Goal: Task Accomplishment & Management: Manage account settings

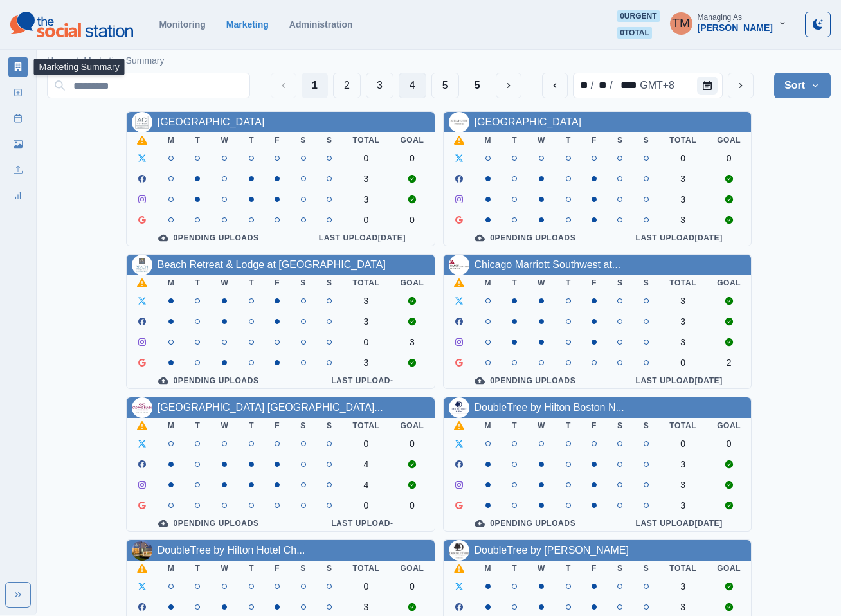
click at [411, 87] on button "4" at bounding box center [412, 86] width 28 height 26
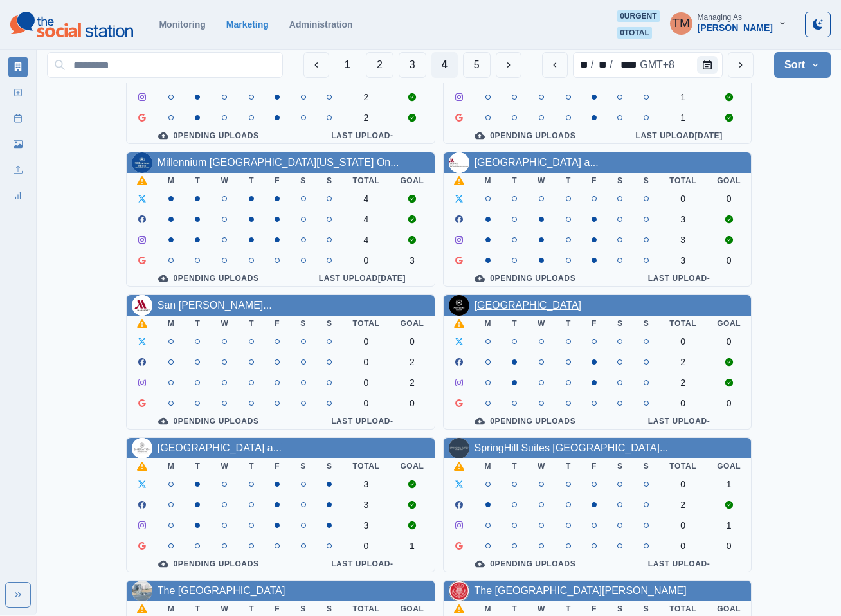
scroll to position [386, 0]
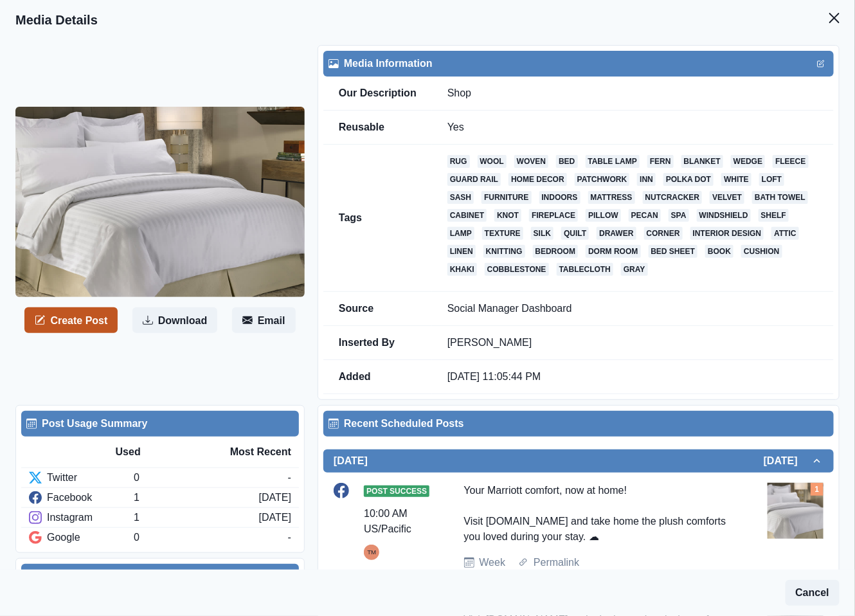
click at [70, 326] on button "Create Post" at bounding box center [70, 320] width 93 height 26
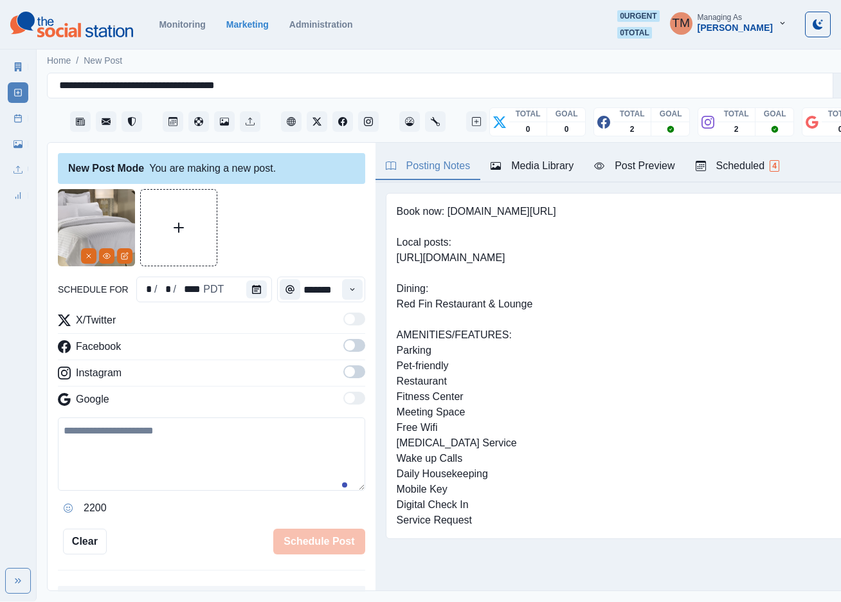
click at [193, 463] on textarea at bounding box center [211, 453] width 307 height 73
paste textarea "**********"
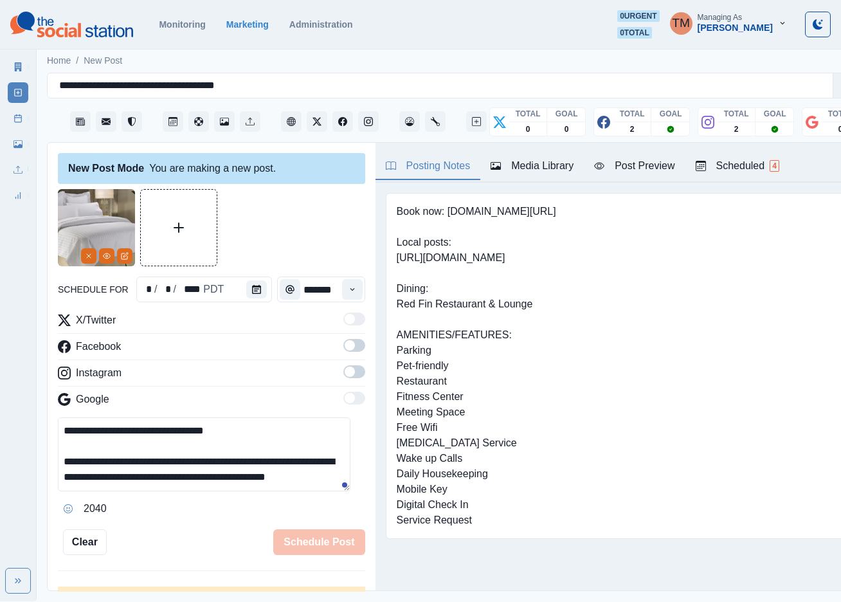
scroll to position [10, 0]
type textarea "**********"
drag, startPoint x: 343, startPoint y: 345, endPoint x: 344, endPoint y: 373, distance: 27.6
click at [344, 346] on span at bounding box center [354, 345] width 22 height 13
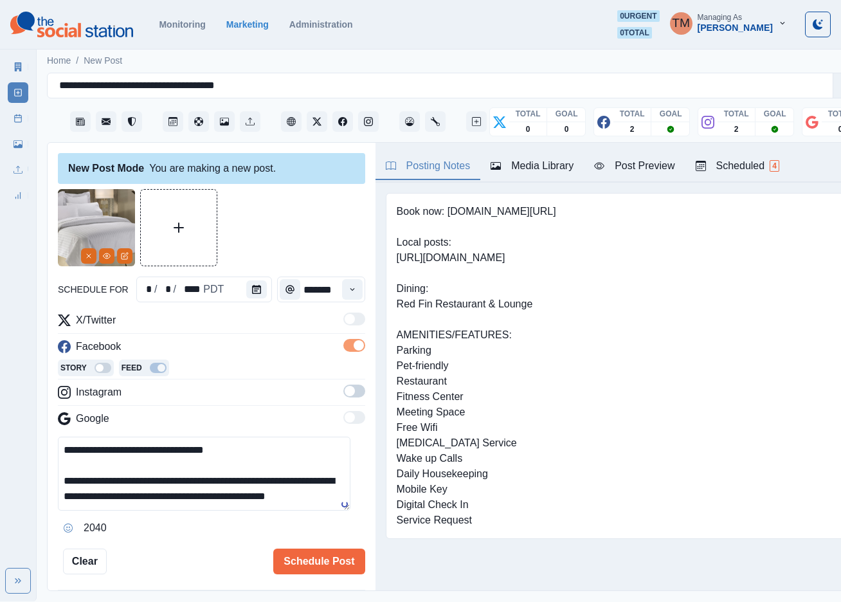
click at [344, 388] on span at bounding box center [349, 391] width 10 height 10
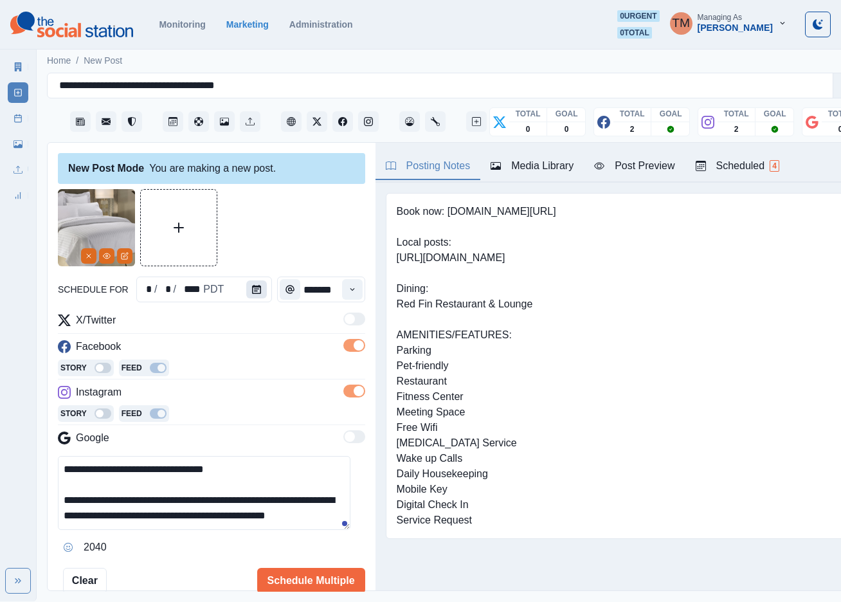
click at [252, 285] on icon "Calendar" at bounding box center [256, 289] width 9 height 9
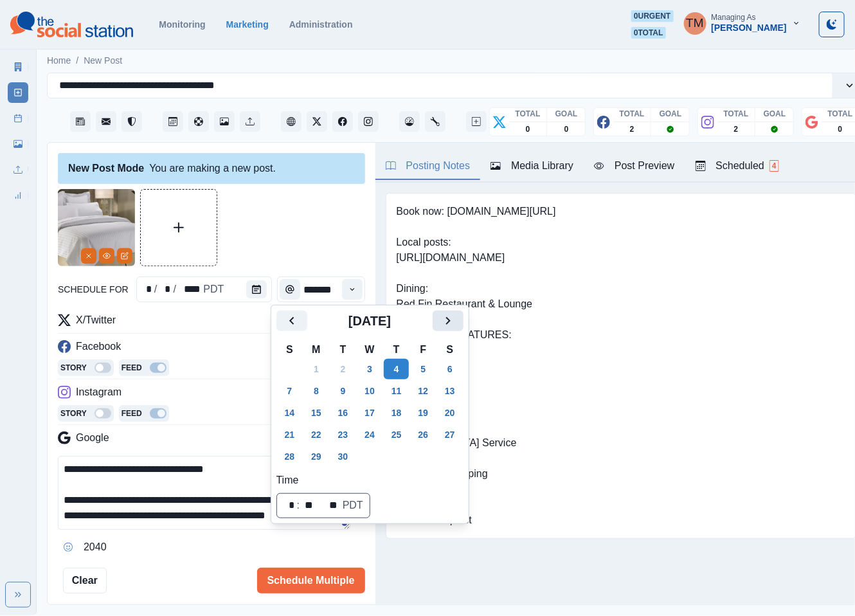
click at [454, 318] on icon "Next" at bounding box center [447, 320] width 15 height 15
click at [398, 434] on button "23" at bounding box center [397, 434] width 26 height 21
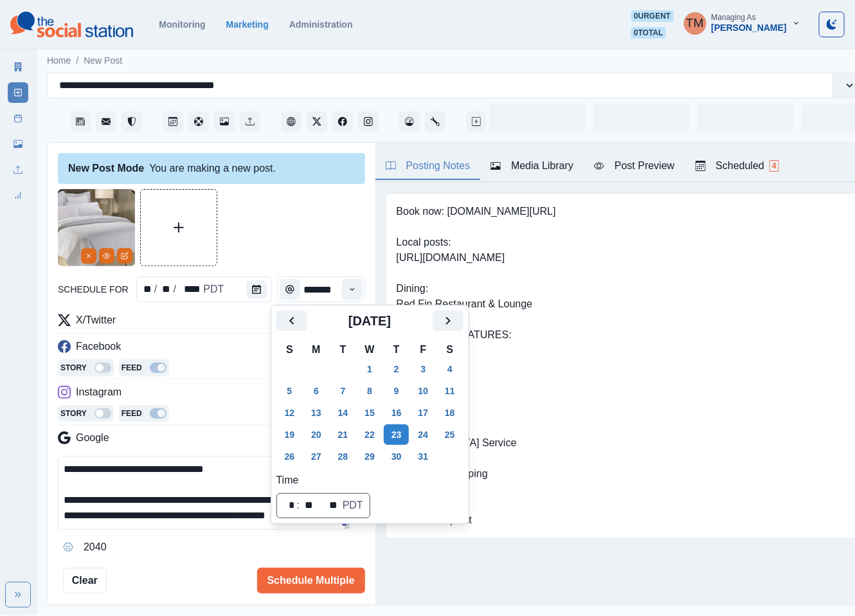
click at [262, 230] on div at bounding box center [211, 227] width 307 height 77
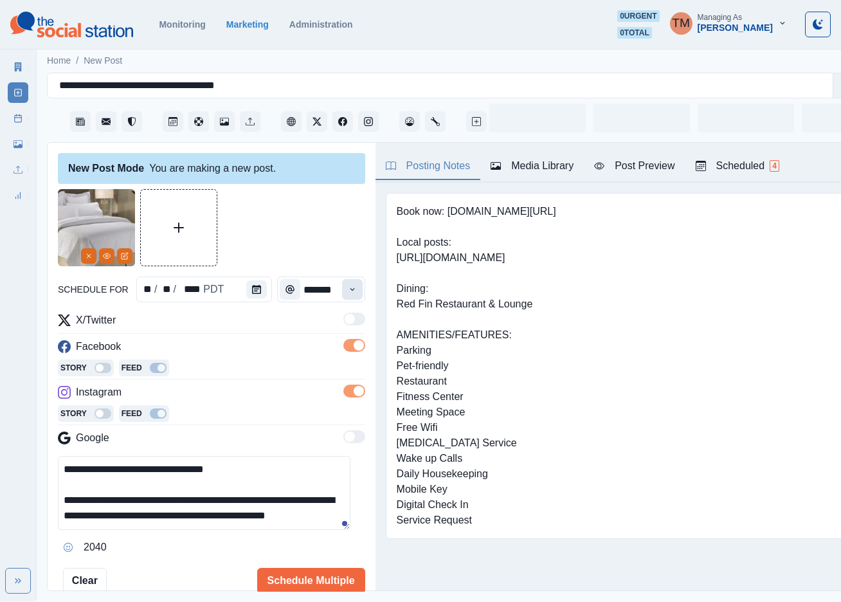
click at [348, 293] on icon "Time" at bounding box center [352, 289] width 9 height 9
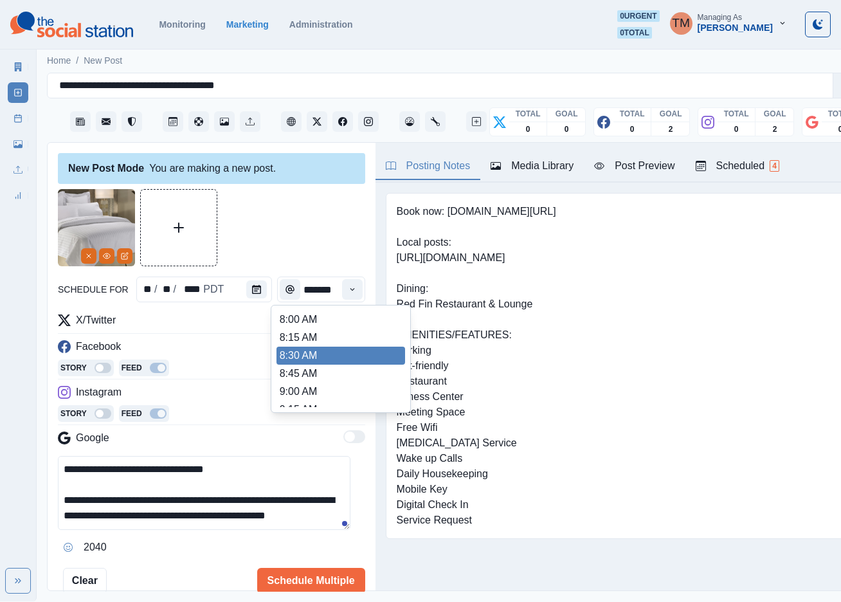
scroll to position [386, 0]
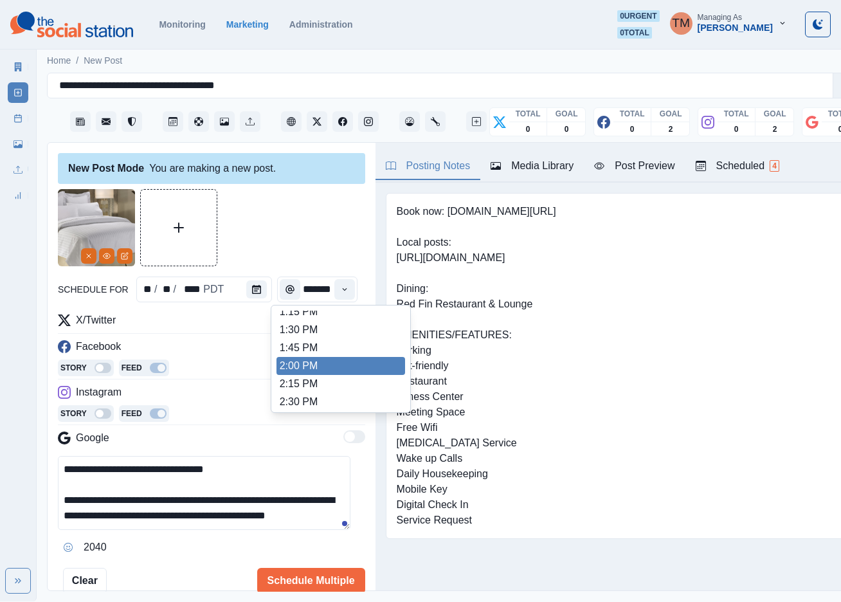
click at [307, 357] on li "2:00 PM" at bounding box center [340, 366] width 129 height 18
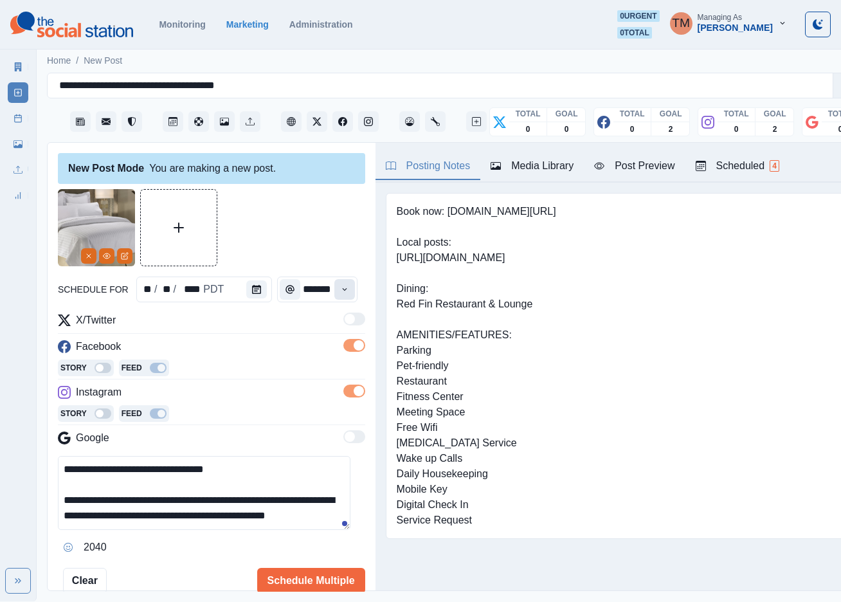
click at [340, 285] on icon "Time" at bounding box center [344, 289] width 9 height 9
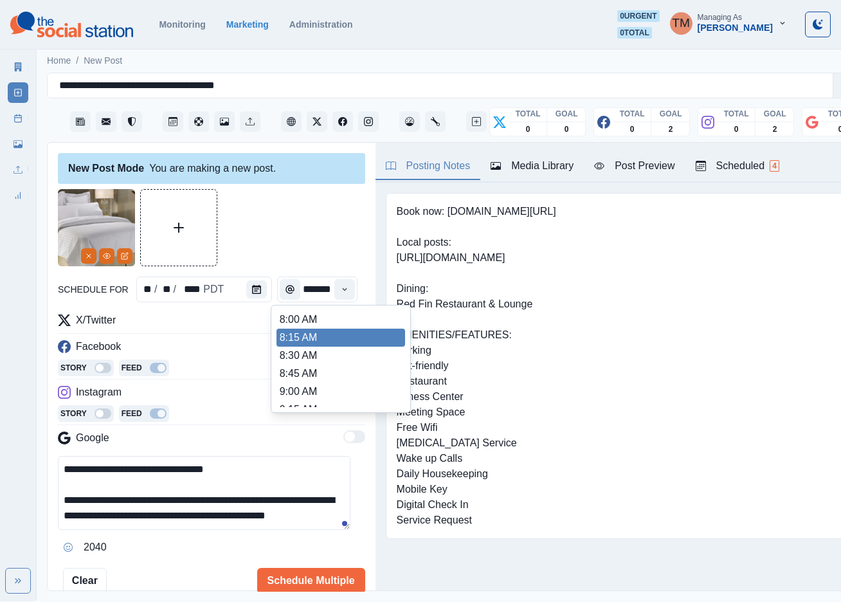
scroll to position [138, 0]
click at [307, 321] on li "10:00 AM" at bounding box center [340, 326] width 129 height 18
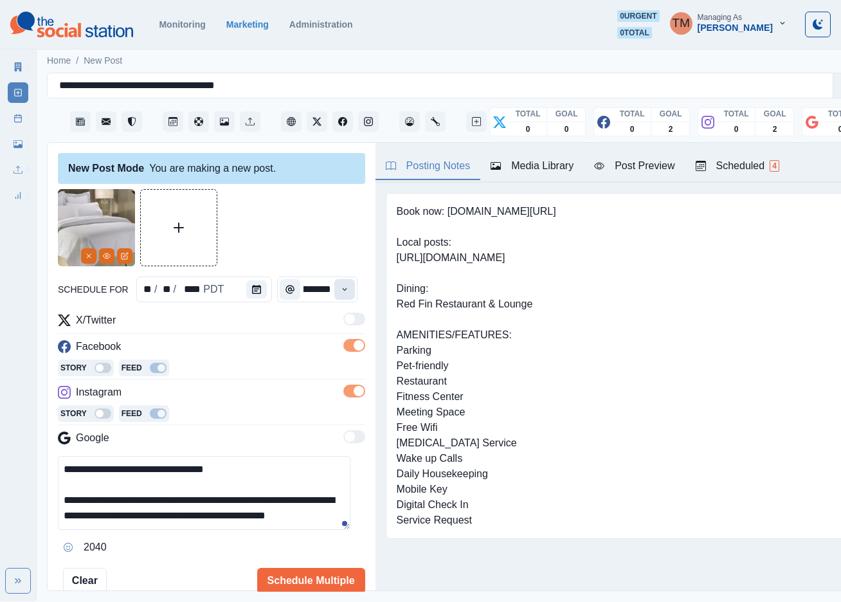
click at [340, 285] on icon "Time" at bounding box center [344, 289] width 9 height 9
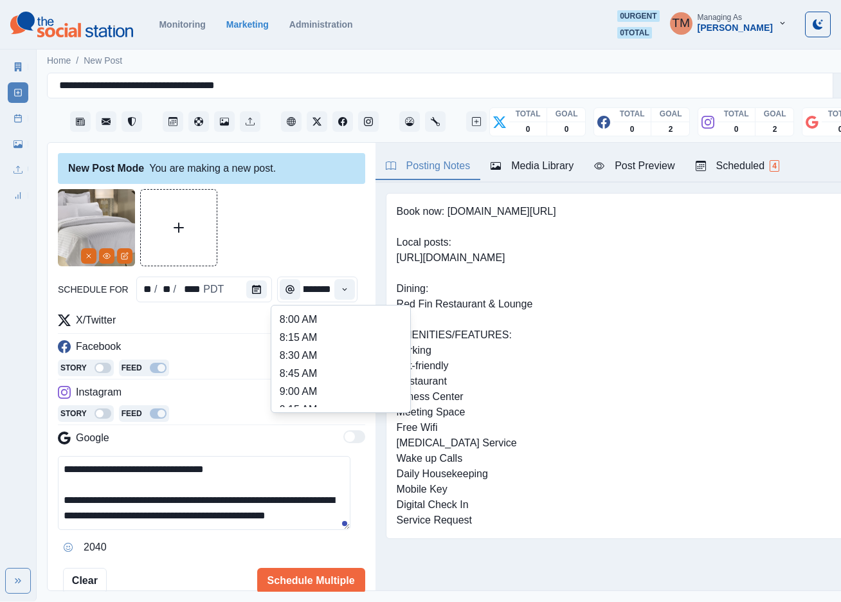
scroll to position [372, 0]
click at [323, 326] on li "1:15 PM" at bounding box center [340, 325] width 129 height 18
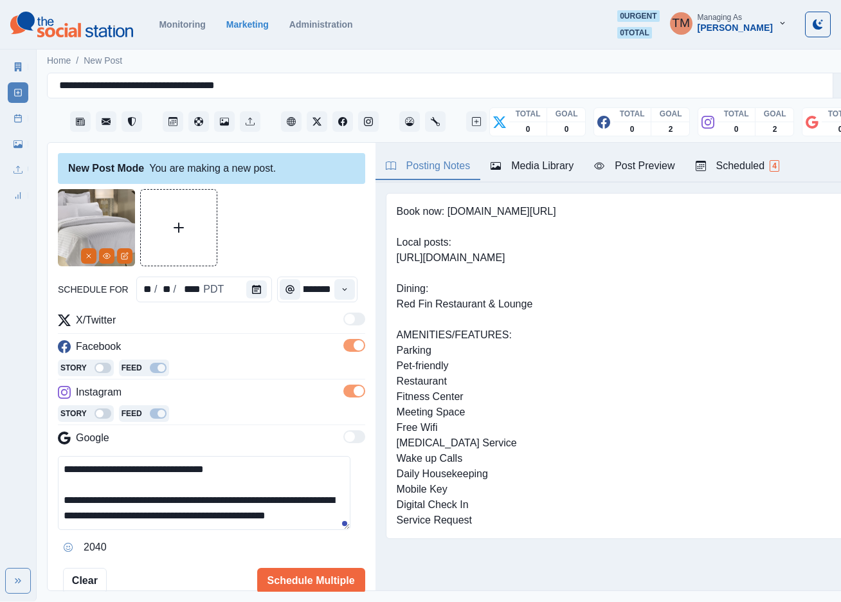
type input "*******"
click at [292, 233] on div at bounding box center [211, 227] width 307 height 77
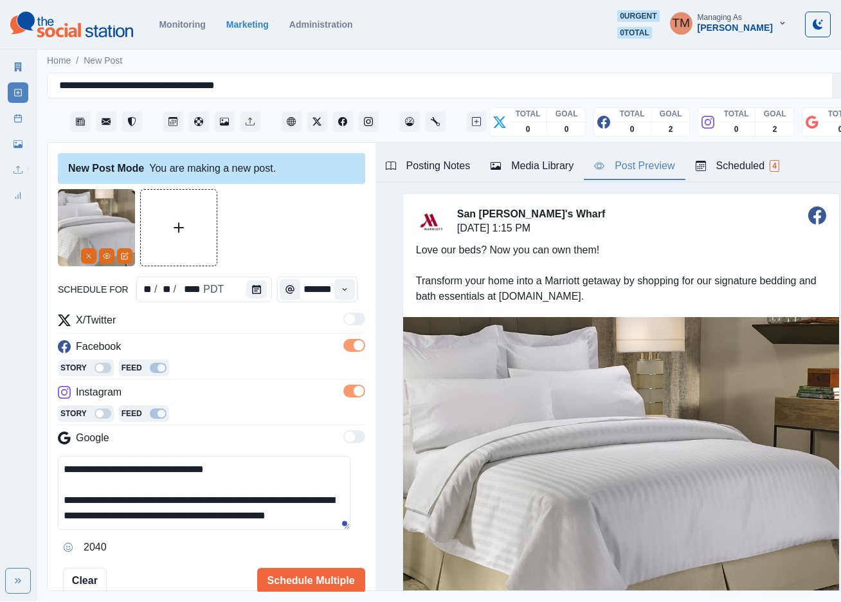
click at [642, 170] on div "Post Preview" at bounding box center [634, 165] width 80 height 15
click at [321, 586] on button "Schedule Multiple" at bounding box center [311, 580] width 108 height 26
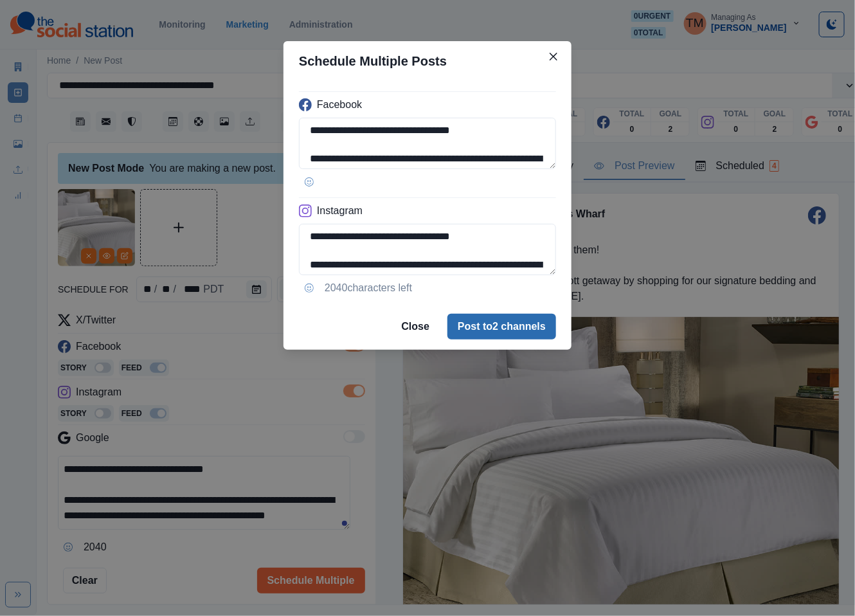
click at [530, 330] on button "Post to 2 channels" at bounding box center [501, 327] width 109 height 26
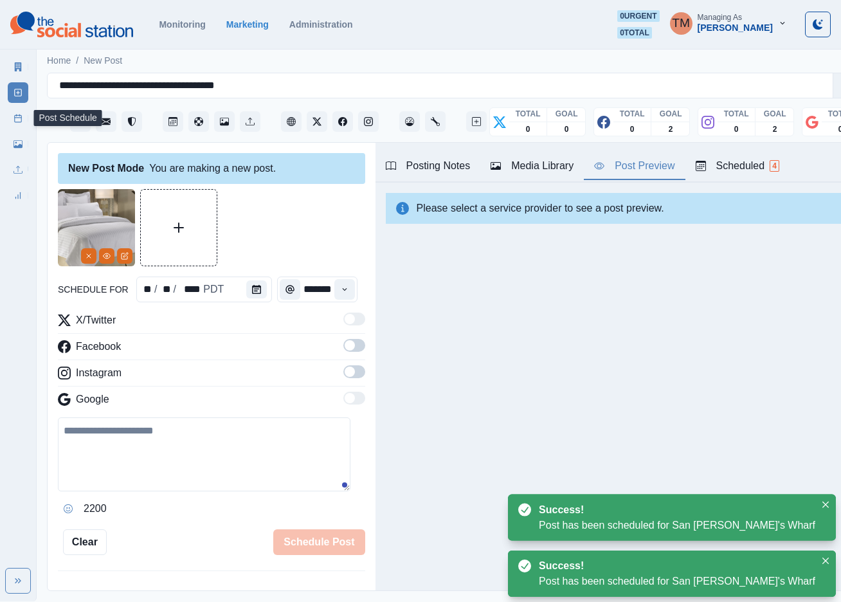
click at [20, 122] on icon at bounding box center [17, 118] width 9 height 9
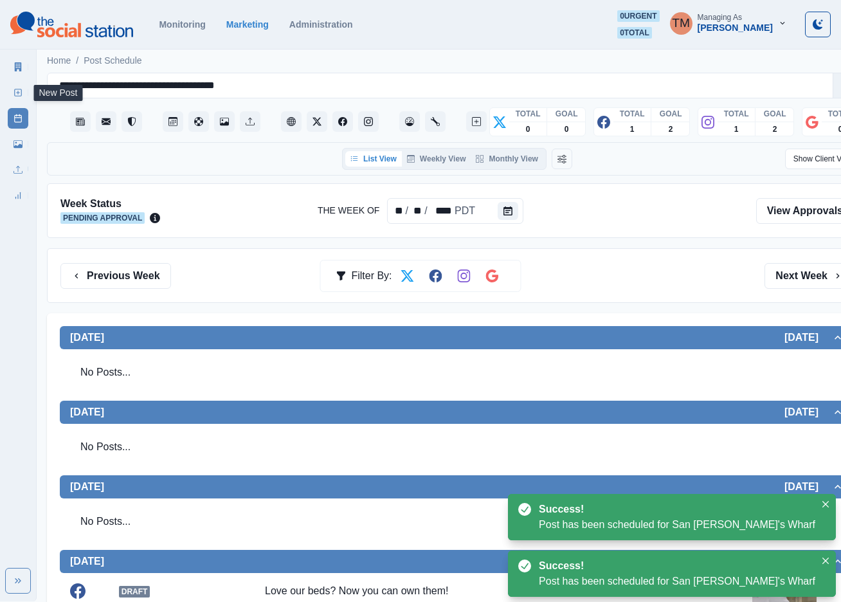
click at [15, 89] on rect at bounding box center [18, 92] width 7 height 7
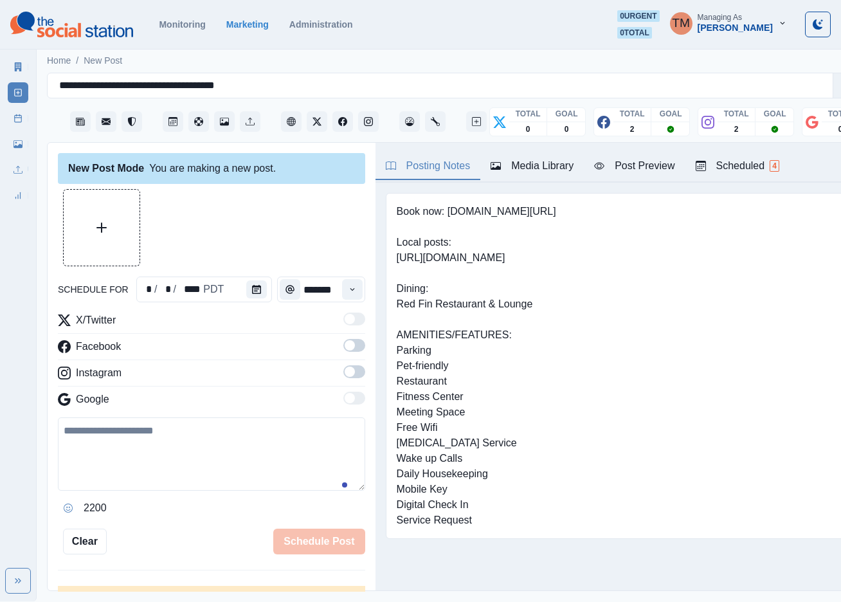
click at [145, 465] on textarea at bounding box center [211, 453] width 307 height 73
paste textarea "**********"
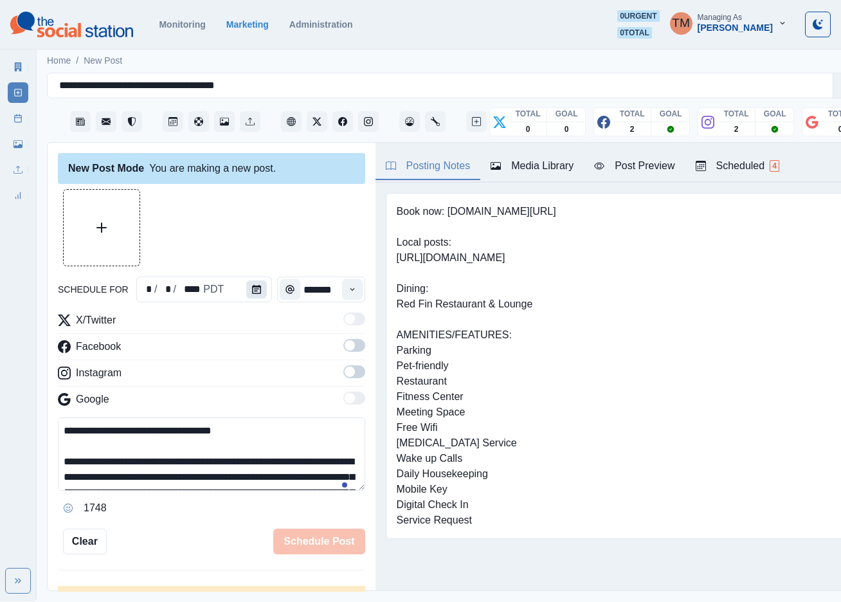
scroll to position [149, 0]
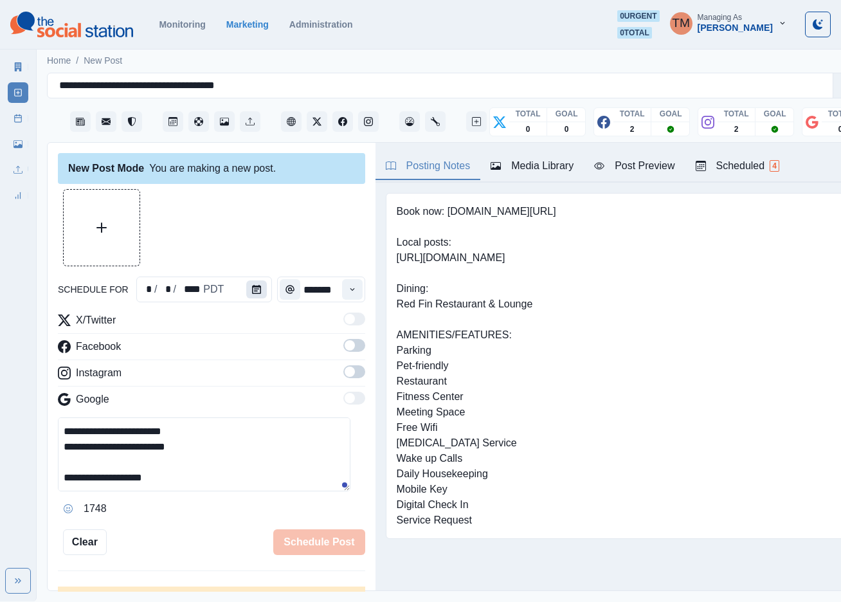
type textarea "**********"
click at [252, 290] on icon "Calendar" at bounding box center [256, 289] width 9 height 9
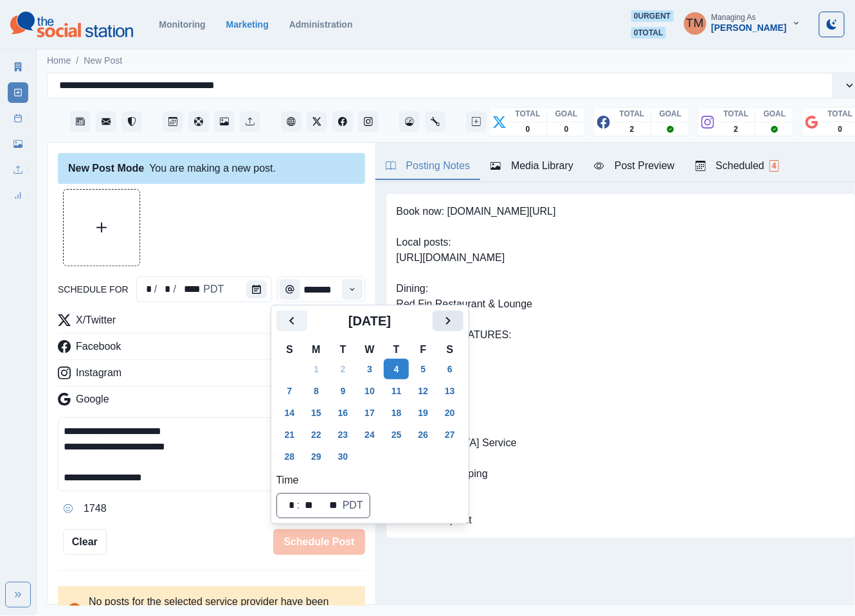
click at [454, 323] on icon "Next" at bounding box center [447, 320] width 15 height 15
click at [312, 434] on button "20" at bounding box center [316, 434] width 26 height 21
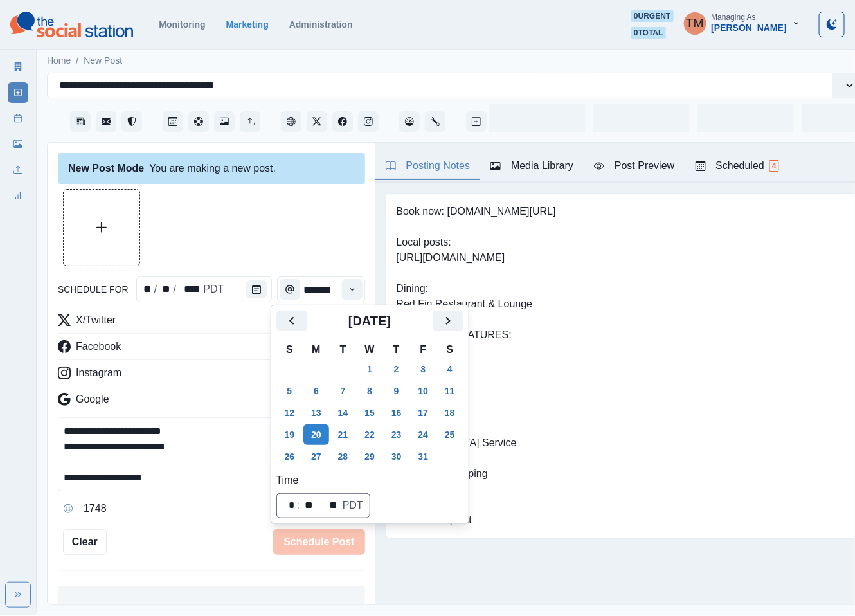
click at [226, 201] on div at bounding box center [211, 227] width 307 height 77
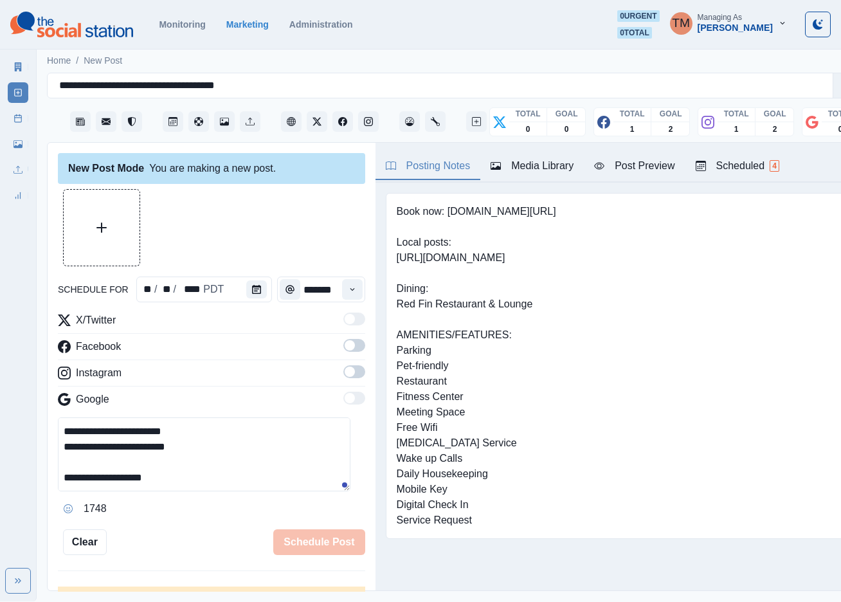
click at [342, 293] on button "Time" at bounding box center [352, 289] width 21 height 21
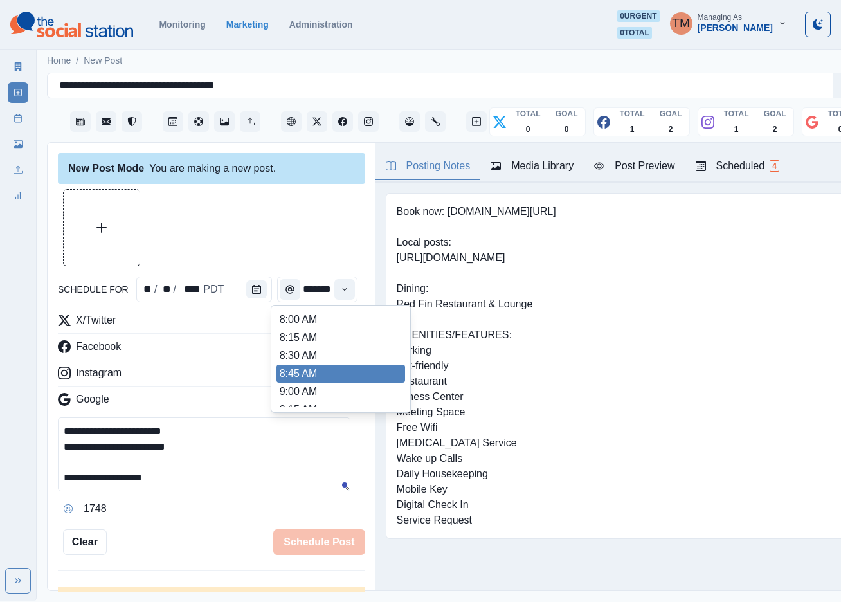
scroll to position [386, 0]
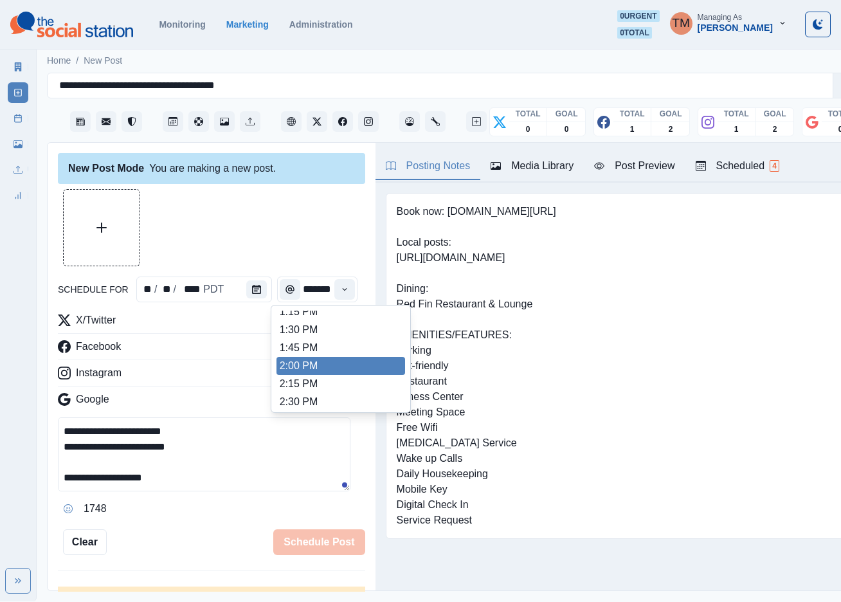
click at [318, 365] on li "2:00 PM" at bounding box center [340, 366] width 129 height 18
type input "*******"
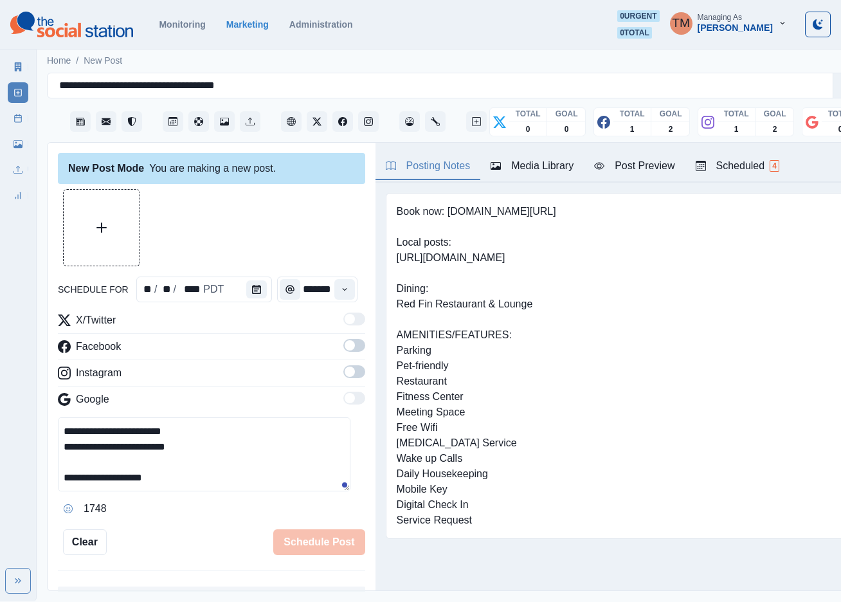
click at [344, 350] on span at bounding box center [349, 345] width 10 height 10
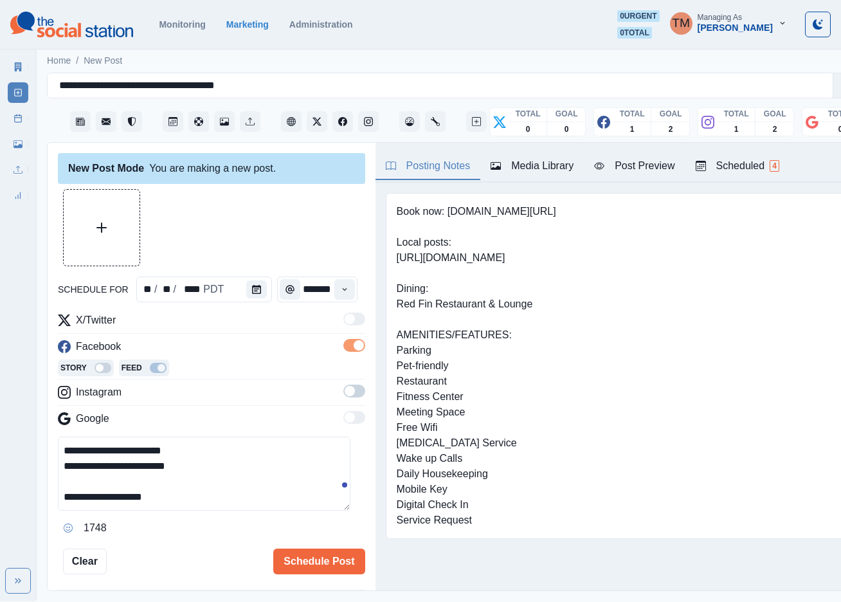
scroll to position [0, 0]
click at [343, 388] on span at bounding box center [354, 390] width 22 height 13
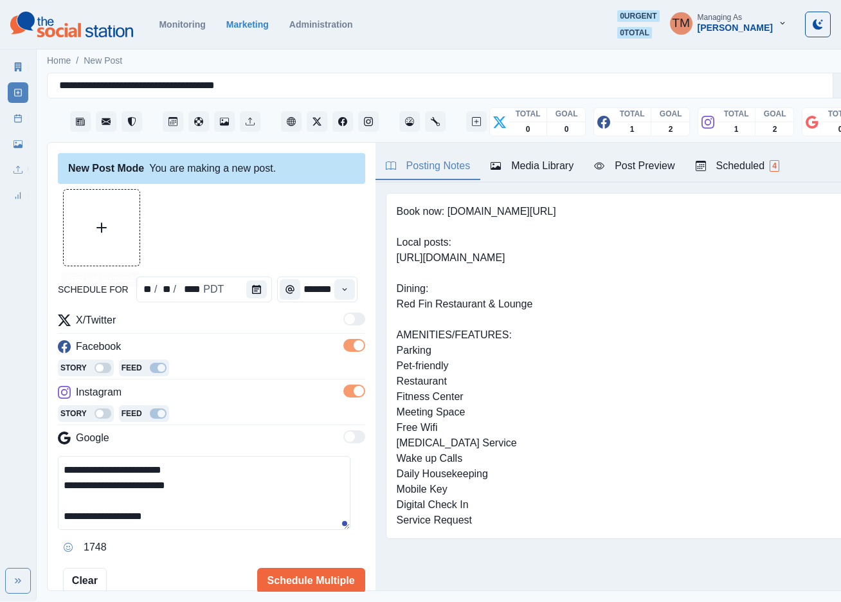
click at [109, 228] on button "Upload Media" at bounding box center [102, 228] width 76 height 76
click at [641, 168] on div "Post Preview" at bounding box center [634, 165] width 80 height 15
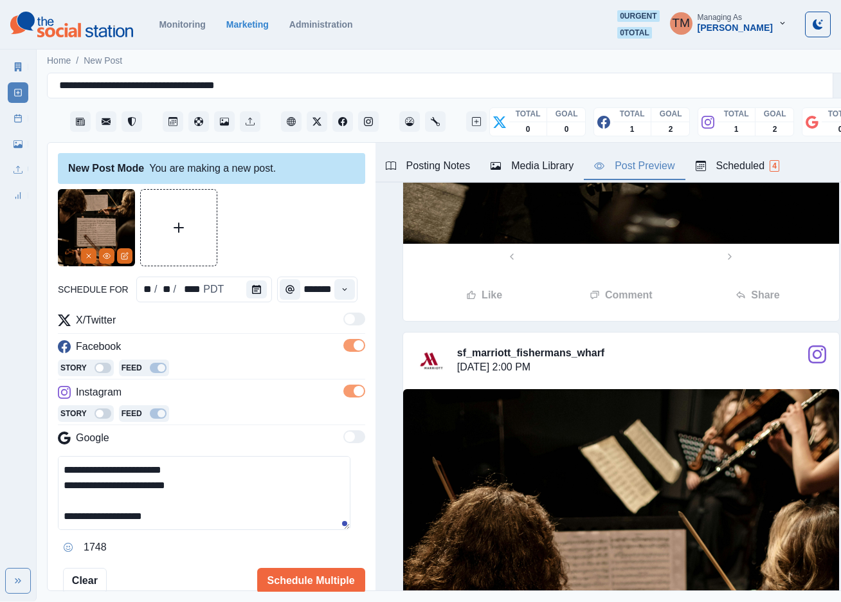
scroll to position [868, 0]
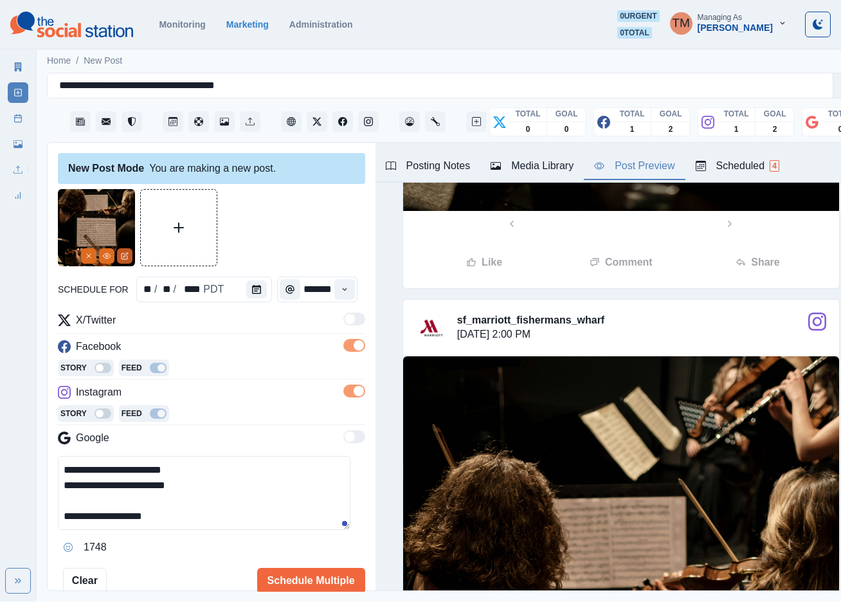
click at [127, 258] on icon "Edit Media" at bounding box center [124, 256] width 6 height 6
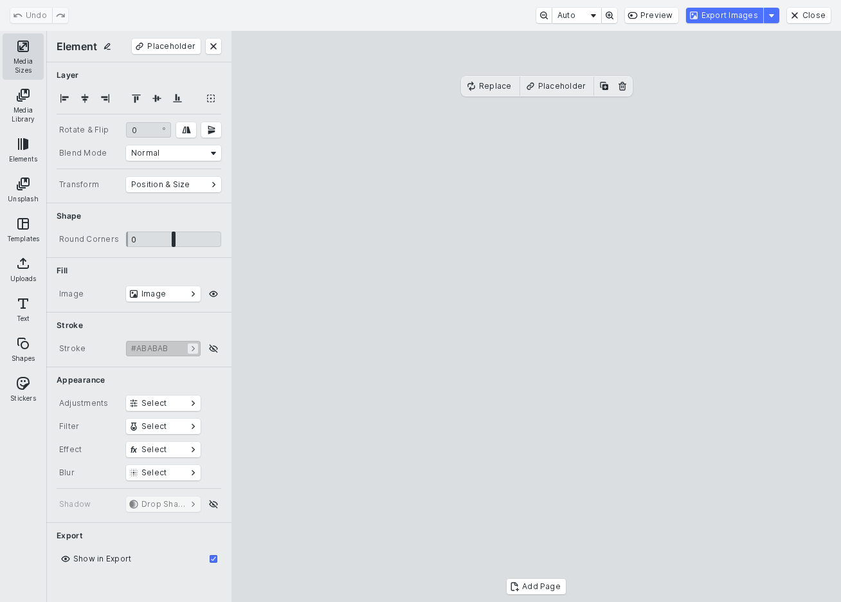
click at [18, 41] on button "Media Sizes" at bounding box center [23, 56] width 41 height 46
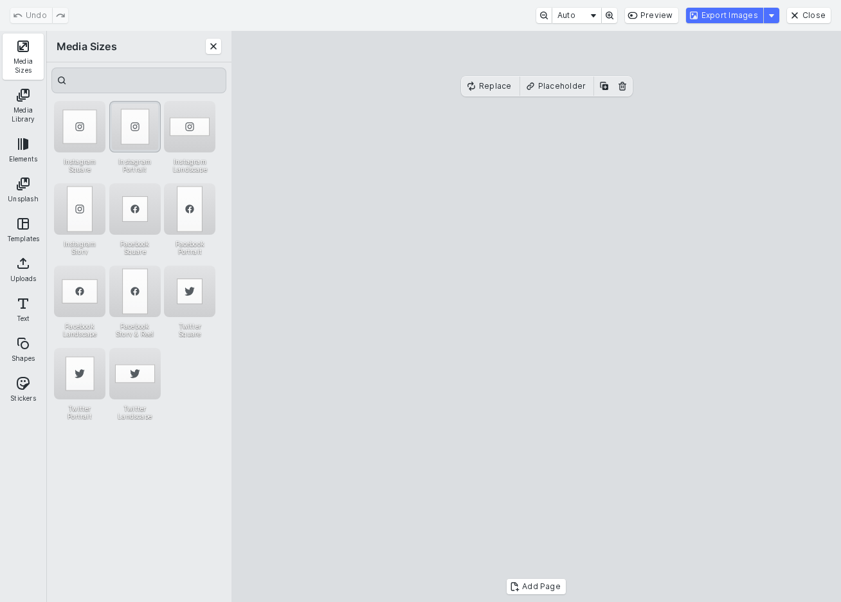
click at [126, 129] on div "Instagram Portrait" at bounding box center [134, 126] width 51 height 51
click at [82, 206] on div "Instagram Story" at bounding box center [79, 208] width 51 height 51
click at [148, 135] on div "Instagram Portrait" at bounding box center [134, 126] width 51 height 51
click at [536, 316] on cesdk-canvas "Editor canvas" at bounding box center [536, 316] width 0 height 0
drag, startPoint x: 550, startPoint y: 366, endPoint x: 548, endPoint y: 328, distance: 38.6
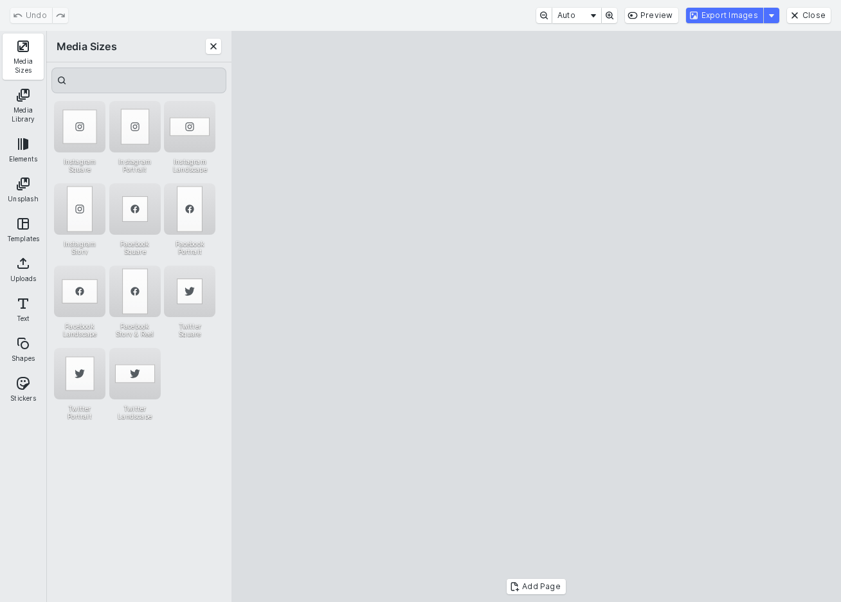
click at [536, 316] on cesdk-canvas "Editor canvas" at bounding box center [536, 316] width 0 height 0
drag, startPoint x: 544, startPoint y: 519, endPoint x: 551, endPoint y: 353, distance: 165.4
click at [536, 316] on cesdk-canvas "Editor canvas" at bounding box center [536, 316] width 0 height 0
drag, startPoint x: 548, startPoint y: 84, endPoint x: 546, endPoint y: 123, distance: 39.9
click at [536, 316] on cesdk-canvas "Editor canvas" at bounding box center [536, 316] width 0 height 0
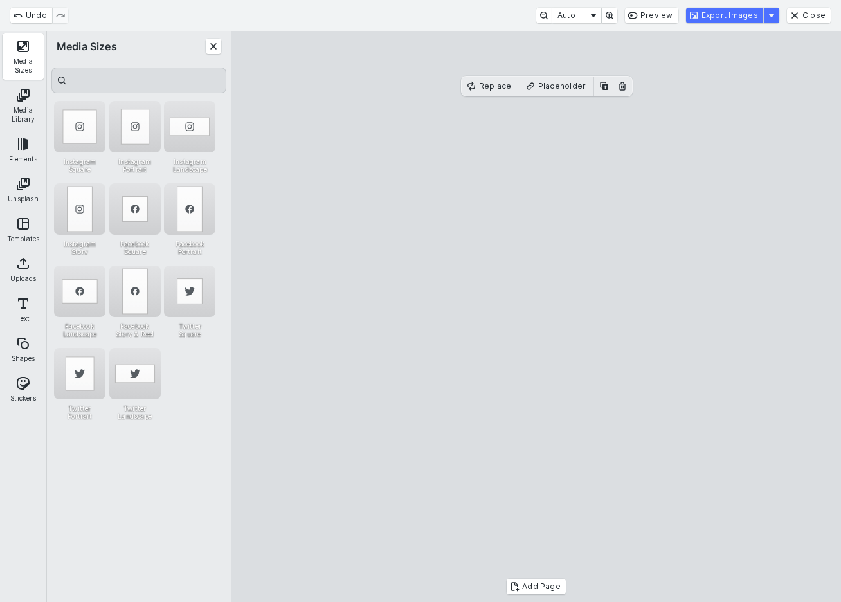
click at [536, 316] on cesdk-canvas "Editor canvas" at bounding box center [536, 316] width 0 height 0
click at [746, 13] on button "Export Images" at bounding box center [724, 15] width 77 height 15
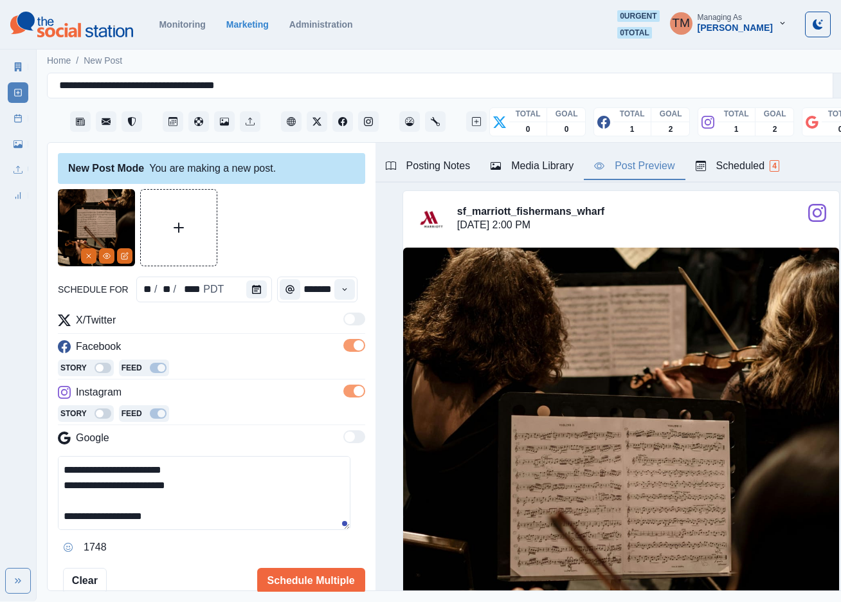
click at [552, 168] on div "Media Library" at bounding box center [531, 165] width 83 height 15
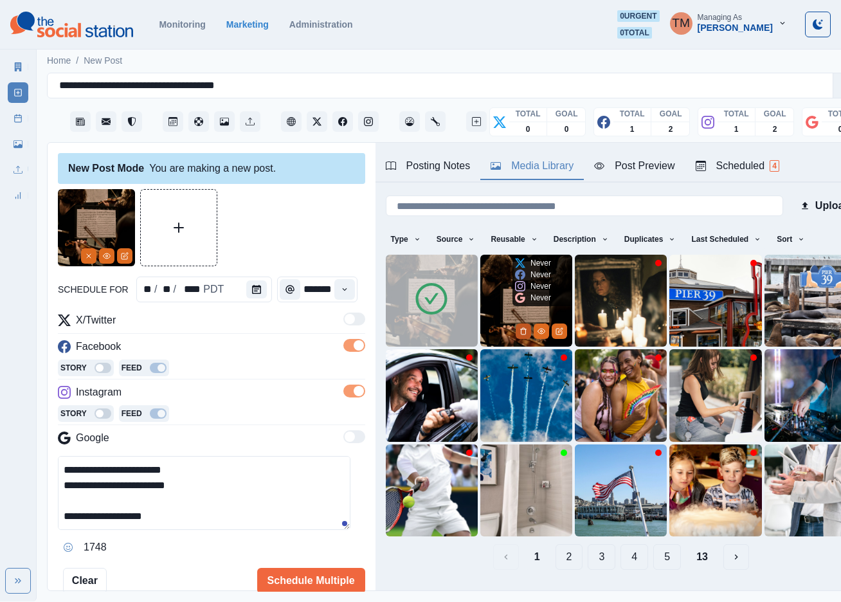
click at [515, 328] on button "Delete Media" at bounding box center [522, 330] width 15 height 15
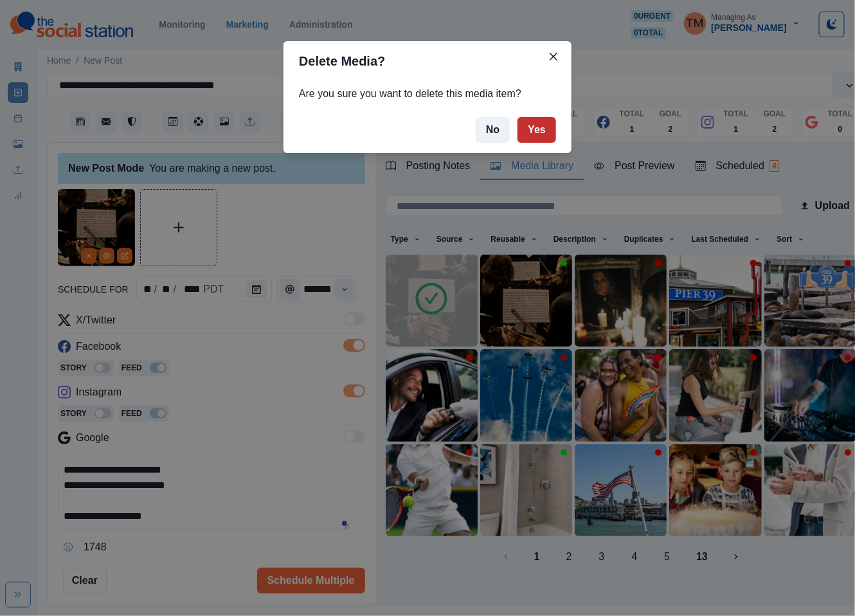
click at [535, 127] on button "Yes" at bounding box center [536, 130] width 39 height 26
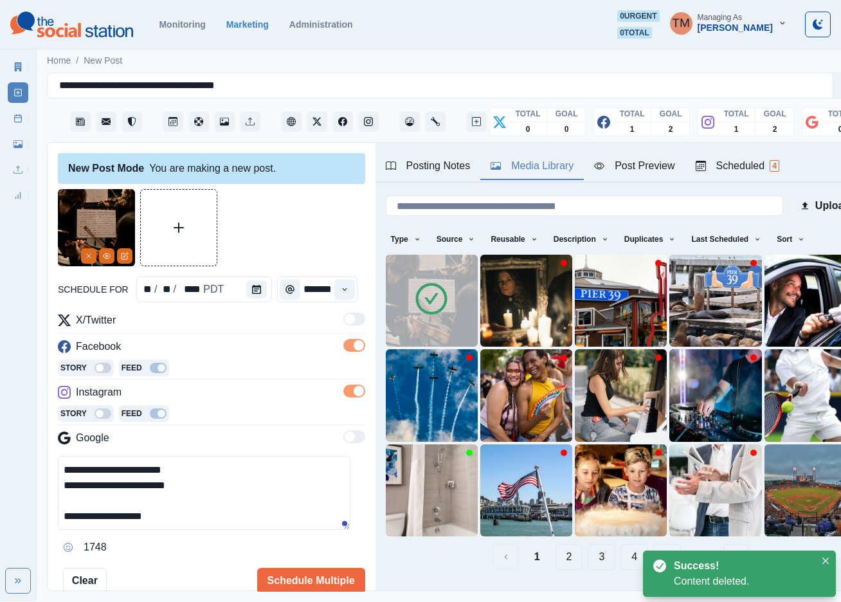
click at [642, 166] on div "Post Preview" at bounding box center [634, 165] width 80 height 15
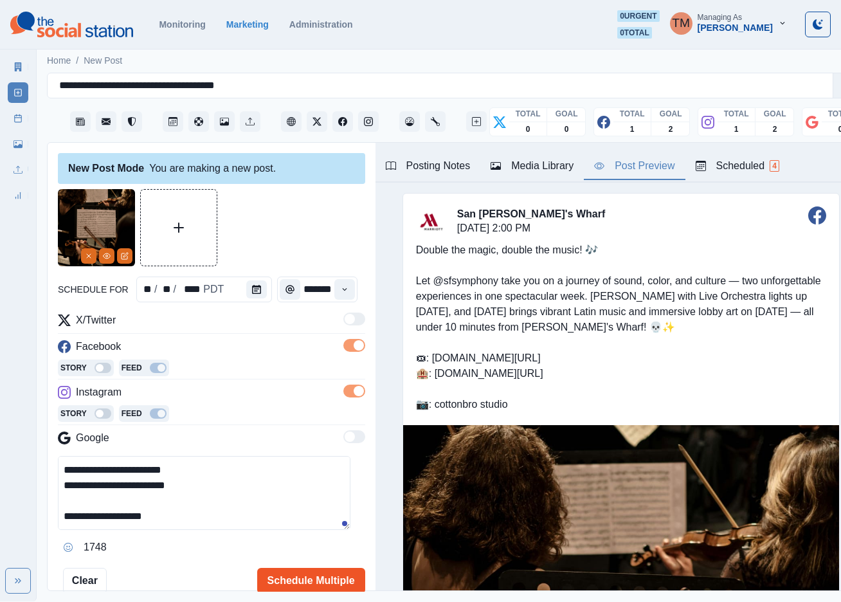
scroll to position [153, 0]
click at [294, 578] on button "Schedule Multiple" at bounding box center [311, 580] width 108 height 26
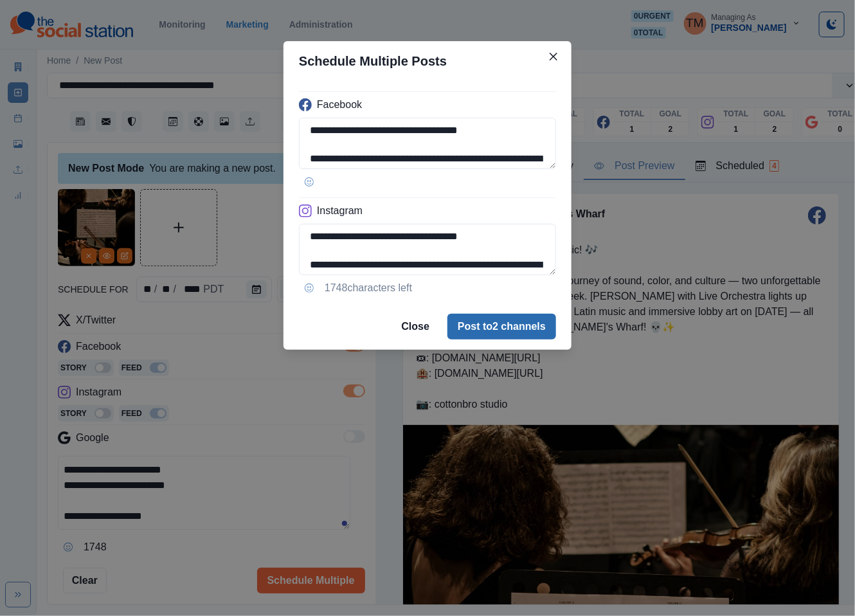
click at [536, 328] on button "Post to 2 channels" at bounding box center [501, 327] width 109 height 26
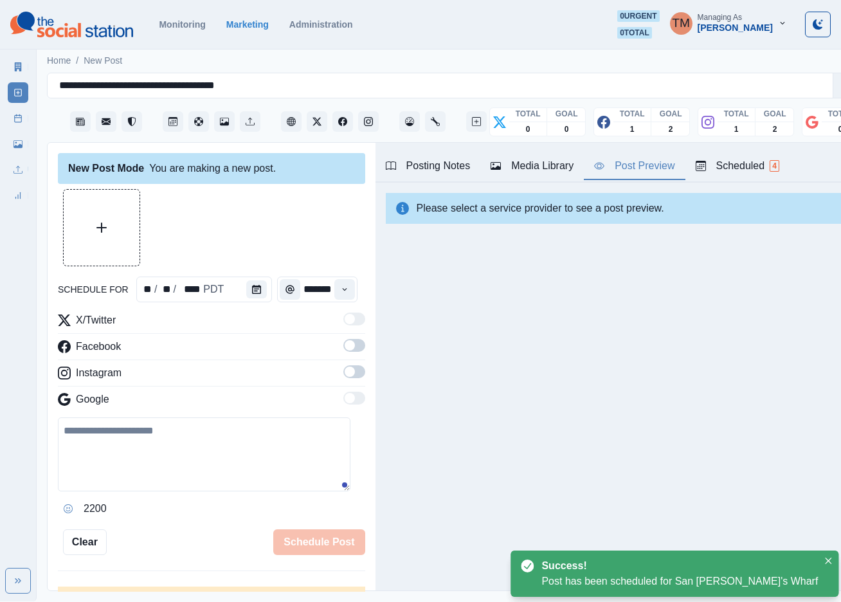
scroll to position [0, 0]
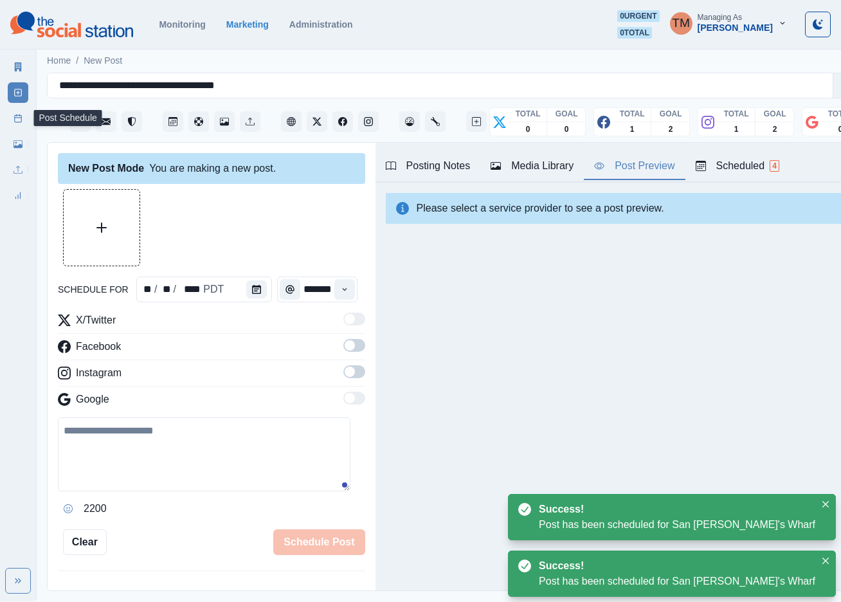
click at [22, 122] on icon at bounding box center [17, 118] width 9 height 9
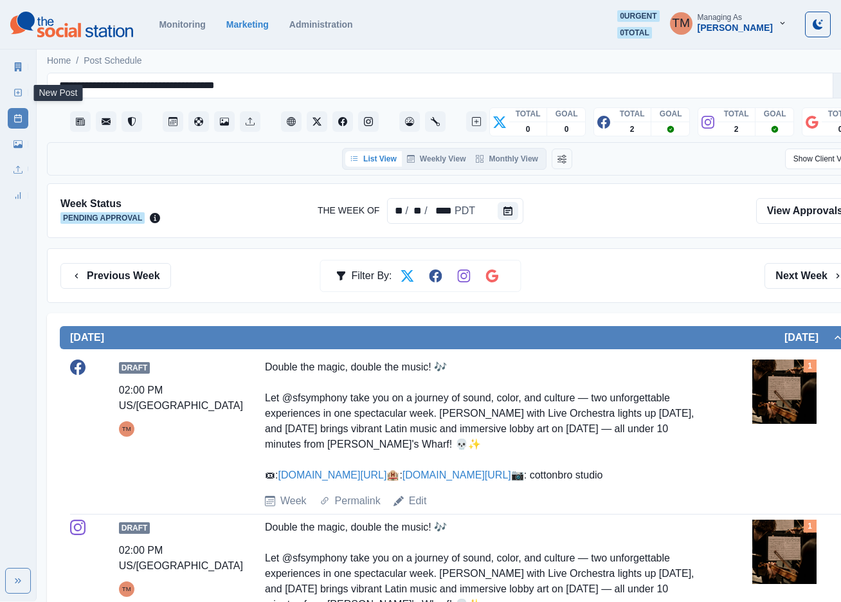
drag, startPoint x: 20, startPoint y: 93, endPoint x: 30, endPoint y: 262, distance: 169.9
click at [20, 93] on icon at bounding box center [17, 92] width 9 height 9
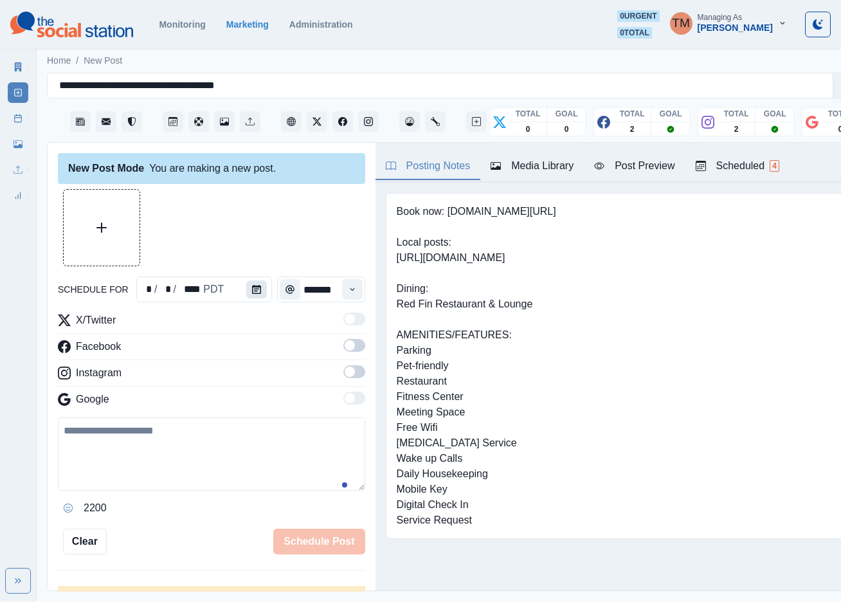
click at [252, 293] on icon "Calendar" at bounding box center [256, 289] width 9 height 9
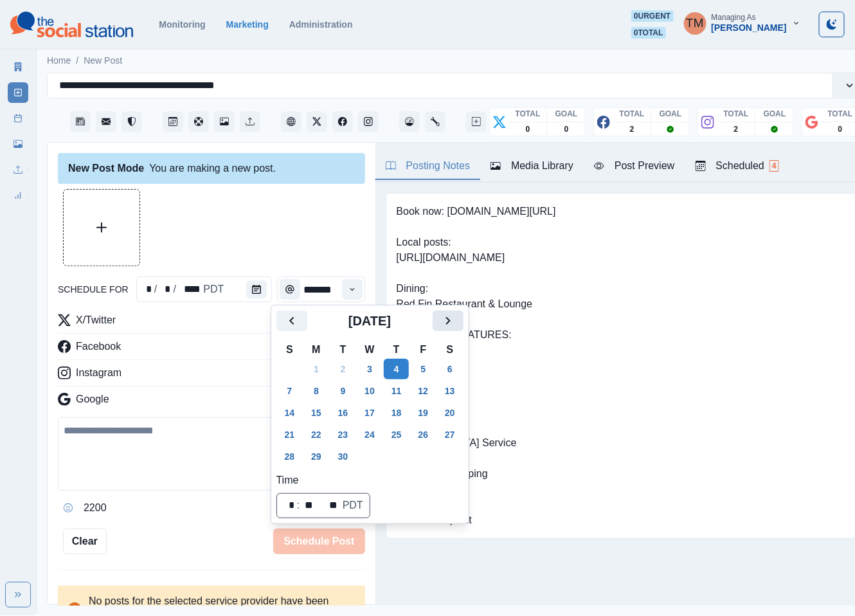
click at [442, 323] on icon "Next" at bounding box center [447, 320] width 15 height 15
click at [330, 456] on button "28" at bounding box center [343, 456] width 26 height 21
click at [346, 452] on button "28" at bounding box center [343, 456] width 26 height 21
click at [274, 219] on div at bounding box center [211, 227] width 307 height 77
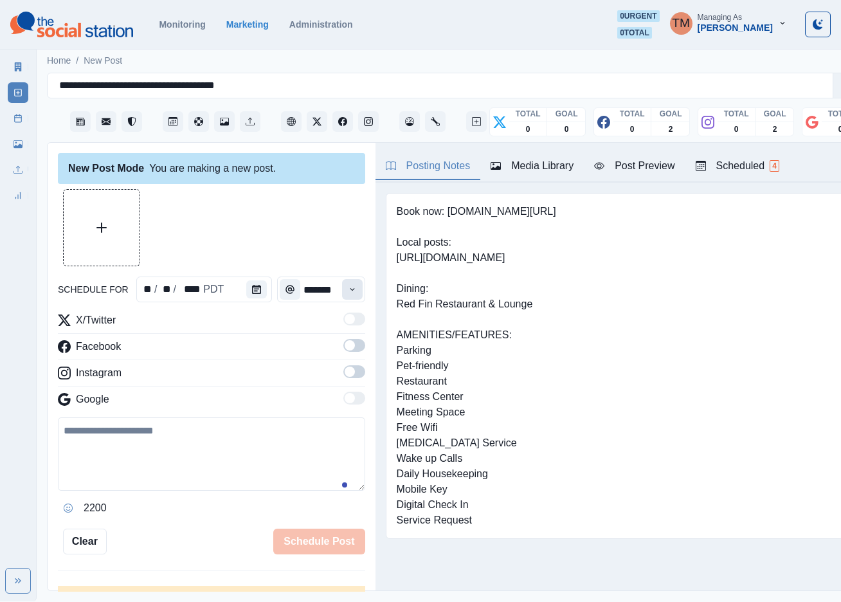
click at [342, 287] on button "Time" at bounding box center [352, 289] width 21 height 21
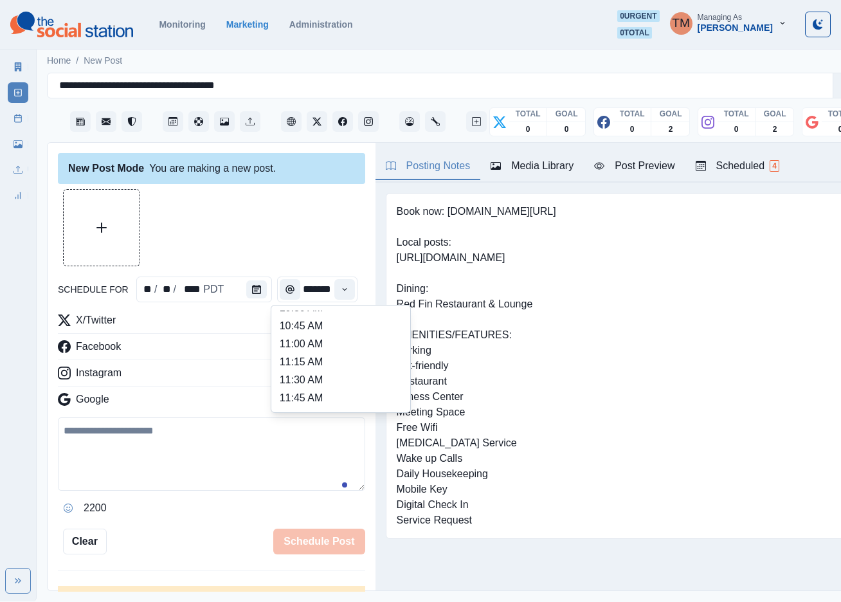
scroll to position [289, 0]
click at [319, 336] on li "12:15 PM" at bounding box center [340, 336] width 129 height 18
type input "********"
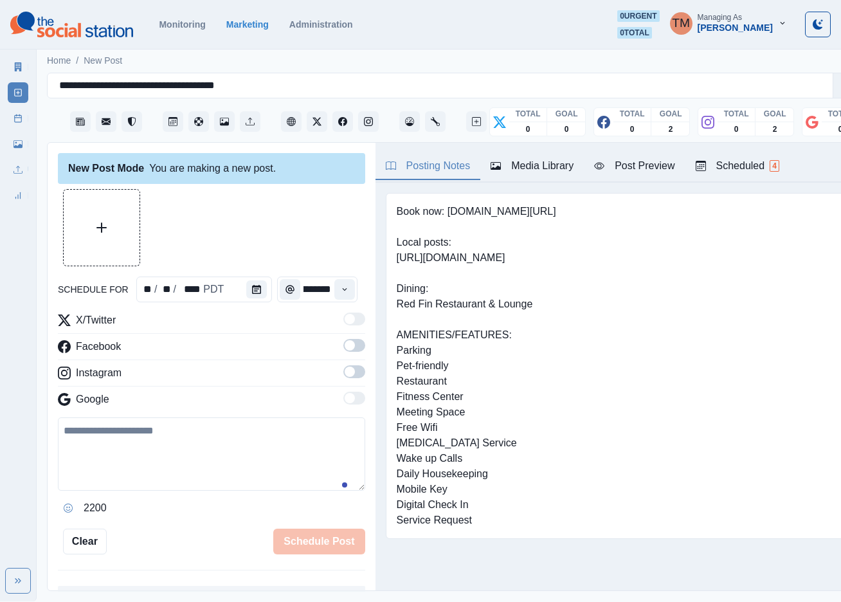
drag, startPoint x: 274, startPoint y: 192, endPoint x: 286, endPoint y: 210, distance: 21.9
click at [274, 193] on div at bounding box center [211, 227] width 307 height 77
click at [343, 353] on label at bounding box center [354, 349] width 22 height 21
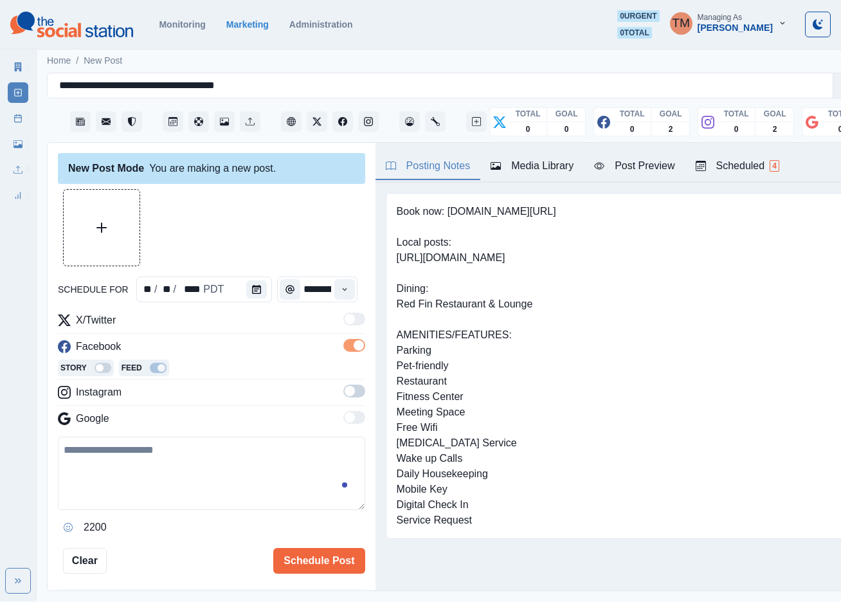
click at [344, 392] on span at bounding box center [349, 391] width 10 height 10
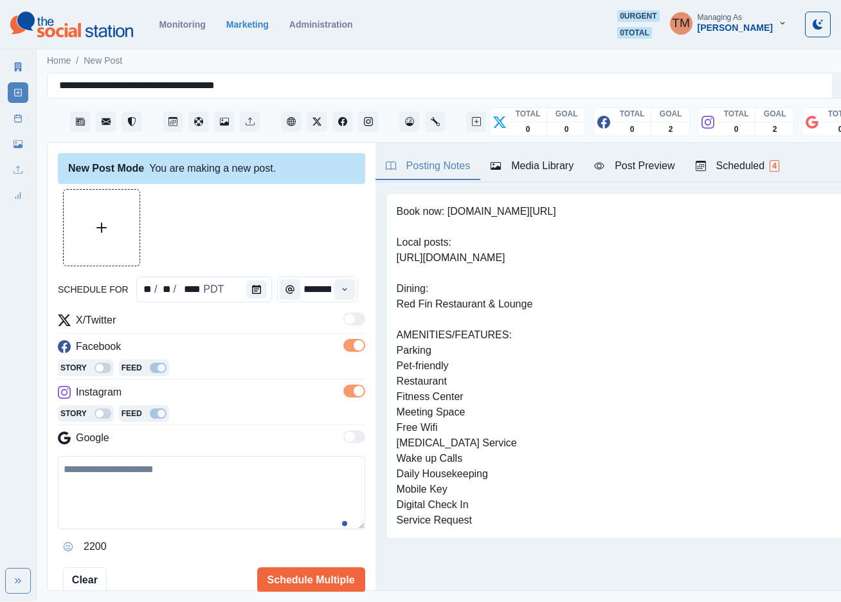
click at [168, 502] on textarea at bounding box center [211, 492] width 307 height 73
paste textarea "**********"
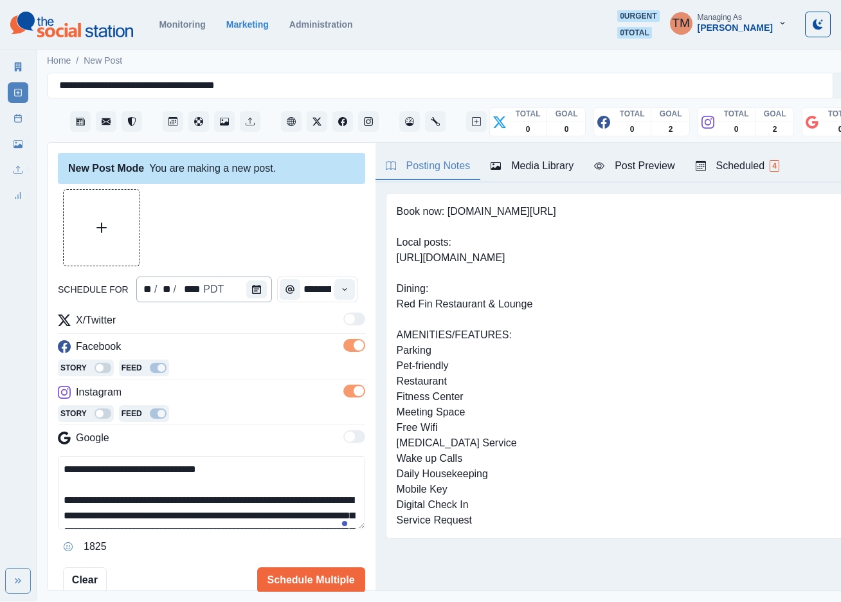
scroll to position [87, 0]
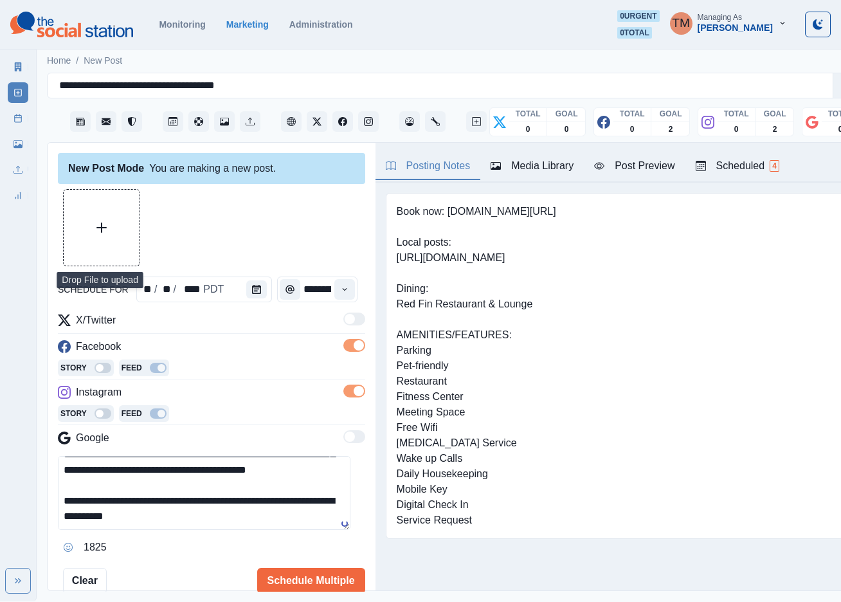
click at [121, 234] on button "Upload Media" at bounding box center [102, 228] width 76 height 76
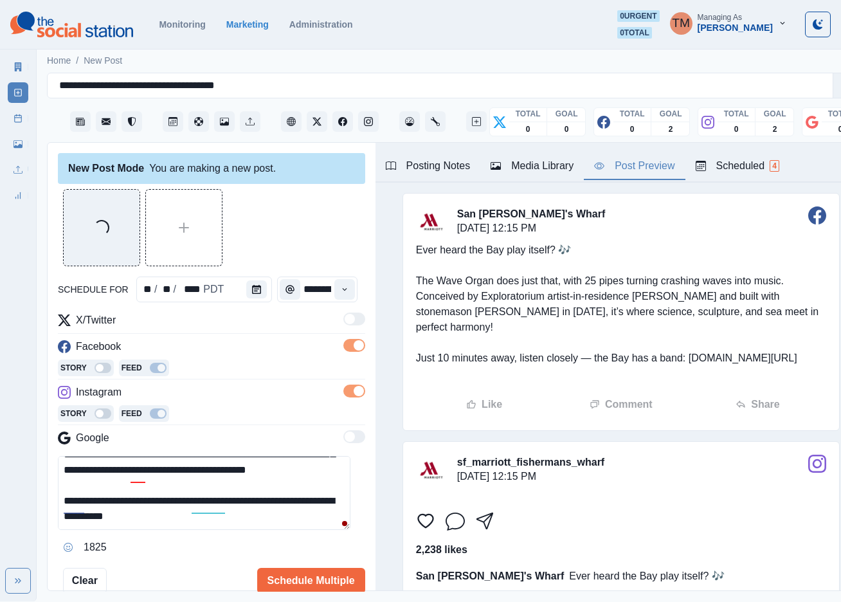
click at [640, 170] on div "Post Preview" at bounding box center [634, 165] width 80 height 15
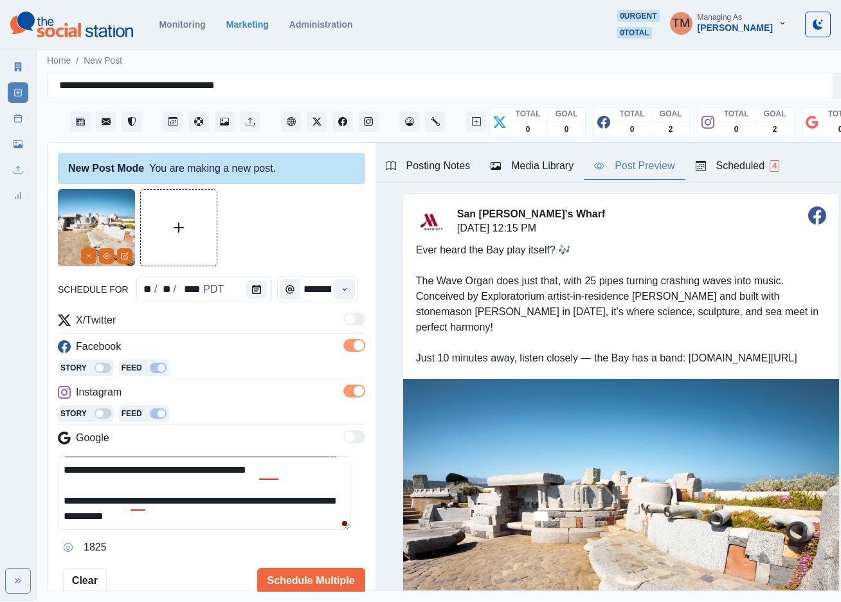
scroll to position [49, 0]
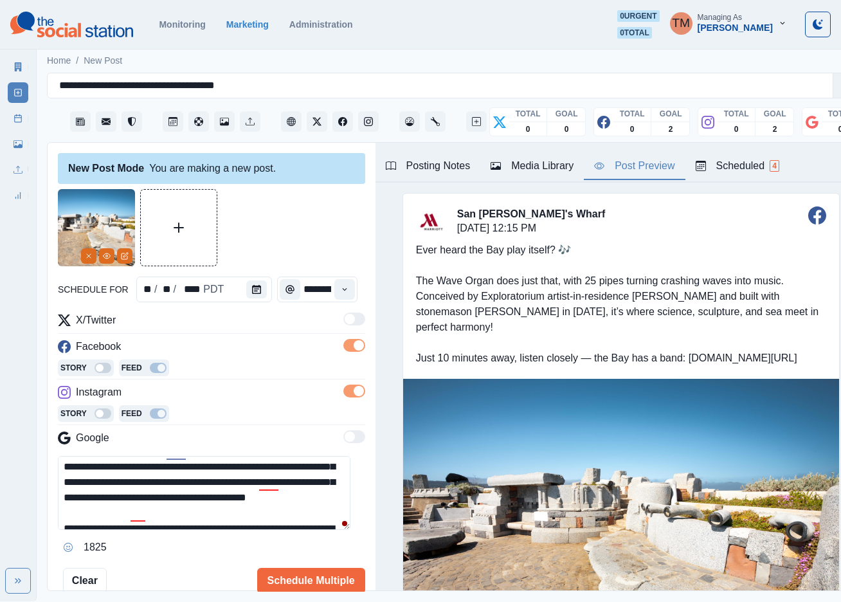
click at [253, 471] on textarea "**********" at bounding box center [204, 493] width 292 height 74
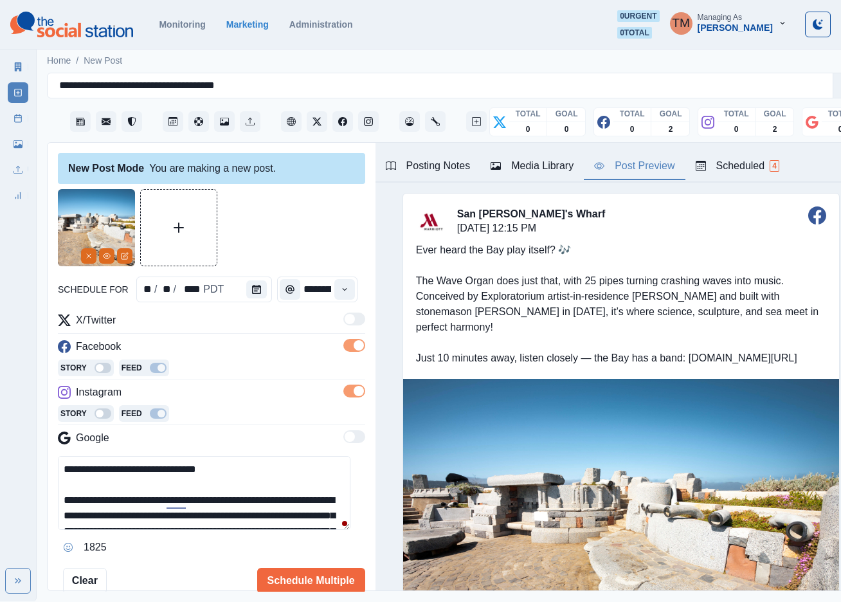
click at [256, 469] on textarea "**********" at bounding box center [204, 493] width 292 height 74
click at [258, 514] on textarea "**********" at bounding box center [204, 493] width 292 height 74
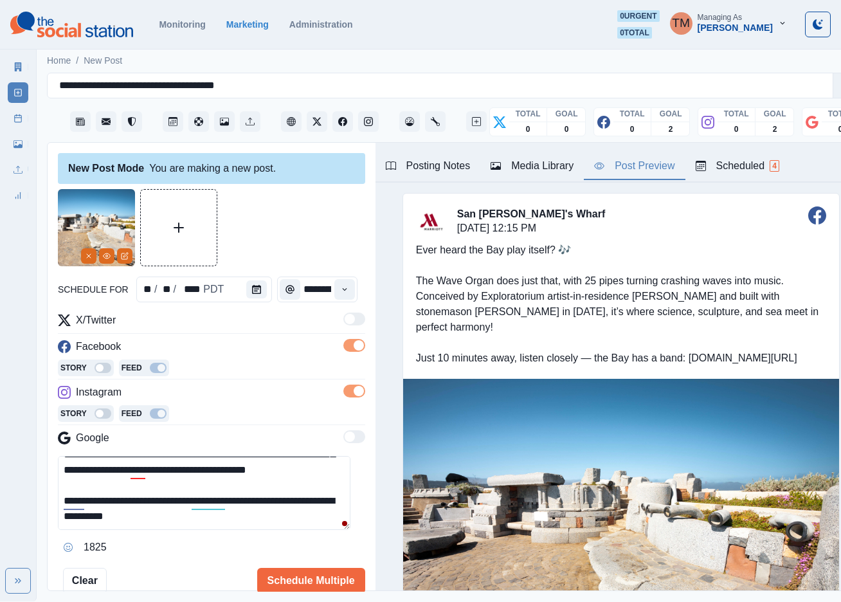
scroll to position [91, 0]
drag, startPoint x: 253, startPoint y: 515, endPoint x: 290, endPoint y: 487, distance: 47.2
click at [286, 505] on textarea "**********" at bounding box center [204, 493] width 292 height 74
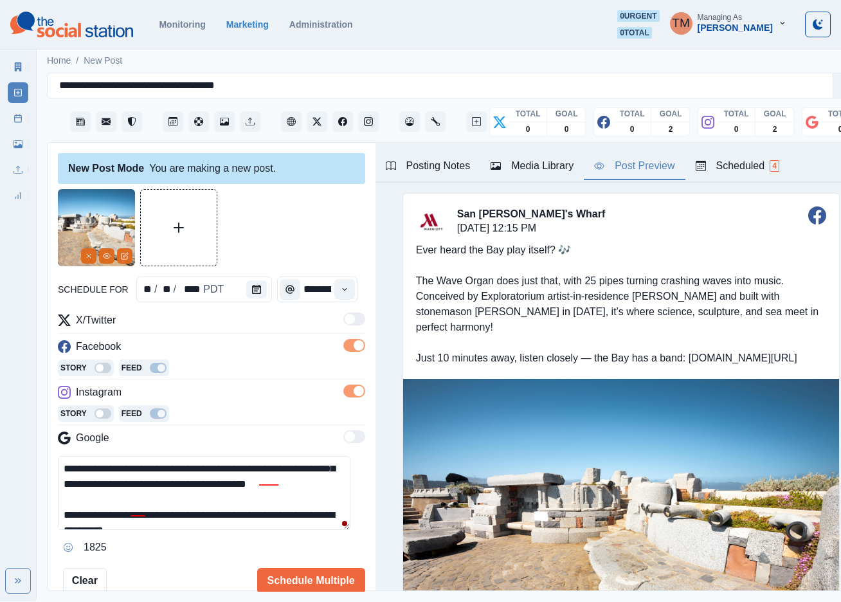
scroll to position [54, 0]
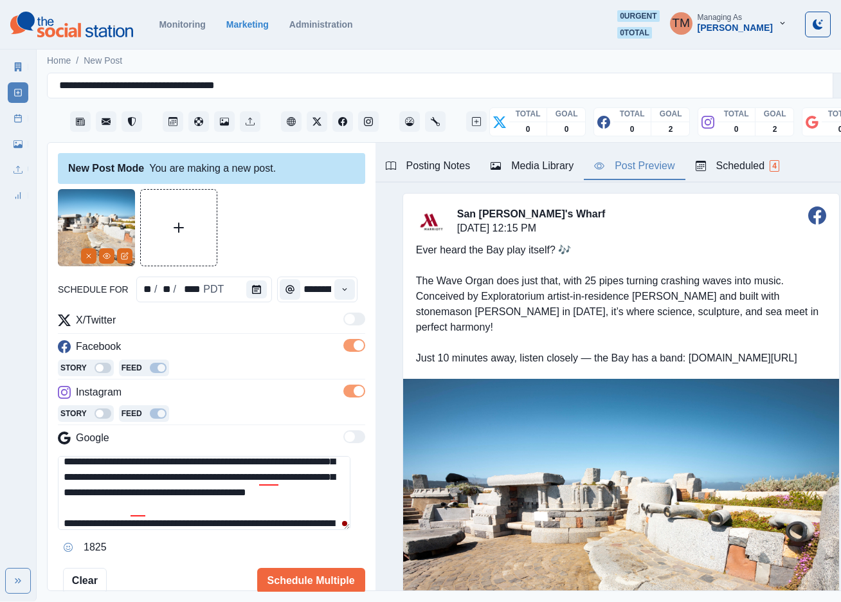
click at [281, 467] on textarea "**********" at bounding box center [204, 493] width 292 height 74
paste textarea
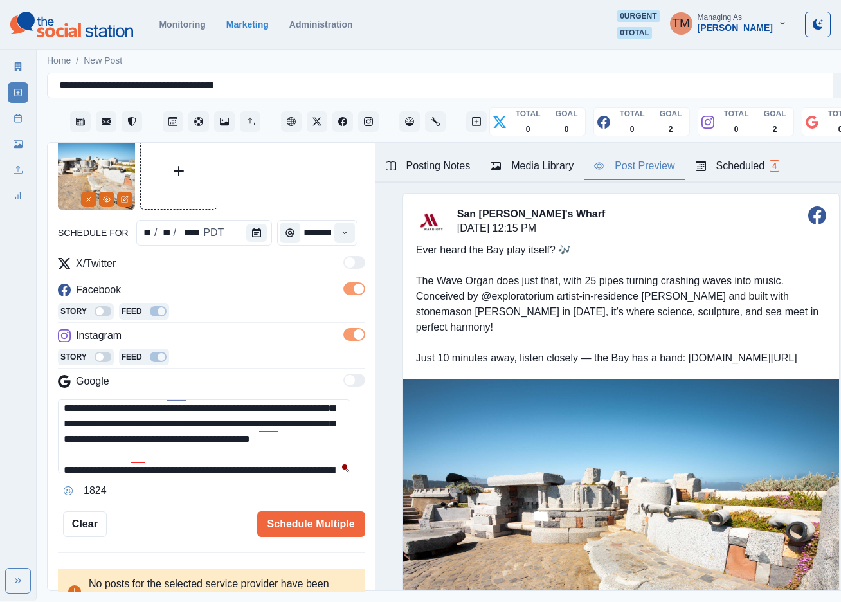
scroll to position [75, 0]
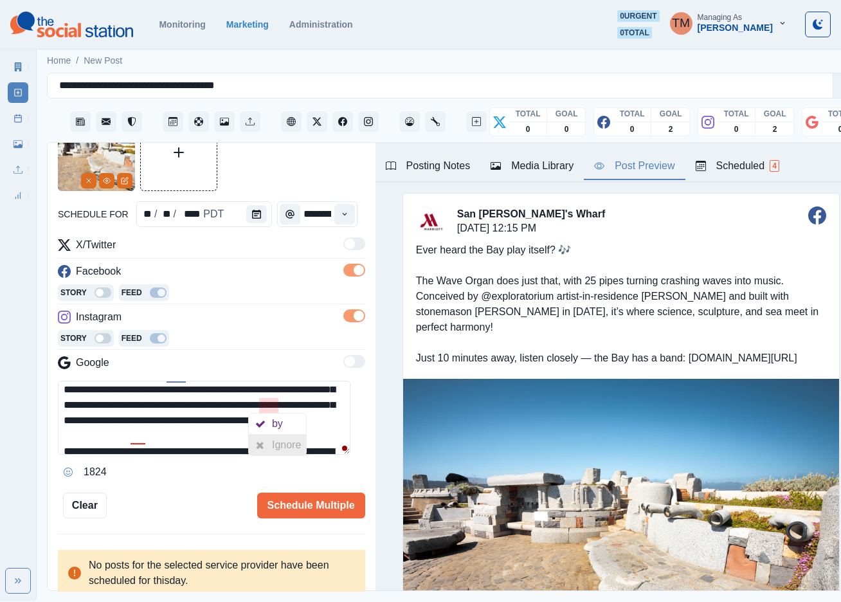
click at [278, 449] on div "Ignore" at bounding box center [289, 444] width 34 height 21
click at [145, 472] on div "Ignore" at bounding box center [160, 475] width 34 height 21
click at [134, 440] on textarea "**********" at bounding box center [204, 417] width 292 height 74
click at [131, 442] on textarea "**********" at bounding box center [204, 417] width 292 height 74
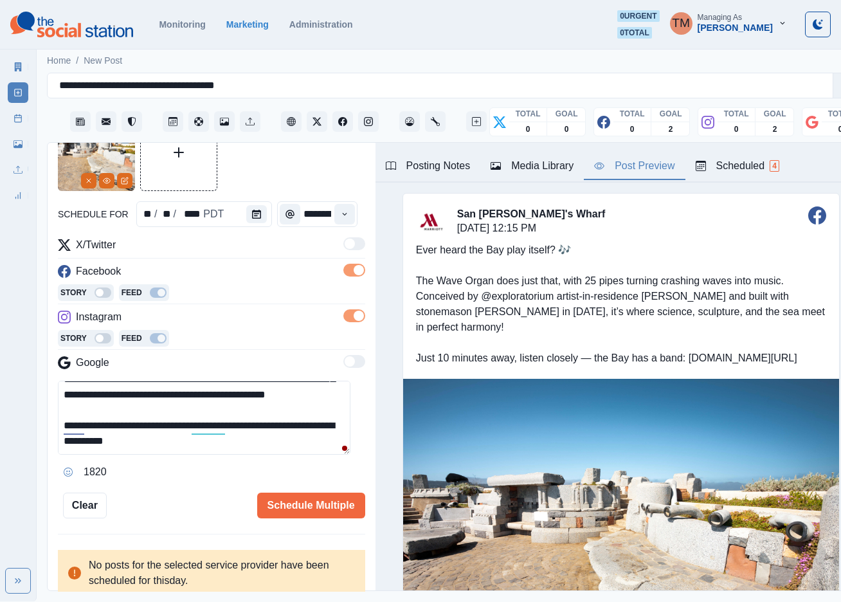
scroll to position [91, 0]
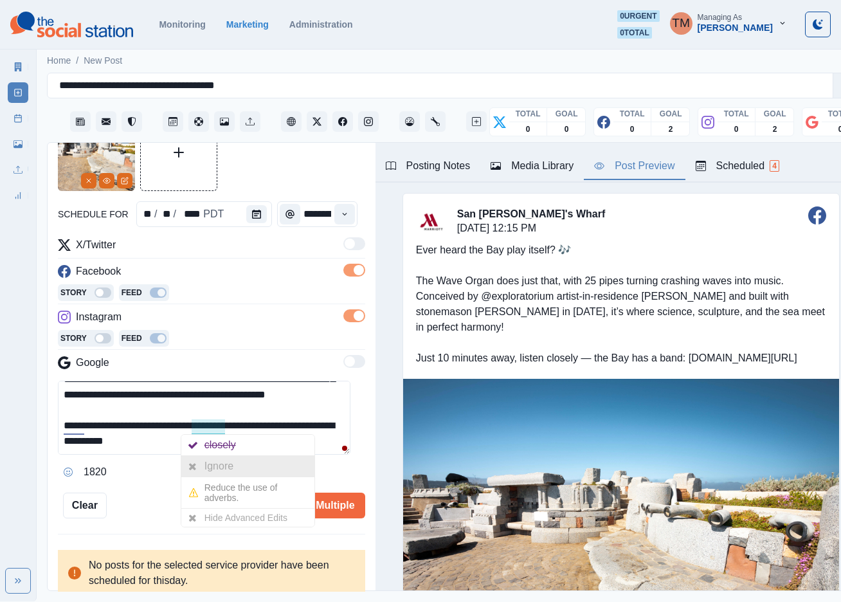
click at [211, 465] on div "Ignore" at bounding box center [221, 466] width 34 height 21
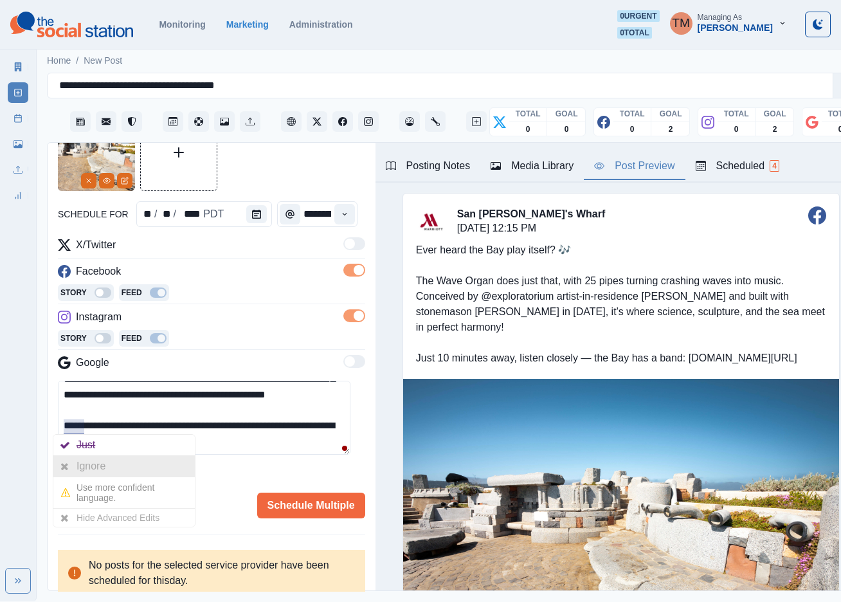
click at [91, 469] on div "Ignore" at bounding box center [93, 466] width 34 height 21
click at [282, 440] on textarea "**********" at bounding box center [204, 417] width 292 height 74
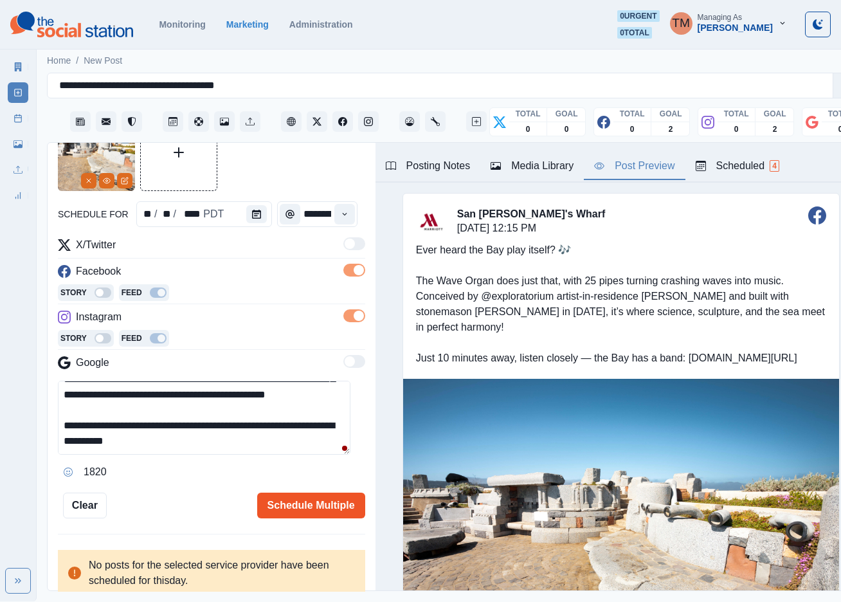
type textarea "**********"
drag, startPoint x: 314, startPoint y: 492, endPoint x: 274, endPoint y: 426, distance: 77.6
click at [273, 427] on div "**********" at bounding box center [211, 316] width 307 height 404
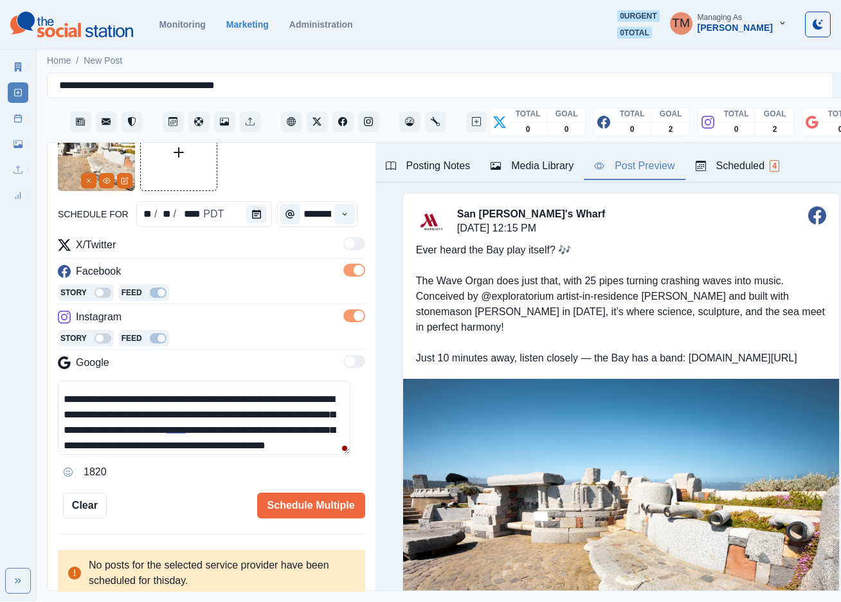
scroll to position [0, 0]
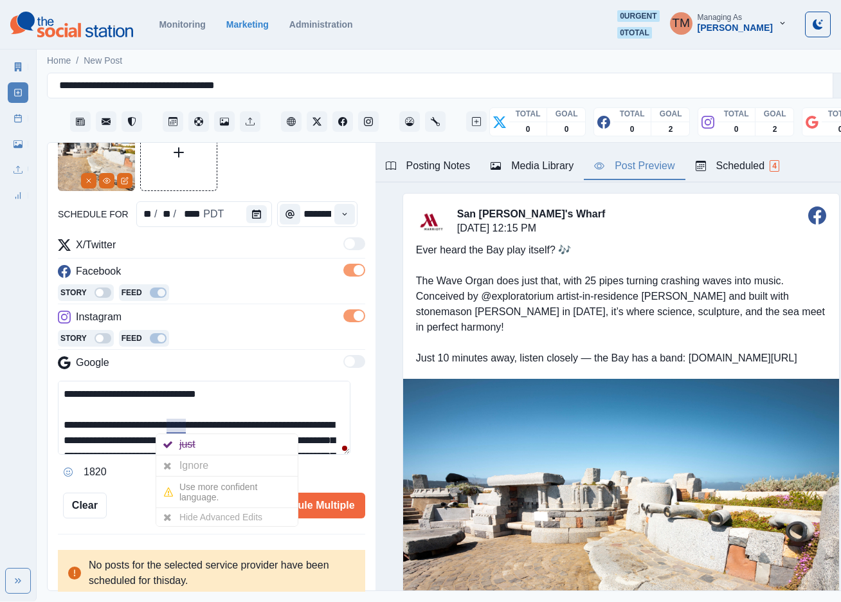
drag, startPoint x: 186, startPoint y: 447, endPoint x: 261, endPoint y: 465, distance: 77.2
click at [189, 455] on div "Ignore" at bounding box center [196, 465] width 34 height 21
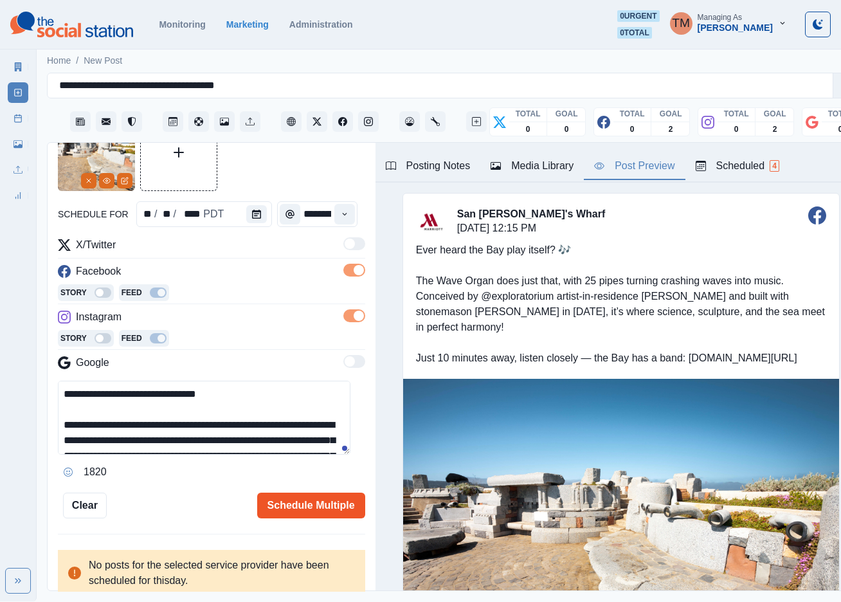
click at [311, 492] on button "Schedule Multiple" at bounding box center [311, 505] width 108 height 26
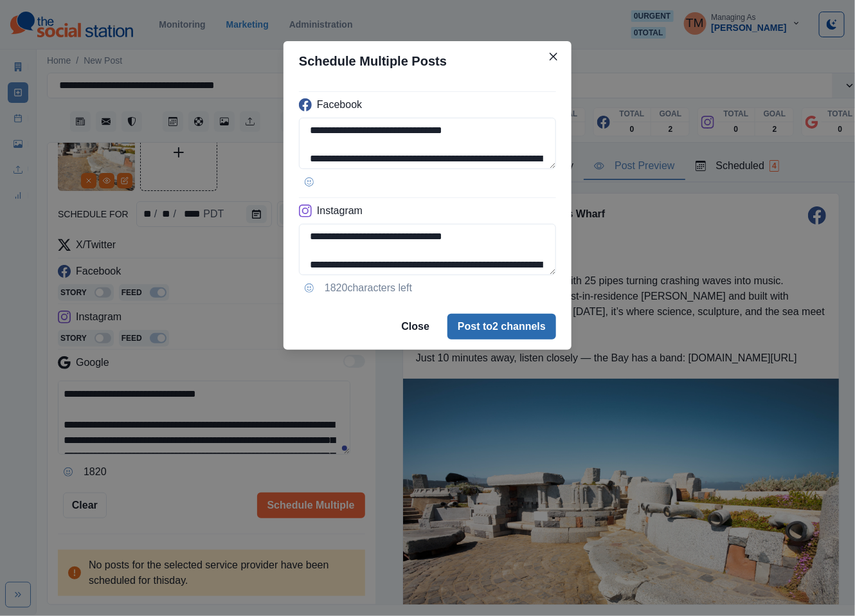
click at [510, 318] on button "Post to 2 channels" at bounding box center [501, 327] width 109 height 26
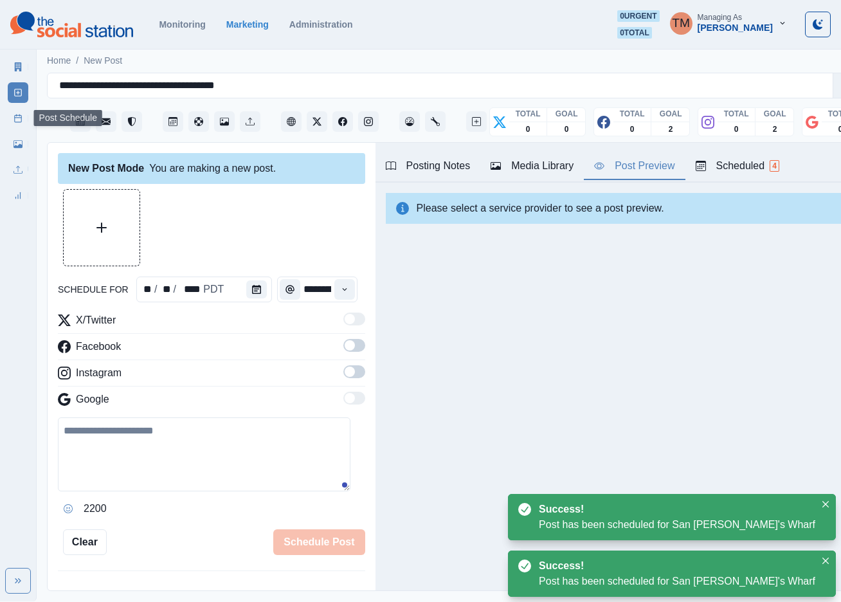
click at [20, 121] on icon at bounding box center [17, 118] width 9 height 9
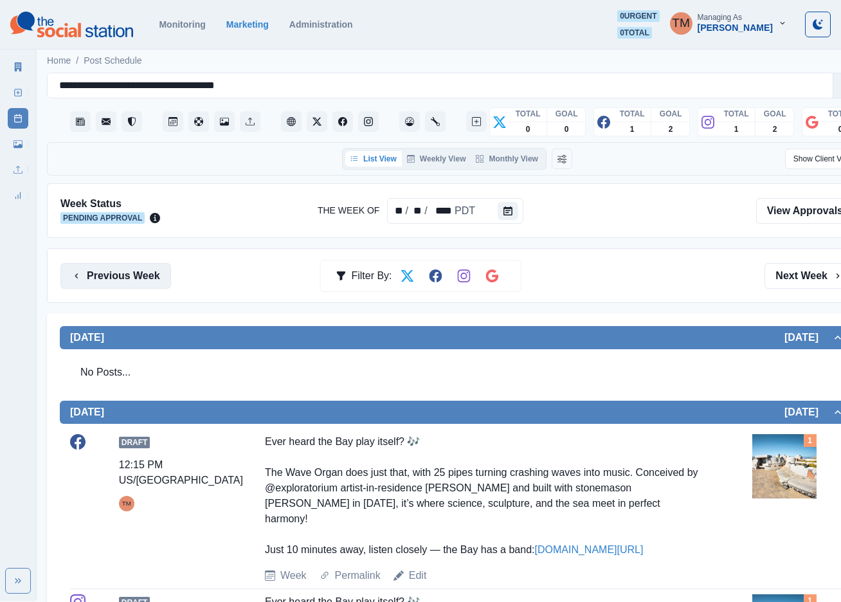
click at [130, 280] on button "Previous Week" at bounding box center [115, 276] width 111 height 26
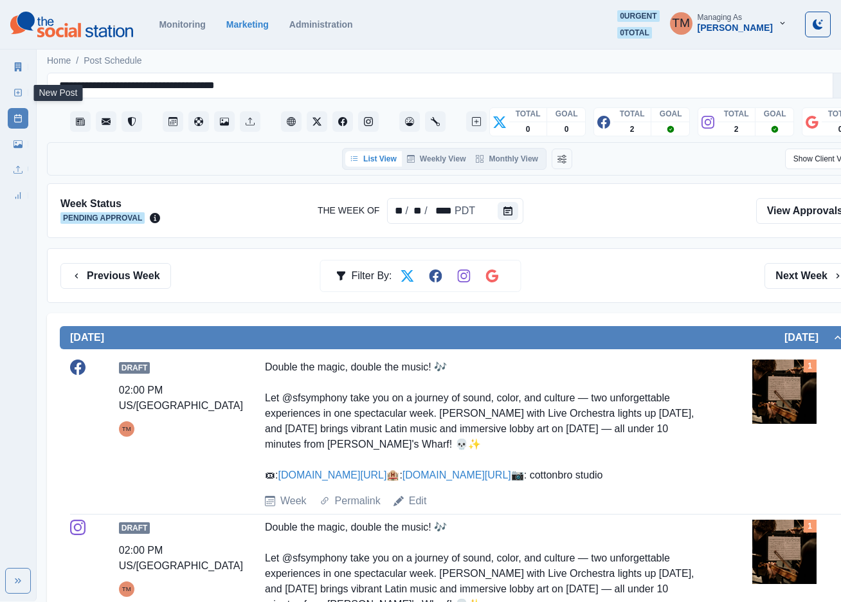
click at [13, 94] on icon at bounding box center [17, 92] width 9 height 9
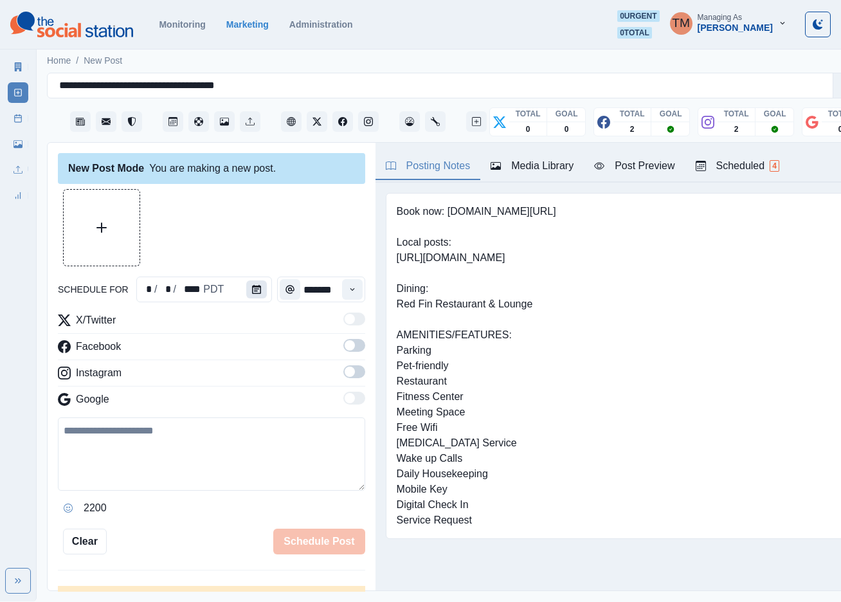
click at [253, 289] on icon "Calendar" at bounding box center [256, 289] width 9 height 9
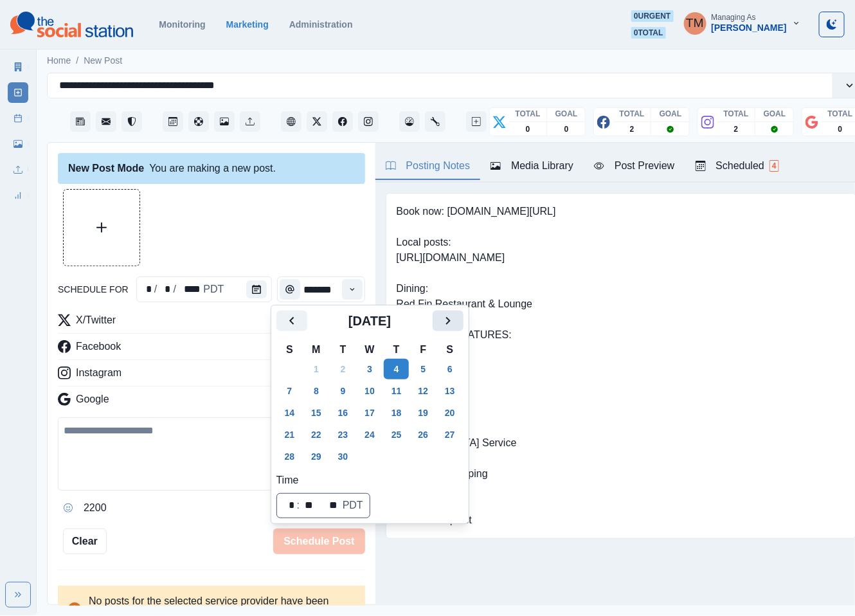
click at [446, 325] on icon "Next" at bounding box center [447, 320] width 15 height 15
click at [372, 459] on button "29" at bounding box center [370, 456] width 26 height 21
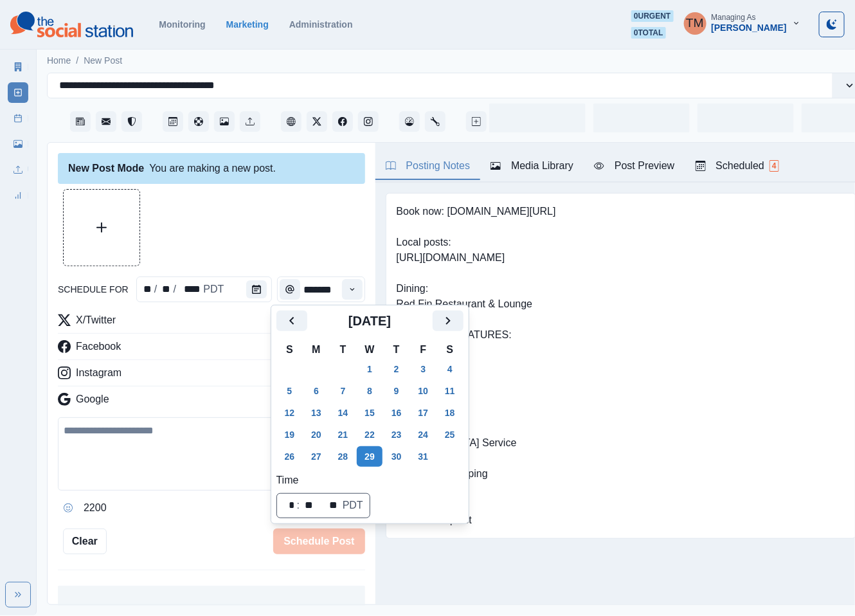
click at [265, 234] on div at bounding box center [211, 227] width 307 height 77
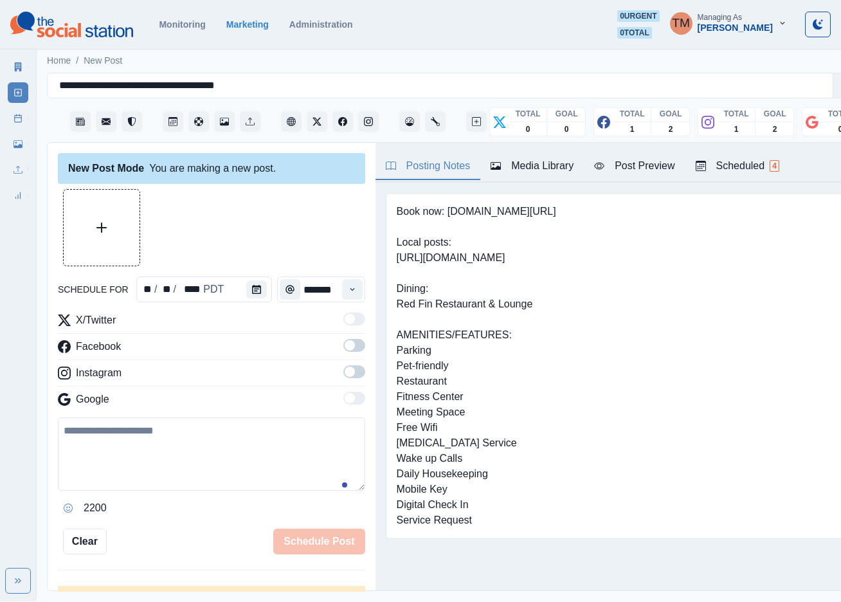
click at [344, 349] on span at bounding box center [354, 345] width 22 height 13
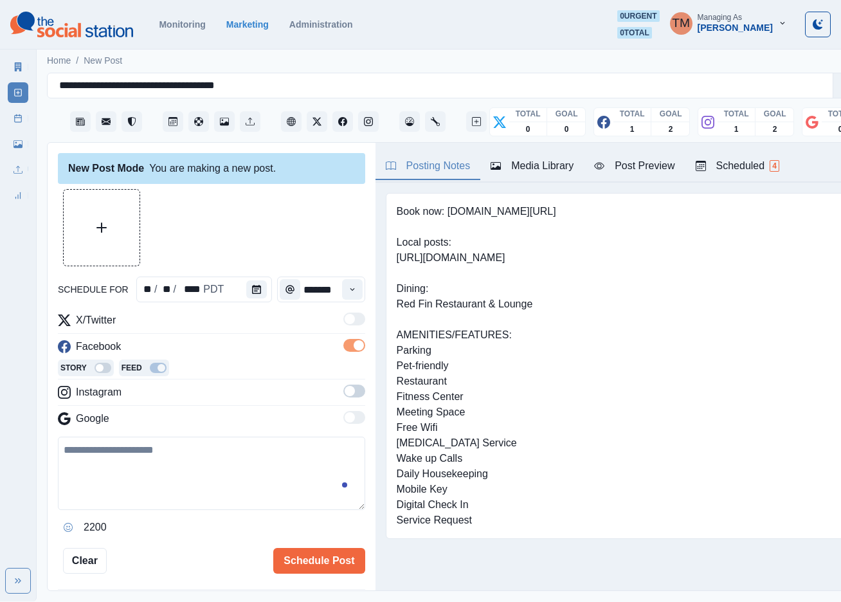
click at [344, 389] on span at bounding box center [349, 391] width 10 height 10
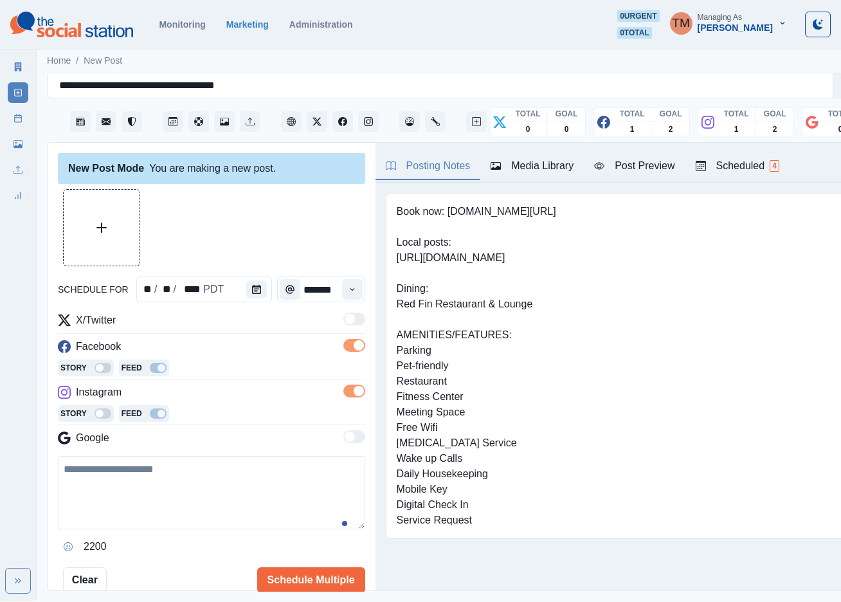
click at [150, 494] on textarea at bounding box center [211, 492] width 307 height 73
paste textarea "**********"
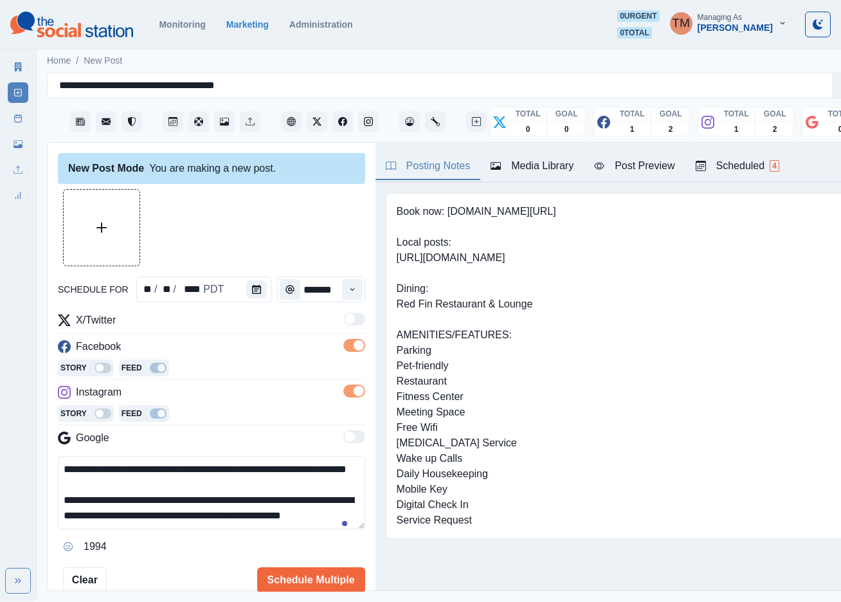
scroll to position [26, 0]
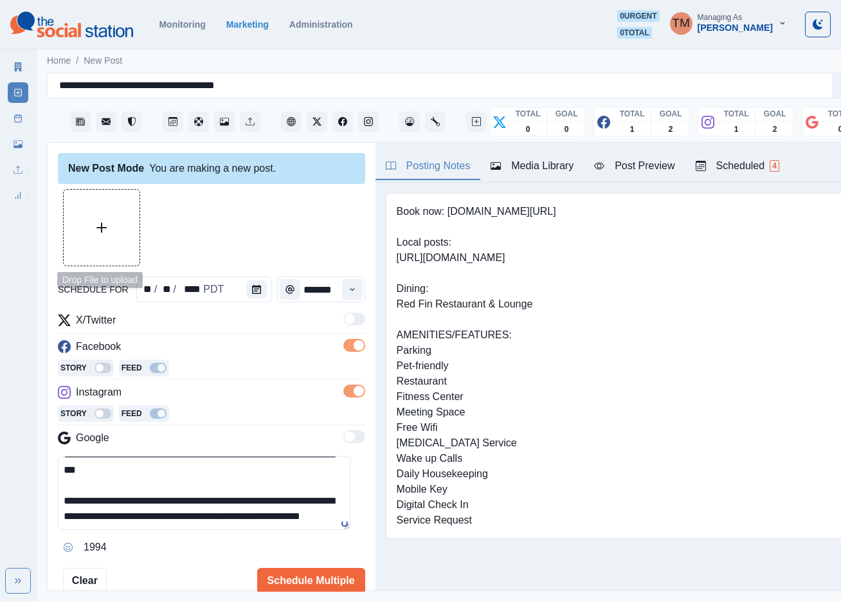
type textarea "**********"
click at [103, 239] on button "Upload Media" at bounding box center [102, 228] width 76 height 76
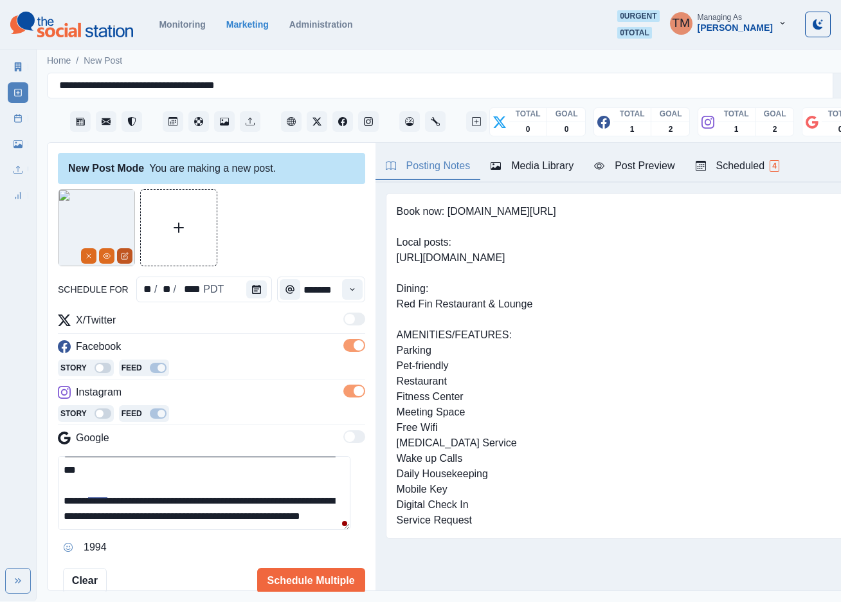
click at [121, 259] on icon "Edit Media" at bounding box center [125, 256] width 8 height 8
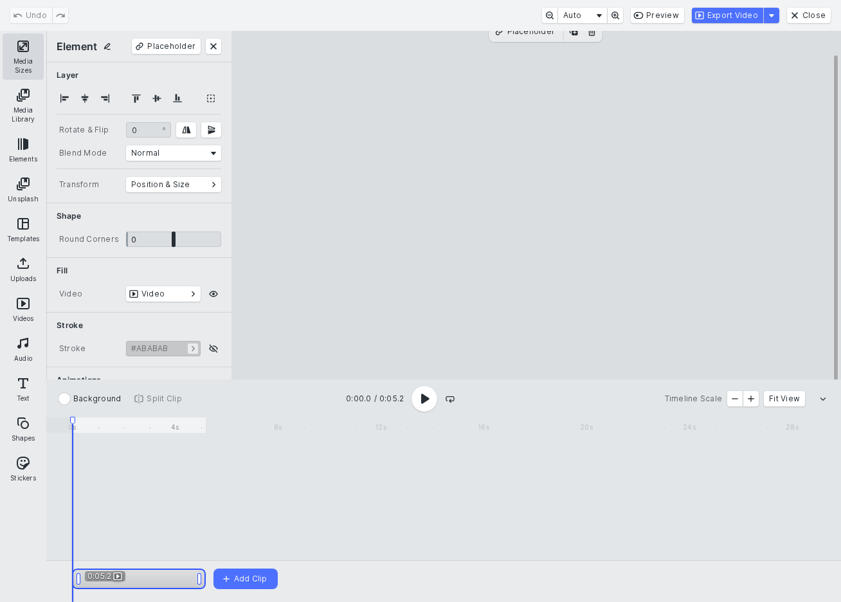
click at [16, 55] on button "Media Sizes" at bounding box center [23, 56] width 41 height 46
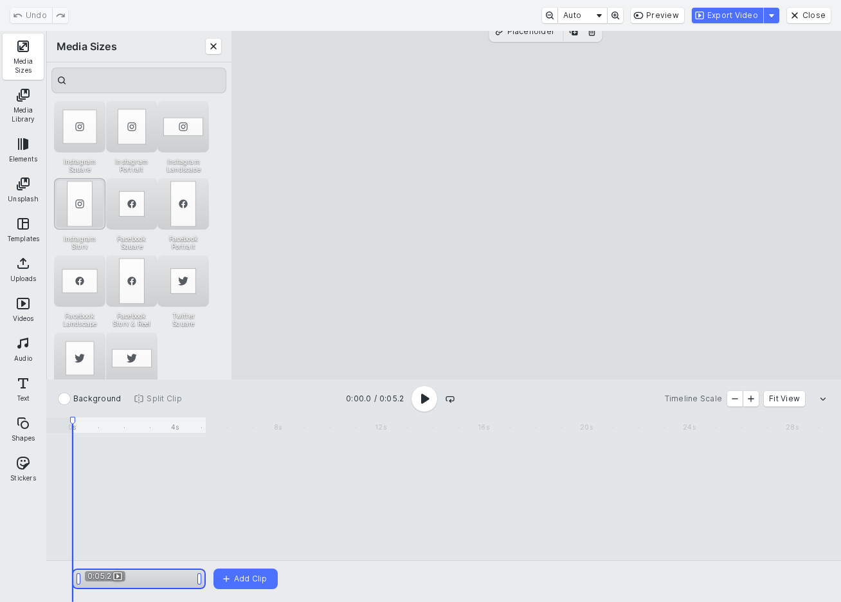
click at [80, 214] on div "Instagram Story" at bounding box center [79, 203] width 51 height 51
click at [748, 16] on button "Export Video" at bounding box center [727, 15] width 71 height 15
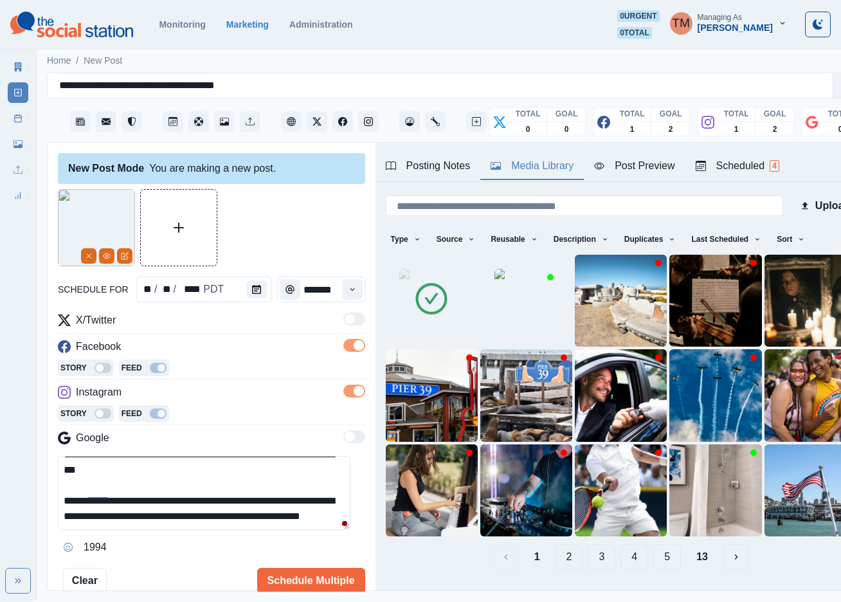
click at [550, 170] on div "Media Library" at bounding box center [531, 165] width 83 height 15
click at [506, 324] on button "Delete Media" at bounding box center [509, 317] width 15 height 15
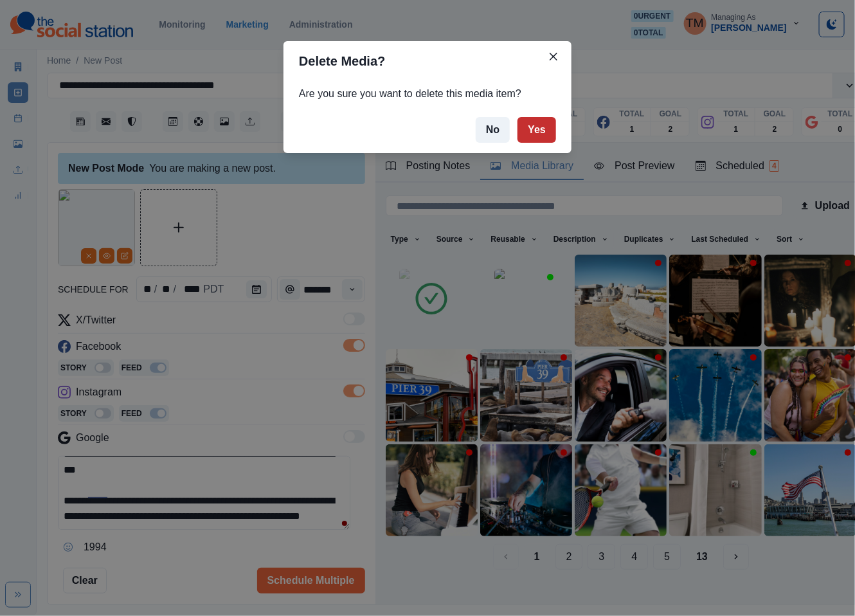
click at [540, 129] on button "Yes" at bounding box center [536, 130] width 39 height 26
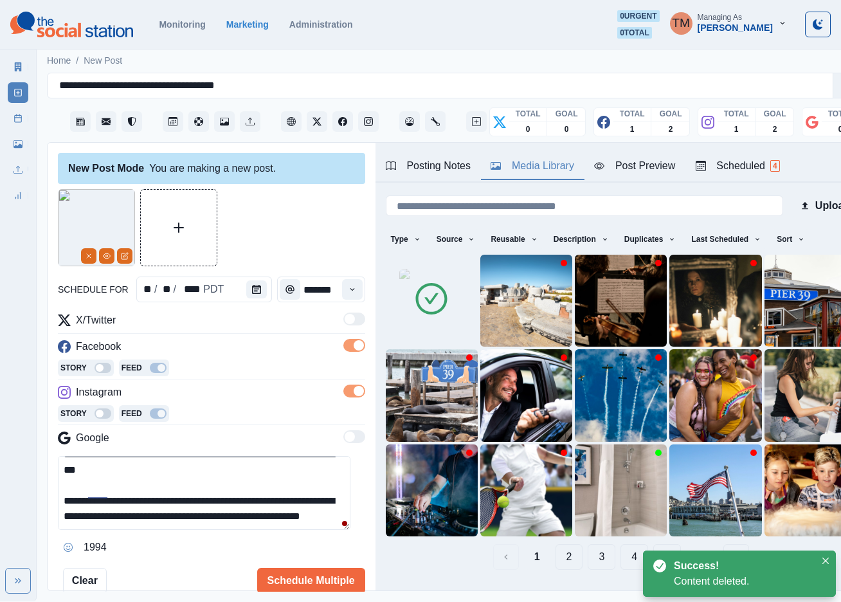
click at [272, 237] on div at bounding box center [211, 227] width 307 height 77
click at [650, 170] on div "Post Preview" at bounding box center [634, 165] width 80 height 15
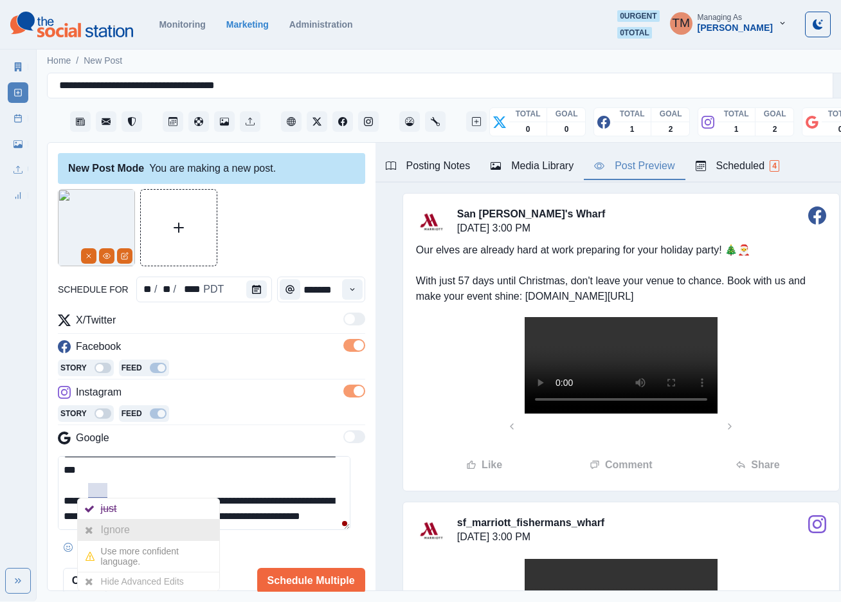
click at [114, 526] on div "Ignore" at bounding box center [118, 529] width 34 height 21
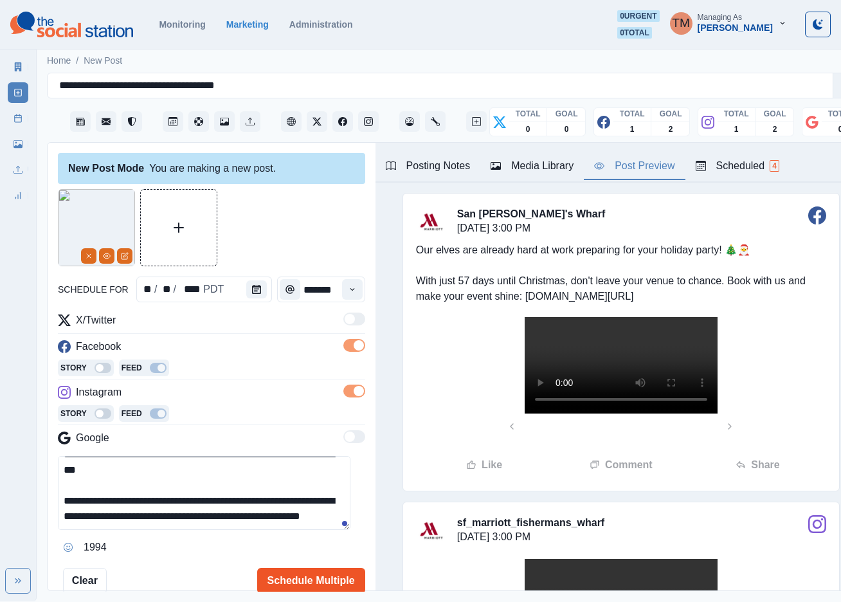
click at [299, 590] on button "Schedule Multiple" at bounding box center [311, 580] width 108 height 26
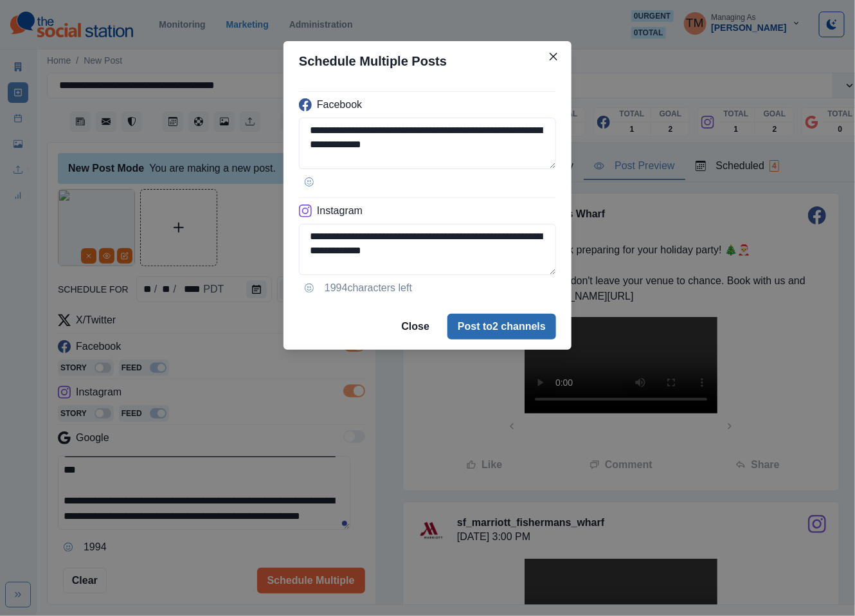
click at [544, 334] on button "Post to 2 channels" at bounding box center [501, 327] width 109 height 26
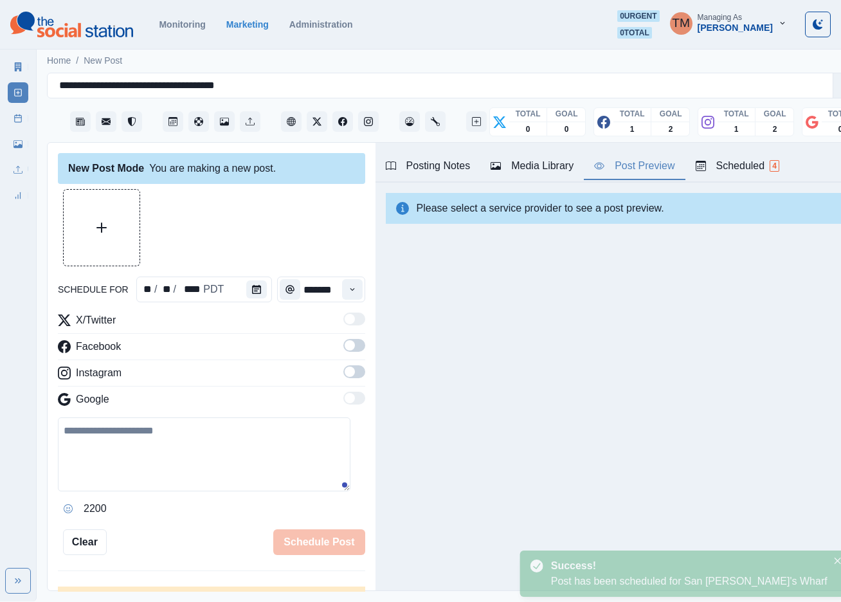
scroll to position [0, 0]
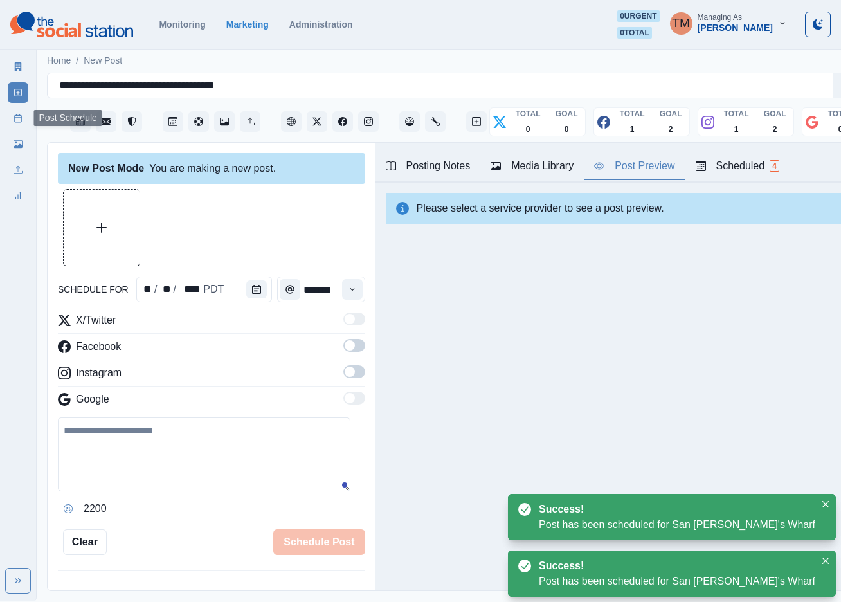
click at [19, 114] on icon at bounding box center [17, 118] width 9 height 9
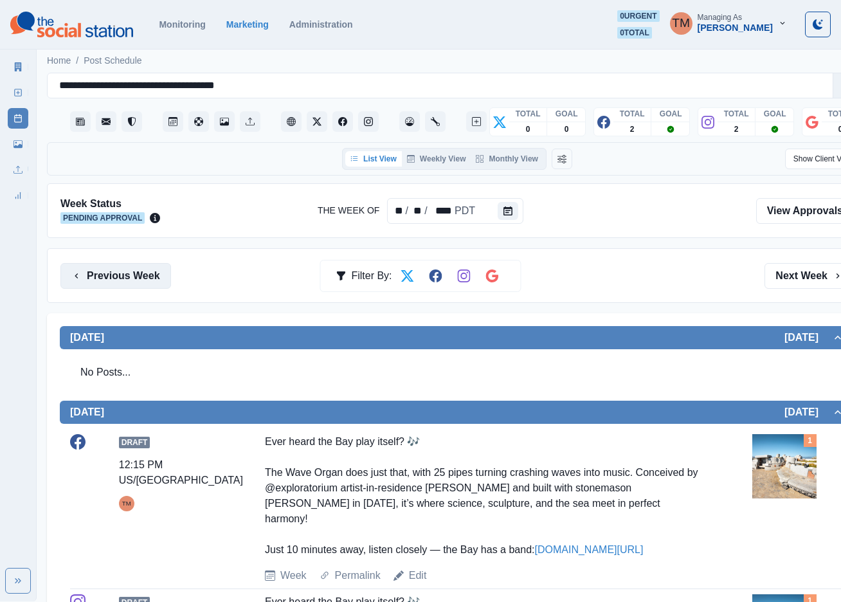
click at [122, 276] on button "Previous Week" at bounding box center [115, 276] width 111 height 26
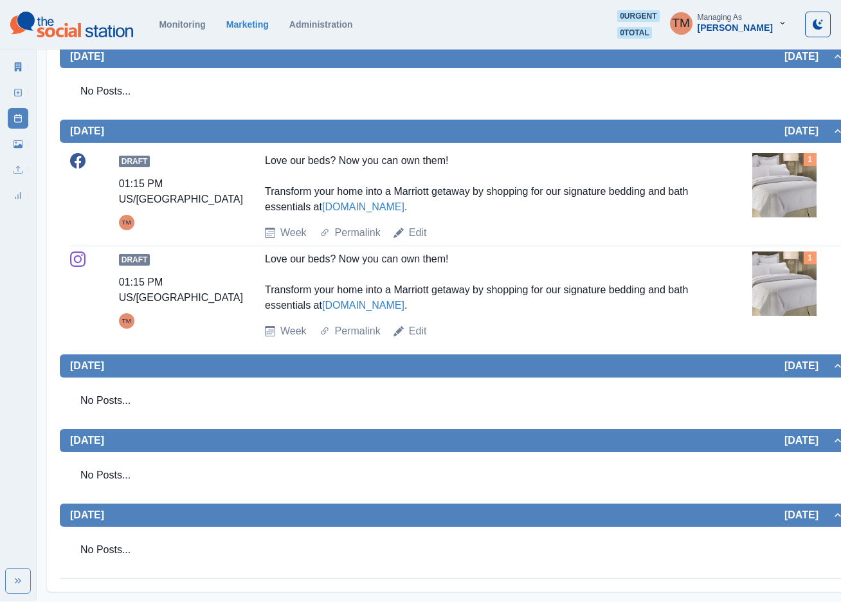
scroll to position [771, 0]
click at [16, 88] on icon at bounding box center [17, 92] width 9 height 9
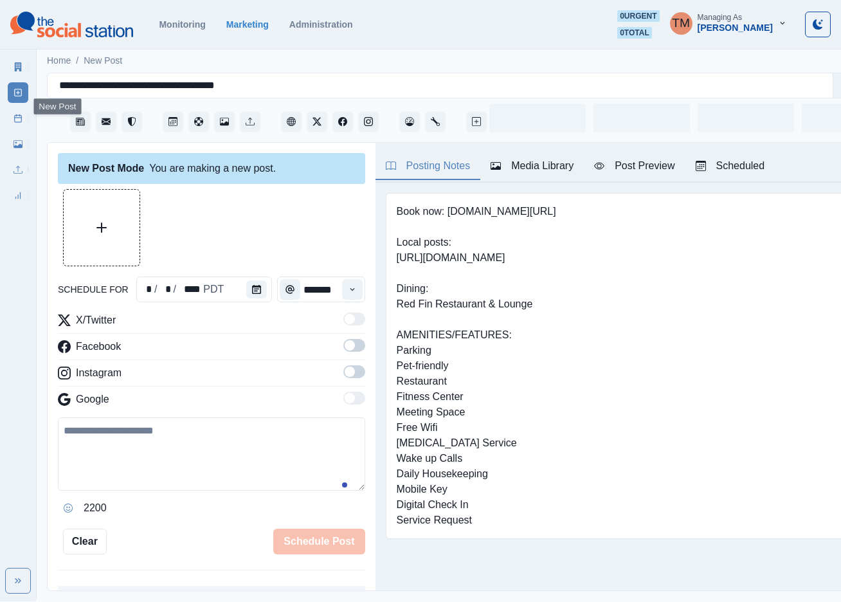
scroll to position [13, 0]
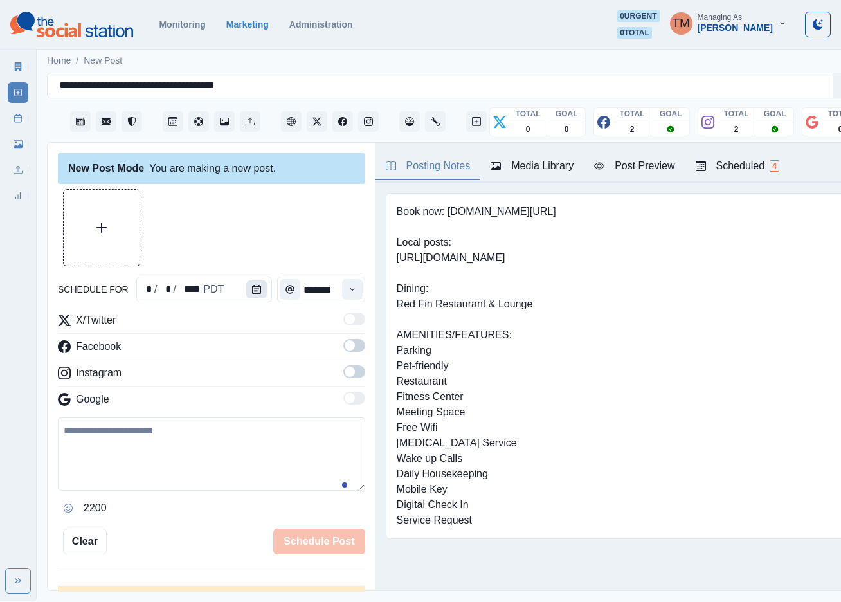
click at [252, 285] on icon "Calendar" at bounding box center [256, 289] width 9 height 9
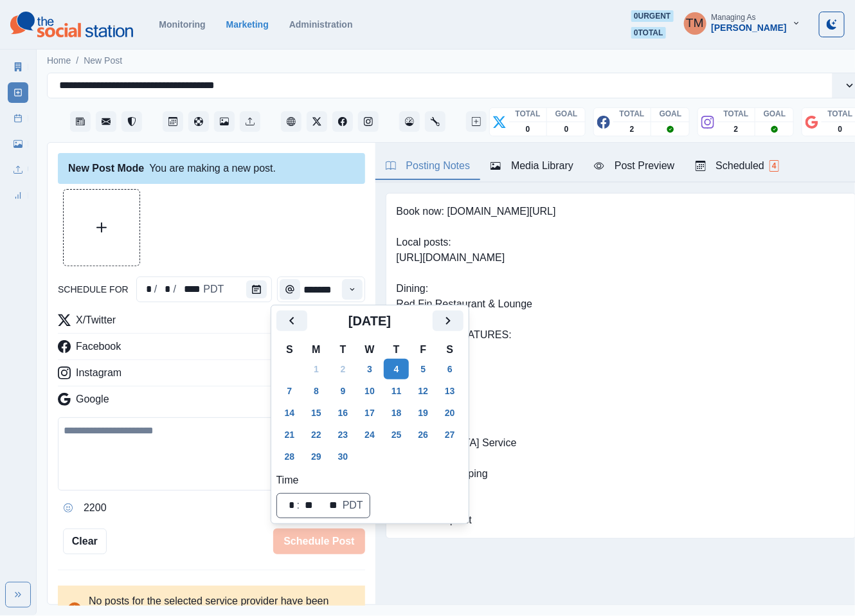
click at [289, 239] on div at bounding box center [211, 227] width 307 height 77
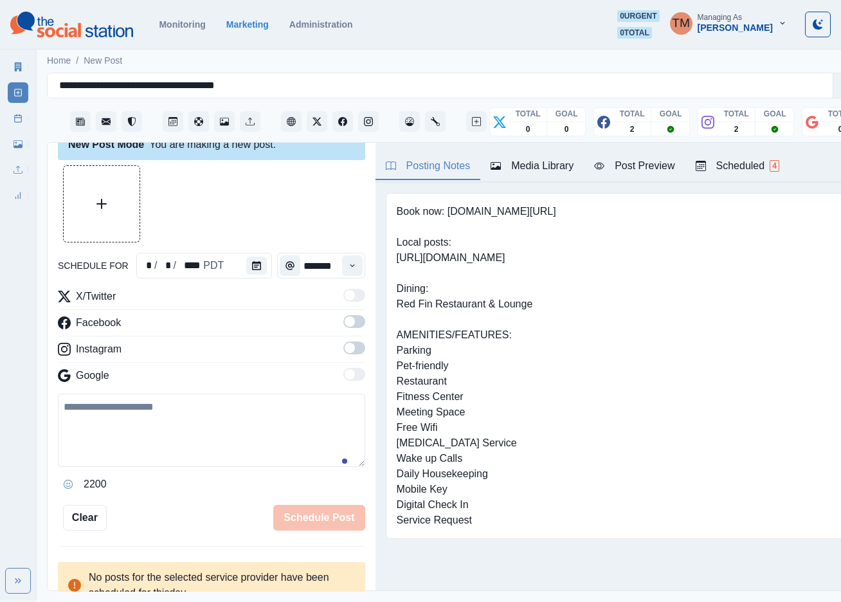
scroll to position [37, 0]
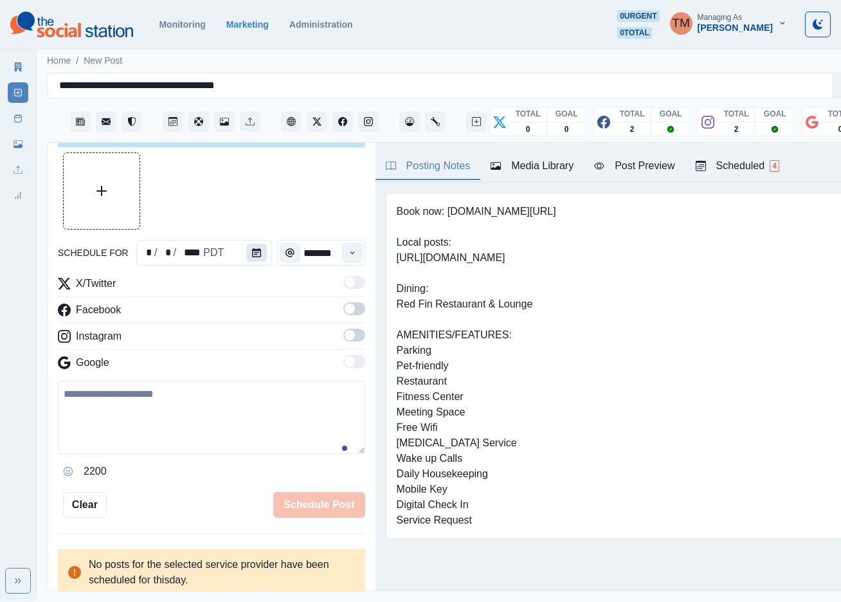
click at [252, 255] on icon "Calendar" at bounding box center [256, 252] width 9 height 9
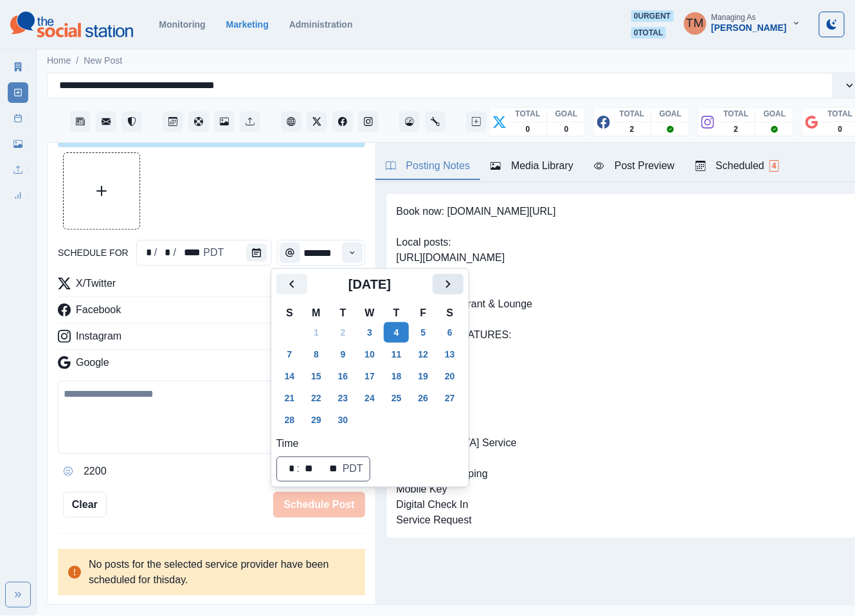
click at [445, 281] on icon "Next" at bounding box center [447, 283] width 15 height 15
click at [423, 420] on button "31" at bounding box center [423, 419] width 26 height 21
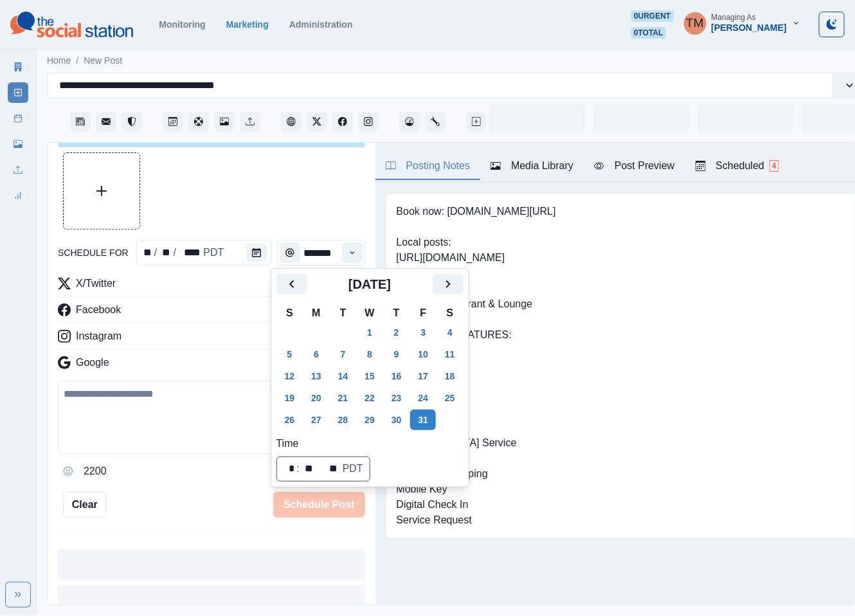
click at [290, 191] on div at bounding box center [211, 190] width 307 height 77
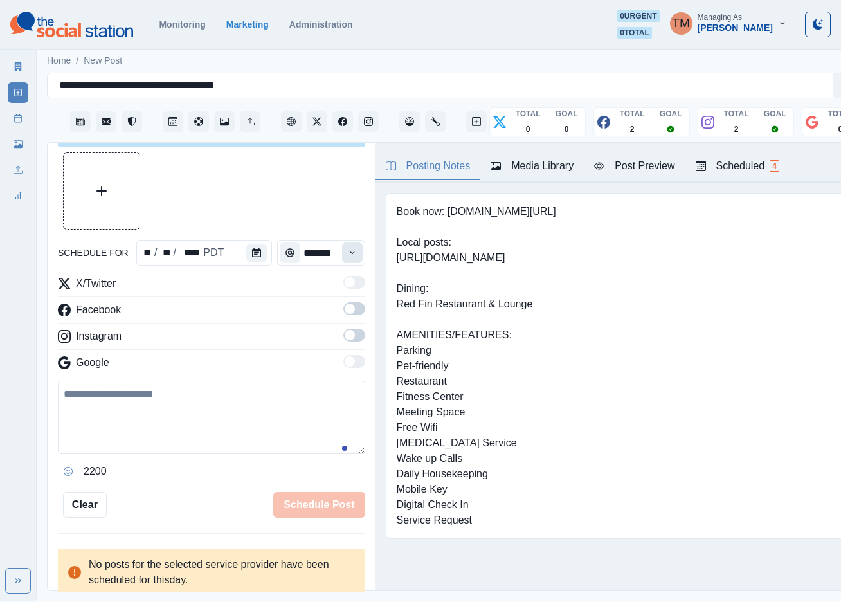
click at [342, 255] on button "Time" at bounding box center [352, 252] width 21 height 21
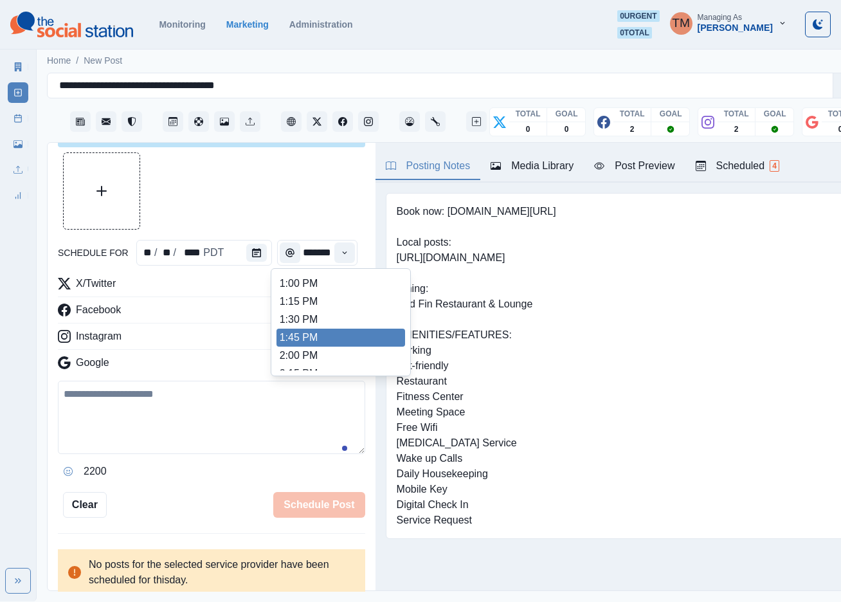
scroll to position [368, 0]
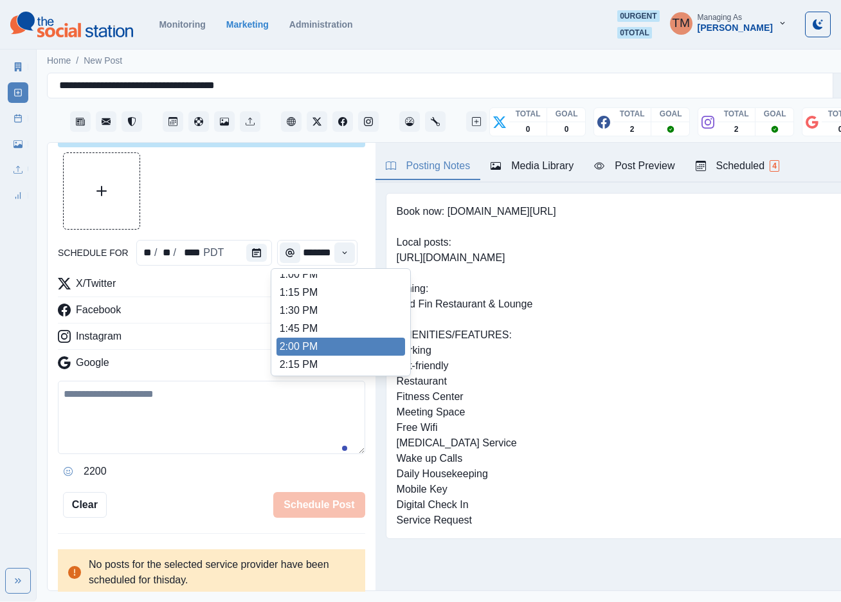
click at [316, 353] on ul "8:00 AM 8:15 AM 8:30 AM 8:45 AM 9:00 AM 9:15 AM 9:30 AM 9:45 AM 10:00 AM 10:15 …" at bounding box center [340, 322] width 129 height 96
type input "*******"
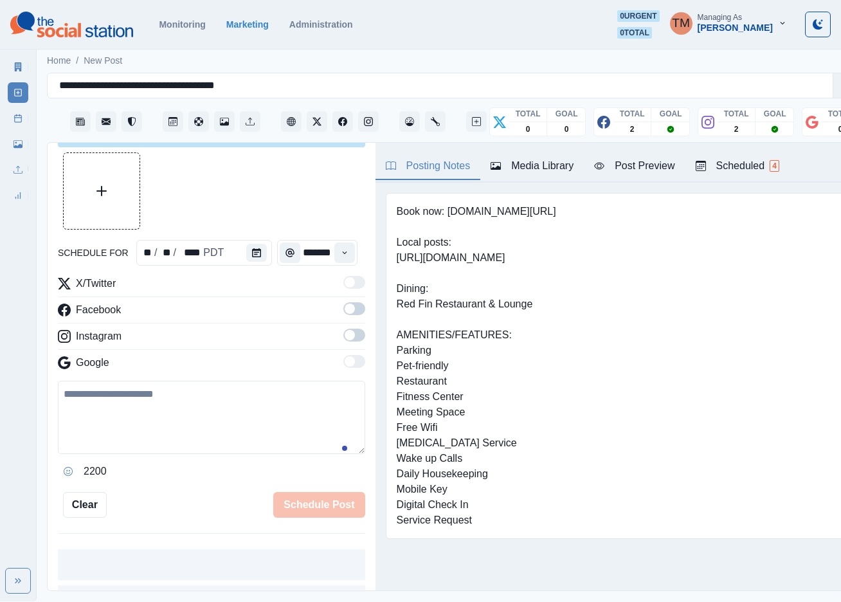
drag, startPoint x: 340, startPoint y: 308, endPoint x: 341, endPoint y: 355, distance: 46.3
click at [343, 314] on span at bounding box center [354, 308] width 22 height 13
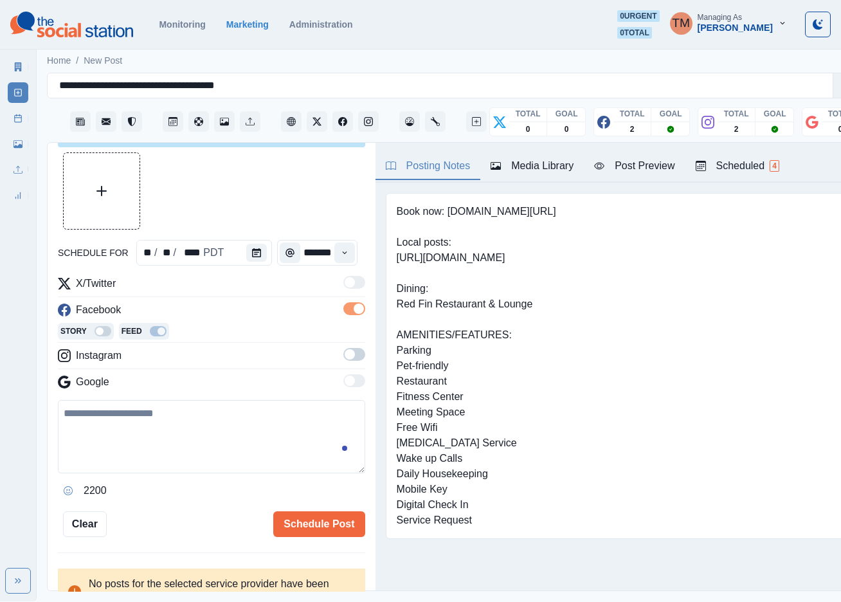
click at [343, 357] on span at bounding box center [354, 354] width 22 height 13
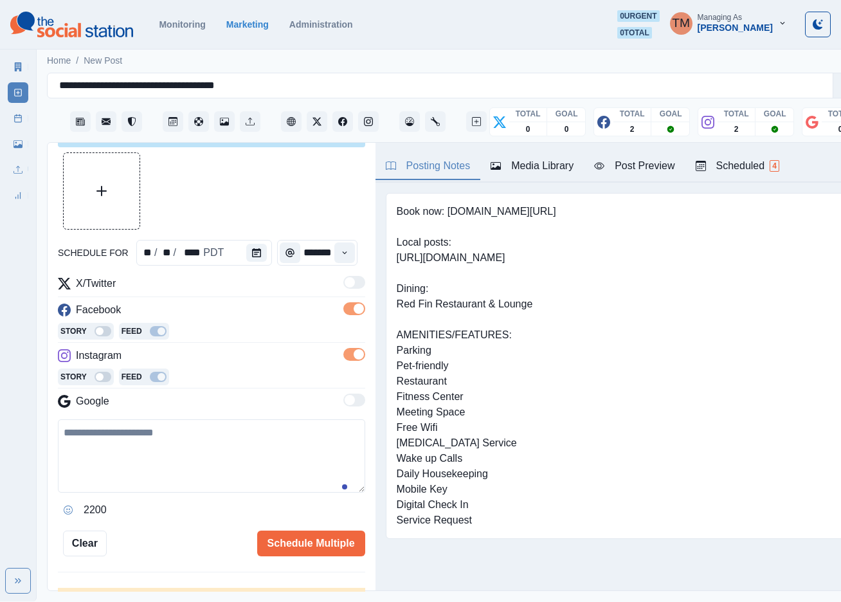
click at [201, 467] on textarea at bounding box center [211, 455] width 307 height 73
paste textarea "**********"
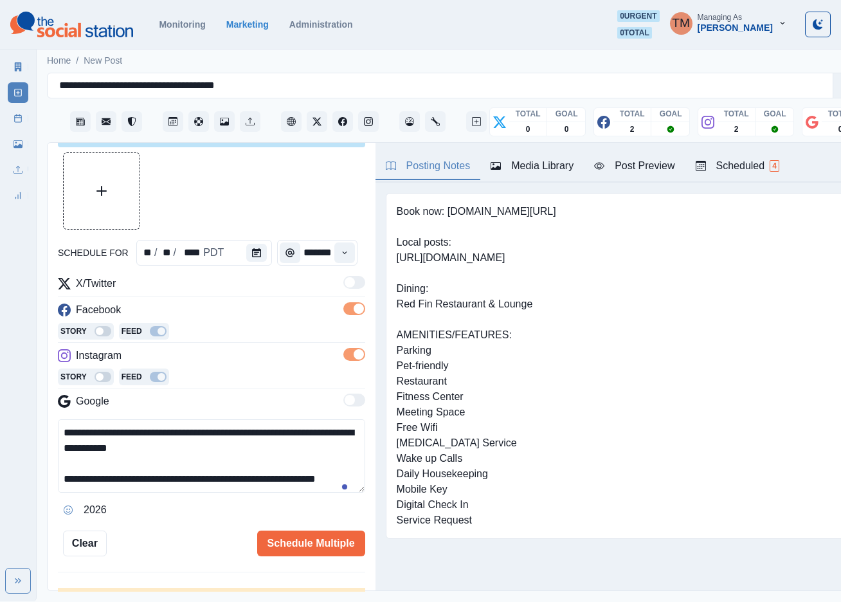
scroll to position [41, 0]
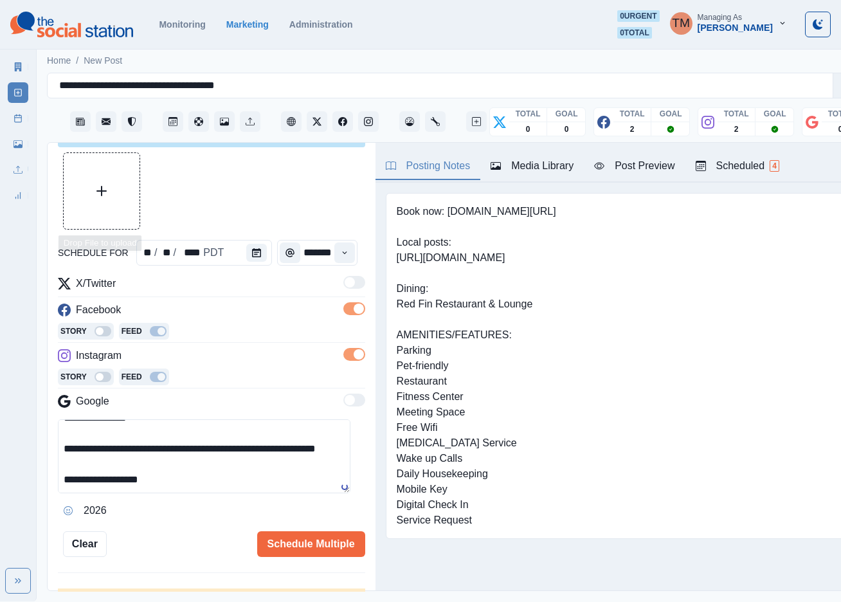
type textarea "**********"
click at [103, 195] on icon "Upload Media" at bounding box center [101, 191] width 10 height 10
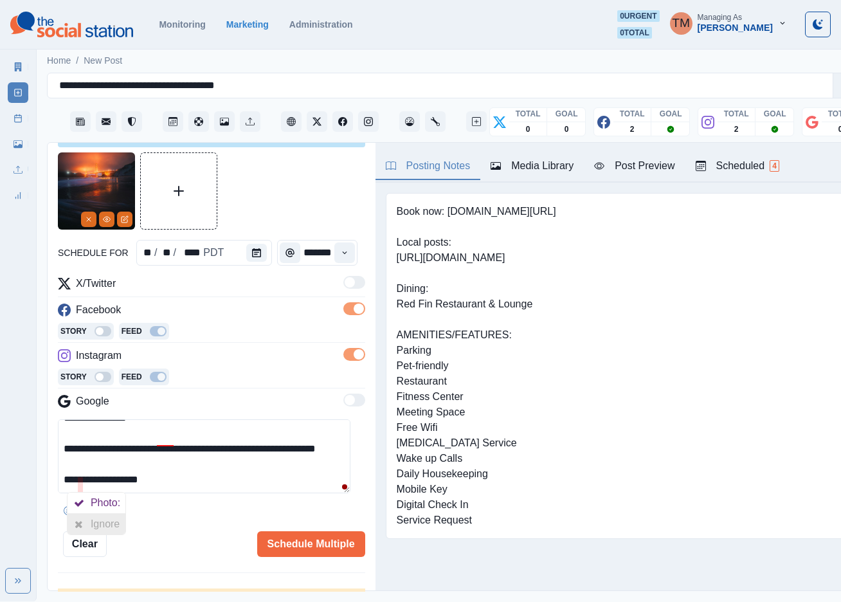
click at [87, 525] on div at bounding box center [78, 524] width 23 height 21
click at [166, 482] on div at bounding box center [158, 477] width 23 height 21
click at [648, 165] on div "Post Preview" at bounding box center [634, 165] width 80 height 15
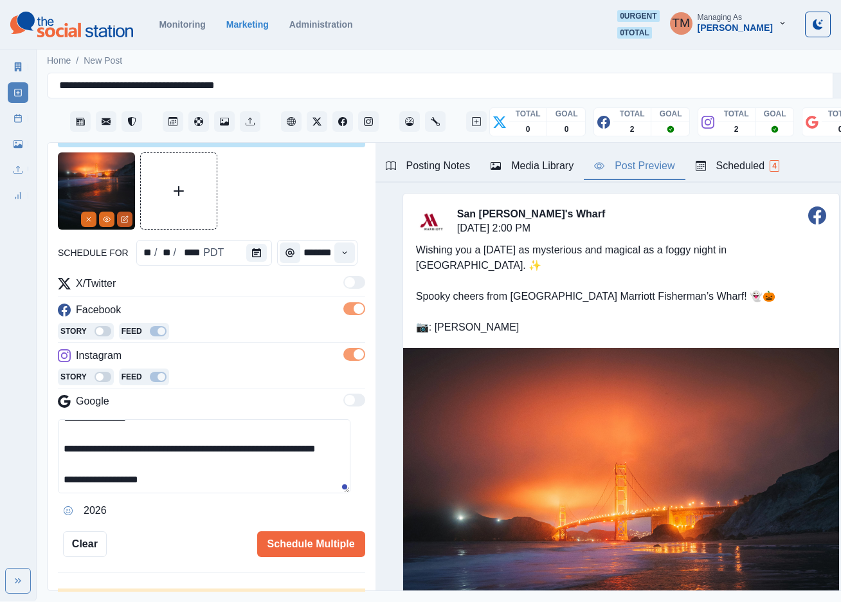
click at [124, 219] on icon "Edit Media" at bounding box center [125, 218] width 4 height 4
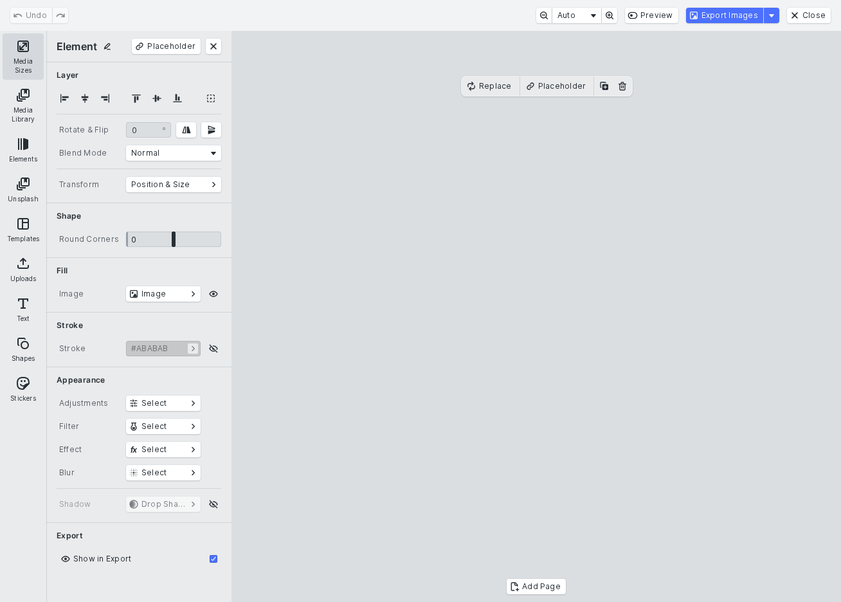
click at [20, 56] on button "Media Sizes" at bounding box center [23, 56] width 41 height 46
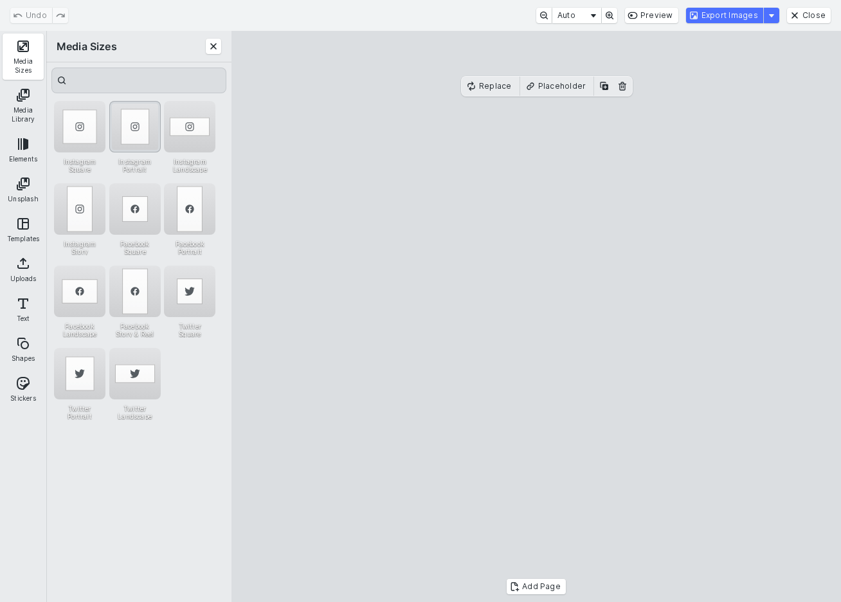
click at [132, 136] on div "Instagram Portrait" at bounding box center [134, 126] width 51 height 51
click at [763, 20] on button "Export Images" at bounding box center [724, 15] width 77 height 15
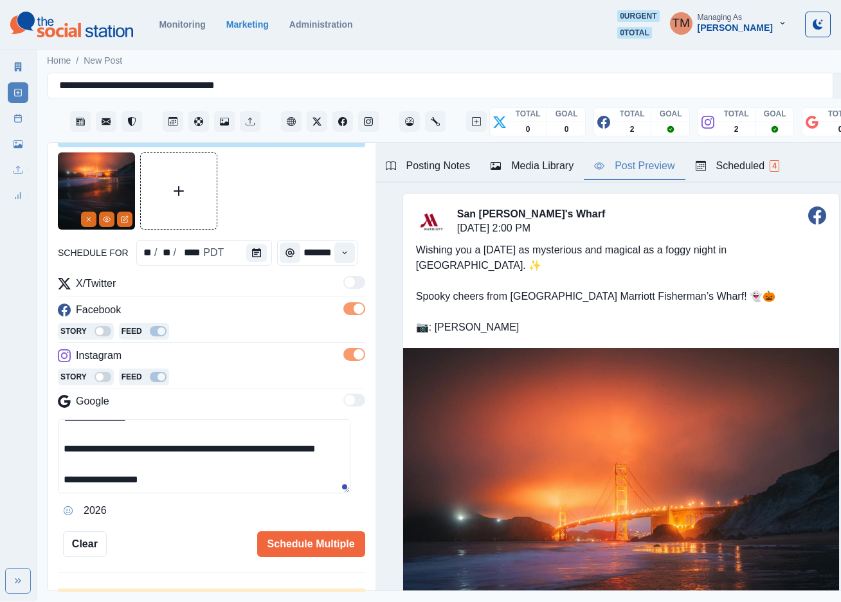
click at [548, 174] on div "Media Library" at bounding box center [531, 165] width 83 height 15
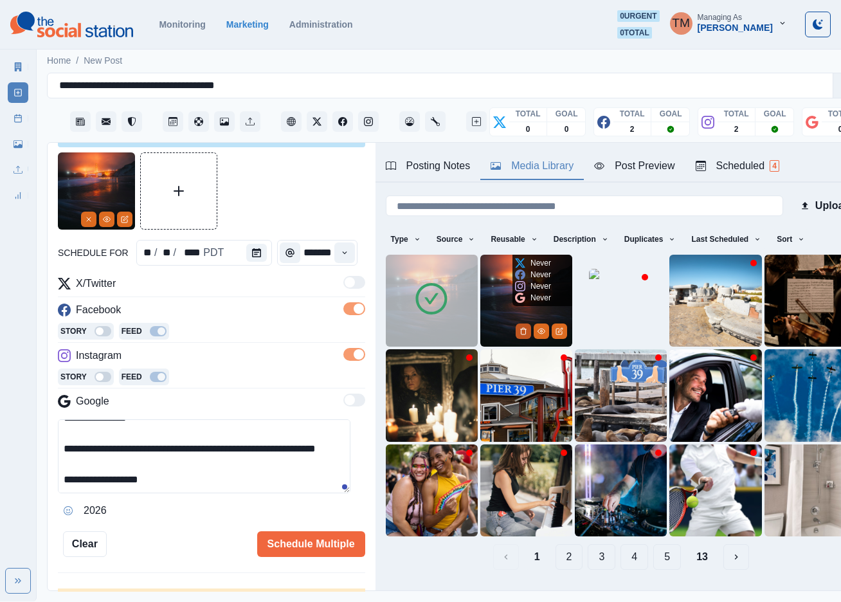
click at [515, 330] on button "Delete Media" at bounding box center [522, 330] width 15 height 15
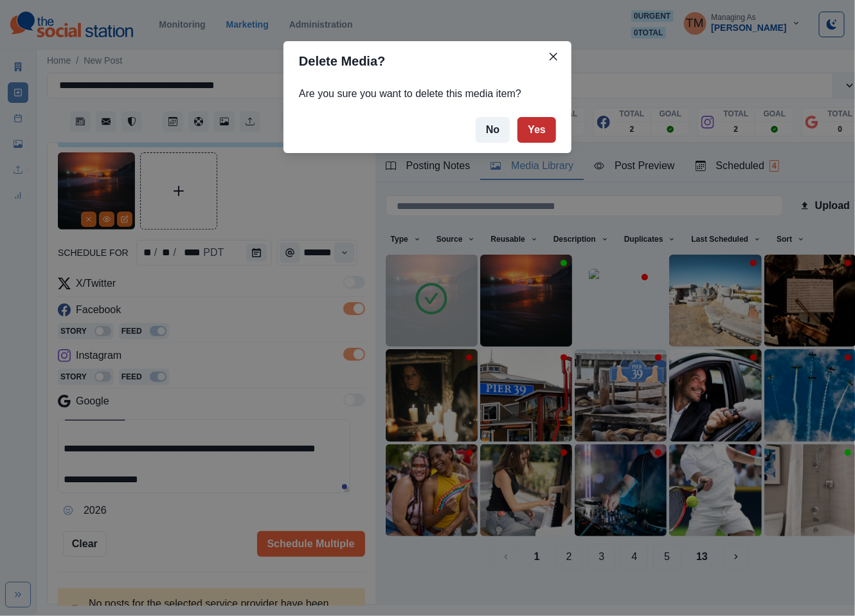
click at [532, 130] on button "Yes" at bounding box center [536, 130] width 39 height 26
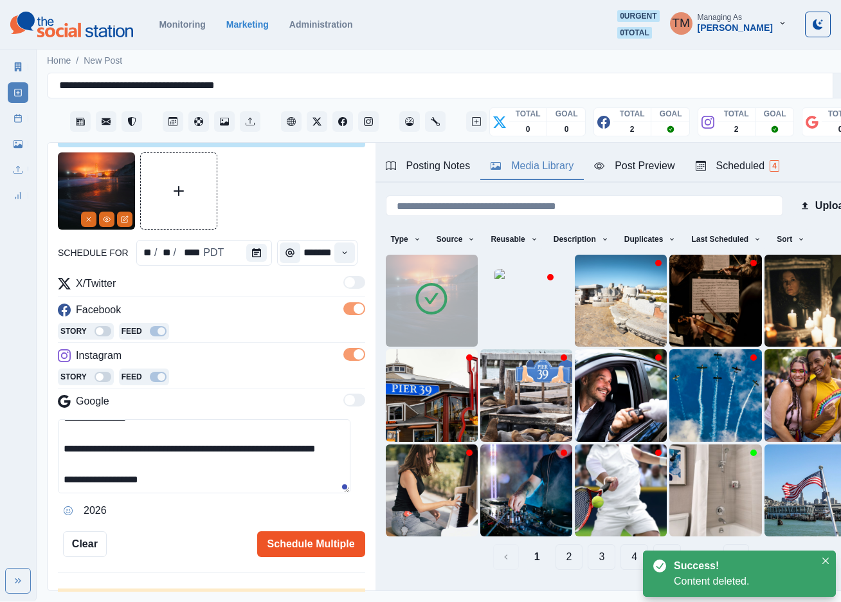
click at [308, 552] on button "Schedule Multiple" at bounding box center [311, 544] width 108 height 26
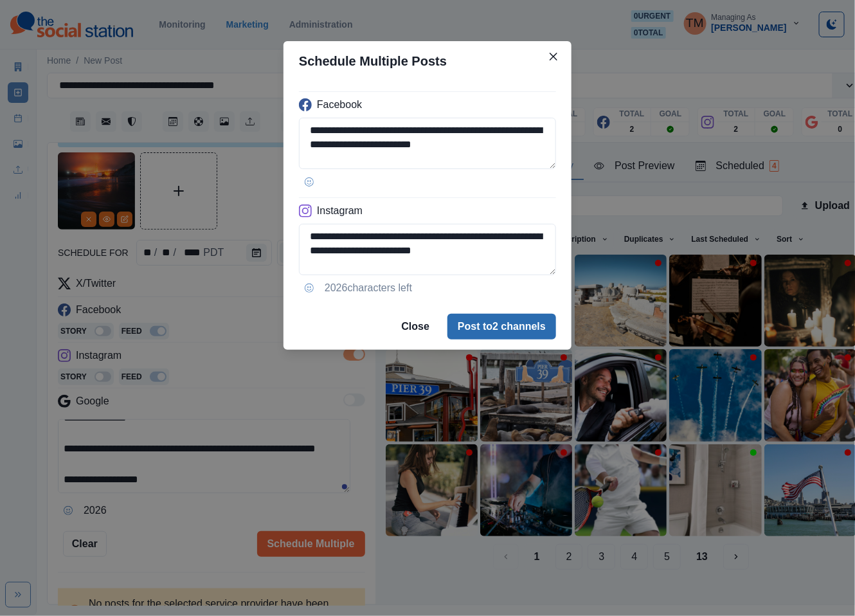
click at [544, 334] on button "Post to 2 channels" at bounding box center [501, 327] width 109 height 26
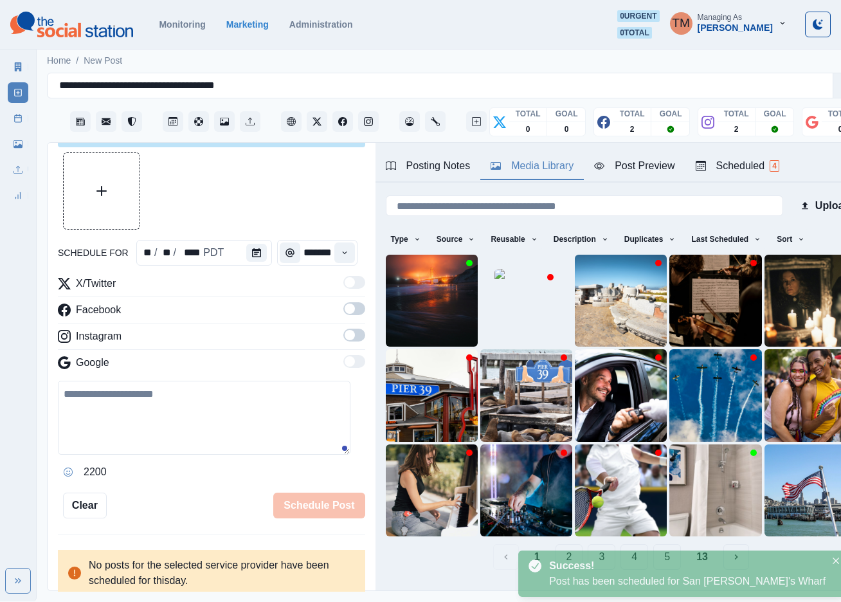
scroll to position [0, 0]
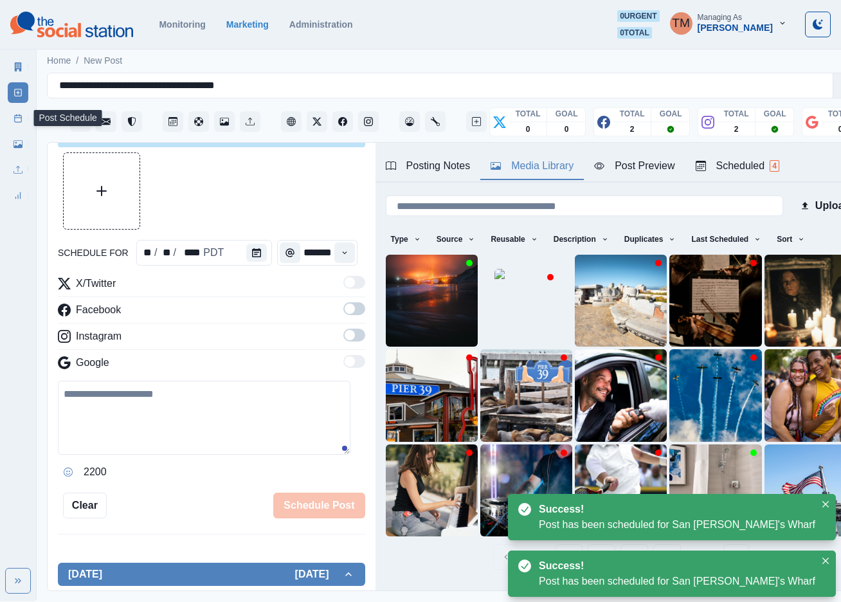
click at [12, 118] on link "Post Schedule" at bounding box center [18, 118] width 21 height 21
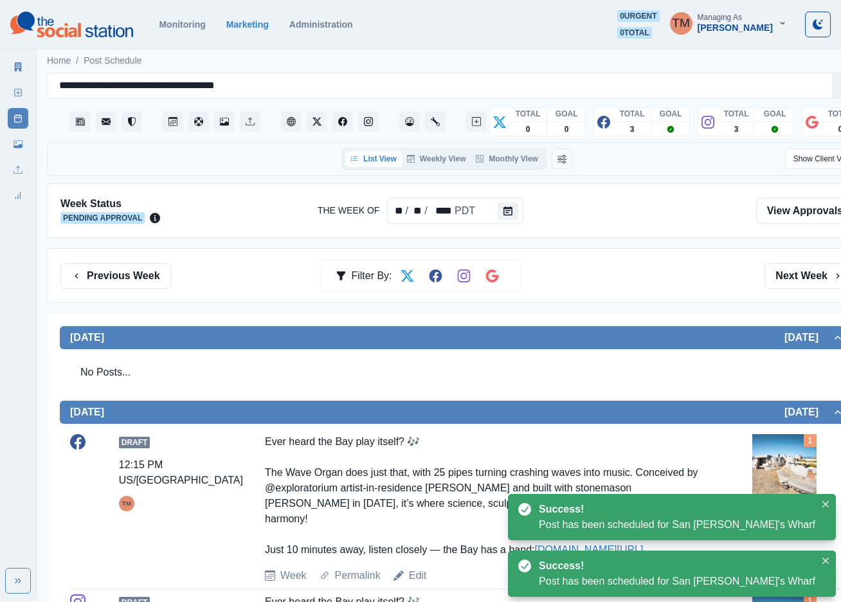
click at [675, 294] on div "Previous Week Filter By: Next Week" at bounding box center [457, 275] width 820 height 55
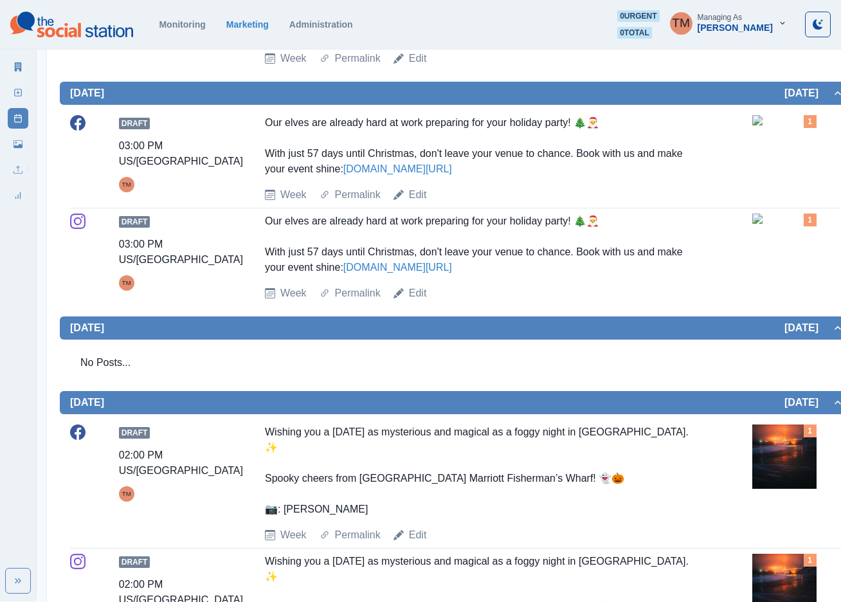
scroll to position [683, 0]
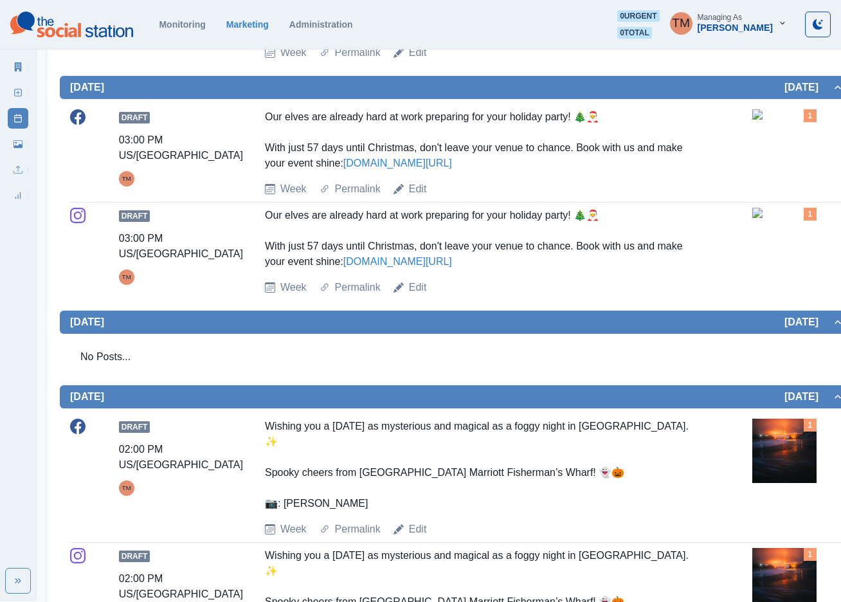
click at [777, 208] on img at bounding box center [784, 213] width 64 height 10
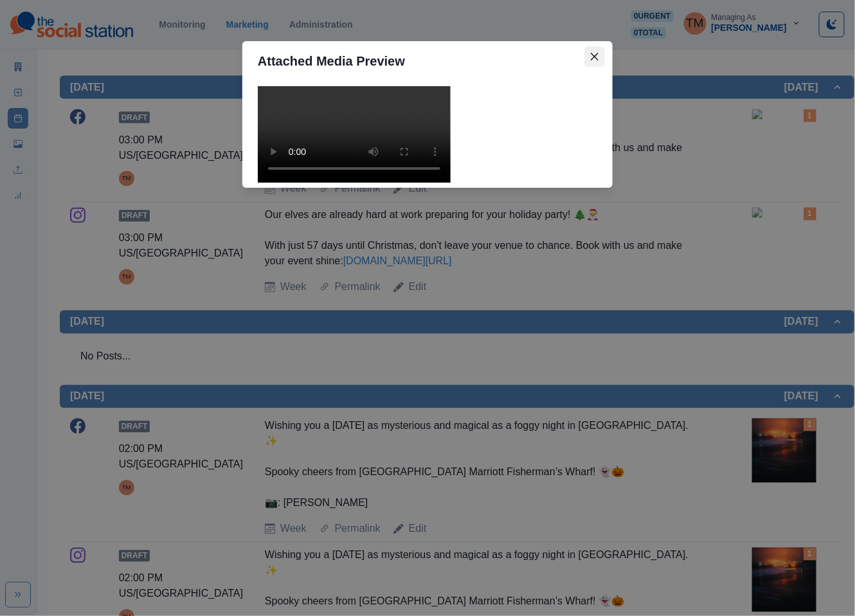
click at [593, 58] on icon "Close" at bounding box center [595, 57] width 8 height 8
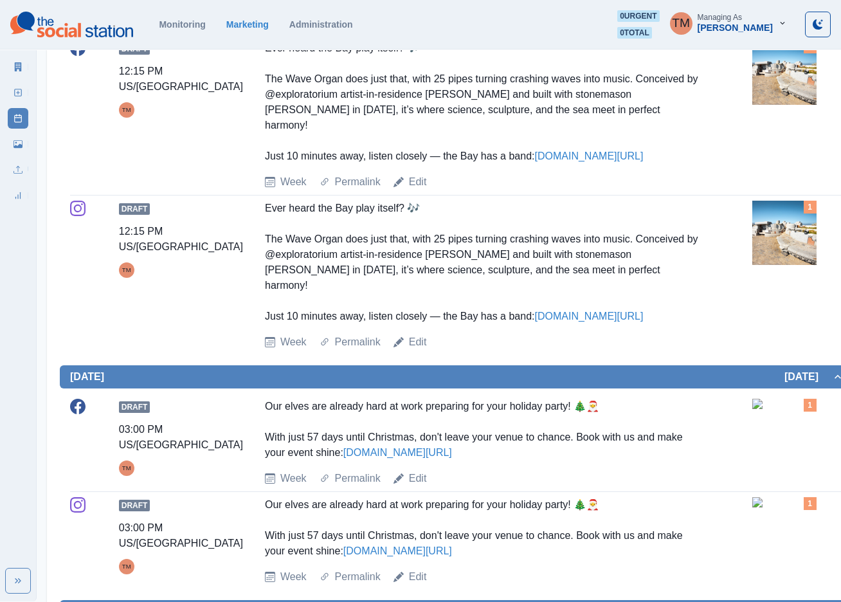
scroll to position [297, 0]
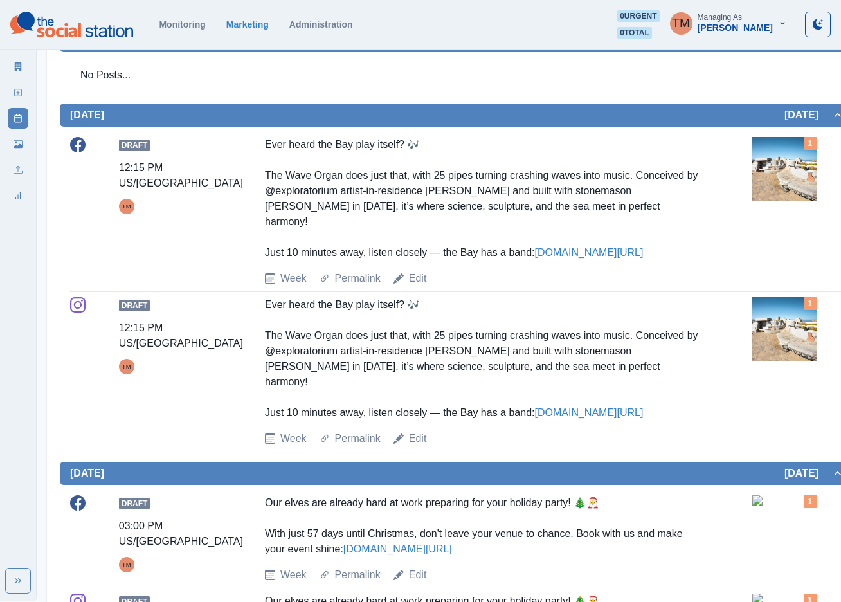
click at [785, 172] on img at bounding box center [784, 169] width 64 height 64
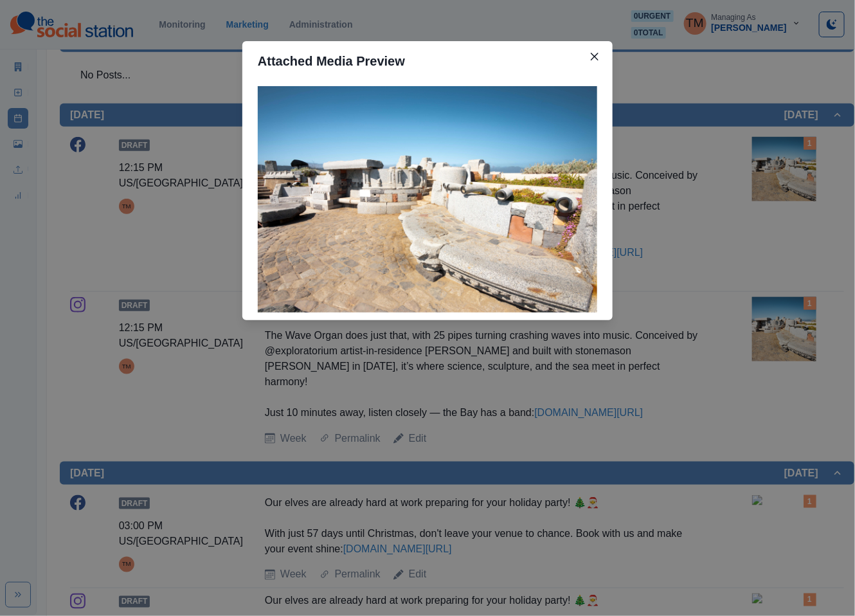
click at [785, 172] on div "Attached Media Preview" at bounding box center [427, 308] width 855 height 616
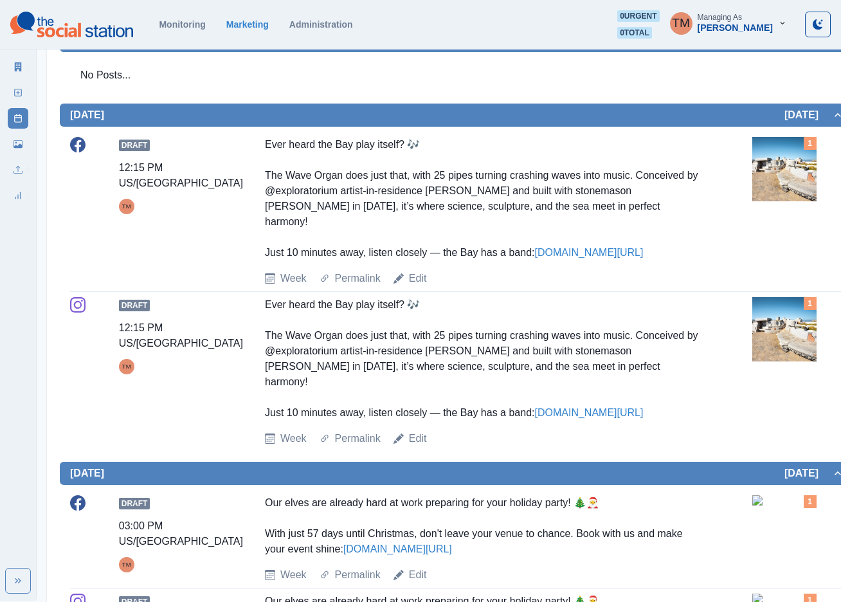
drag, startPoint x: 789, startPoint y: 217, endPoint x: 789, endPoint y: 295, distance: 78.4
click at [789, 295] on div "Draft 12:15 PM US/Pacific TM Ever heard the Bay play itself? 🎶 The Wave Organ d…" at bounding box center [457, 291] width 774 height 319
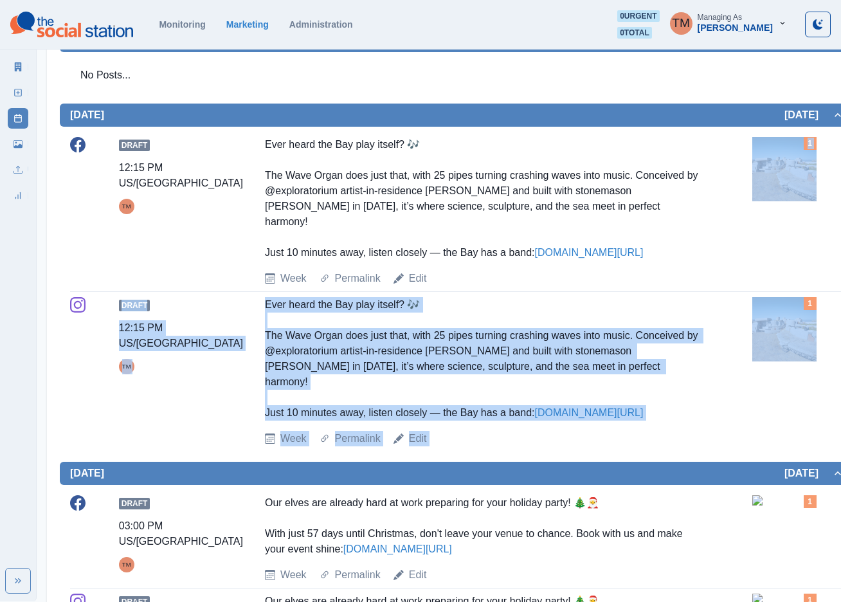
click at [737, 368] on div "Draft 12:15 PM US/Pacific TM Ever heard the Bay play itself? 🎶 The Wave Organ d…" at bounding box center [457, 371] width 774 height 149
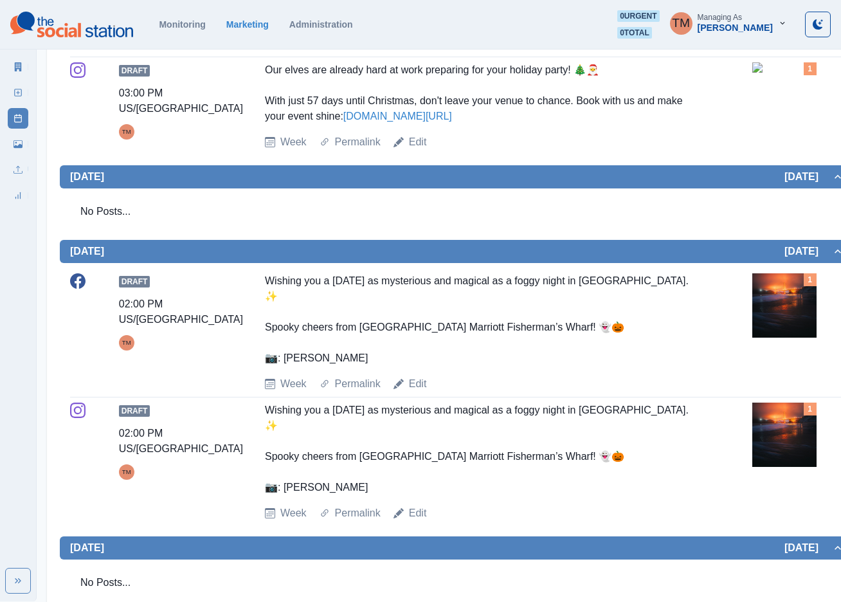
scroll to position [875, 0]
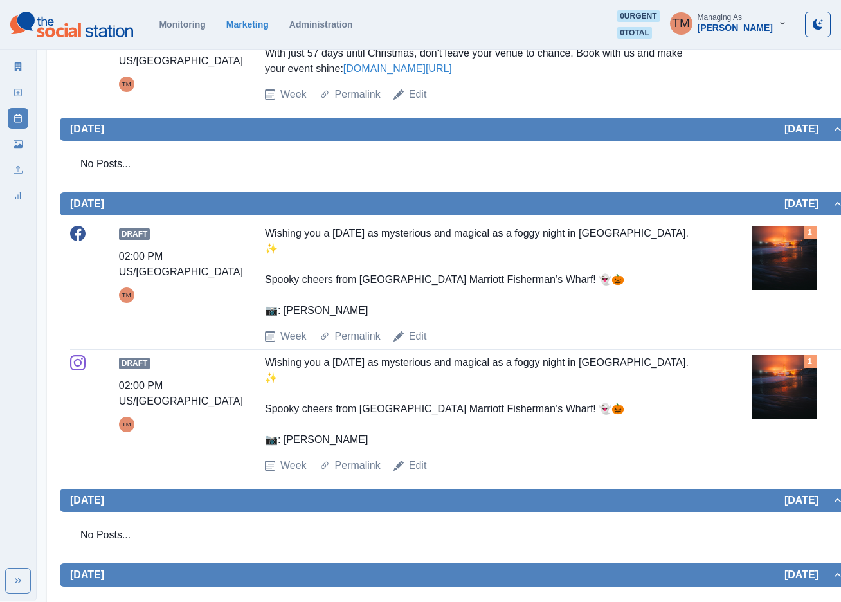
click at [783, 229] on img at bounding box center [784, 258] width 64 height 64
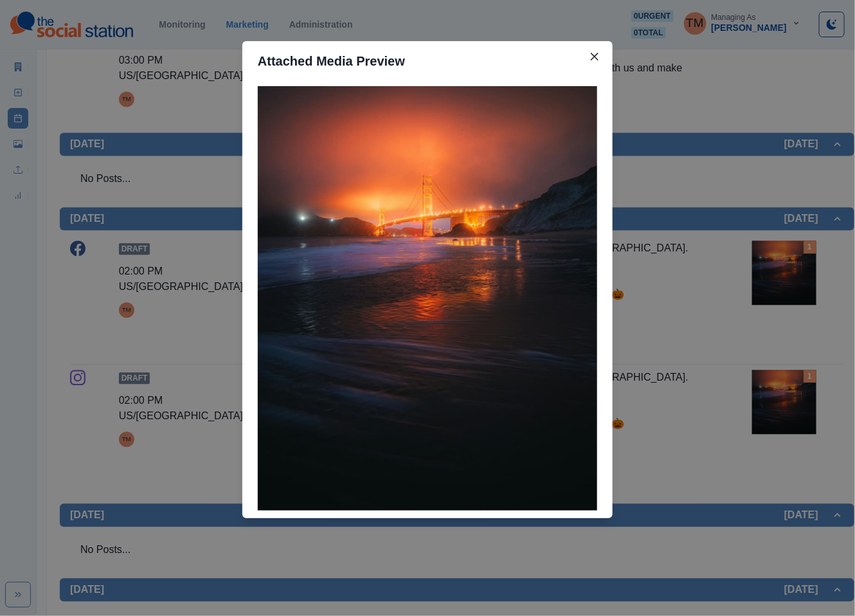
click at [783, 229] on div "Attached Media Preview" at bounding box center [427, 308] width 855 height 616
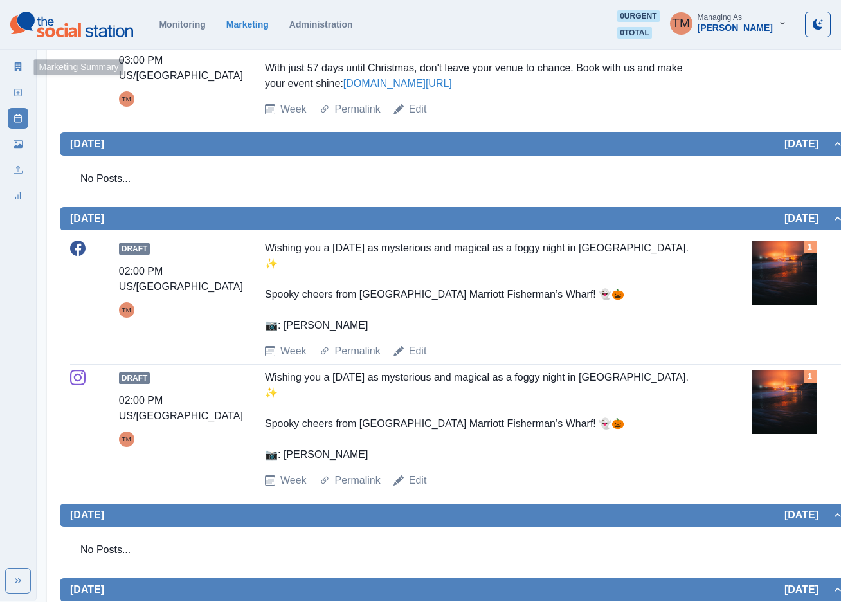
click at [19, 71] on link "Marketing Summary" at bounding box center [18, 67] width 21 height 21
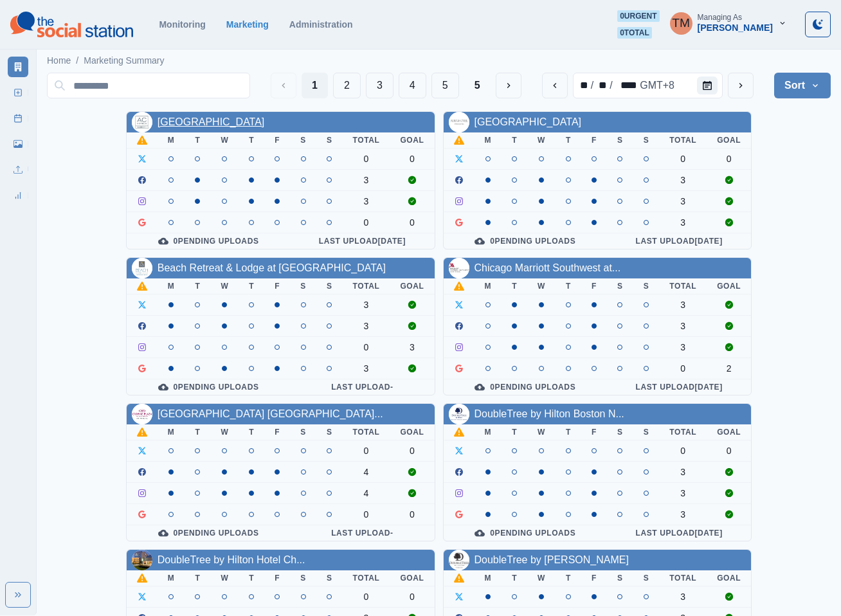
click at [206, 120] on link "[GEOGRAPHIC_DATA]" at bounding box center [210, 121] width 107 height 11
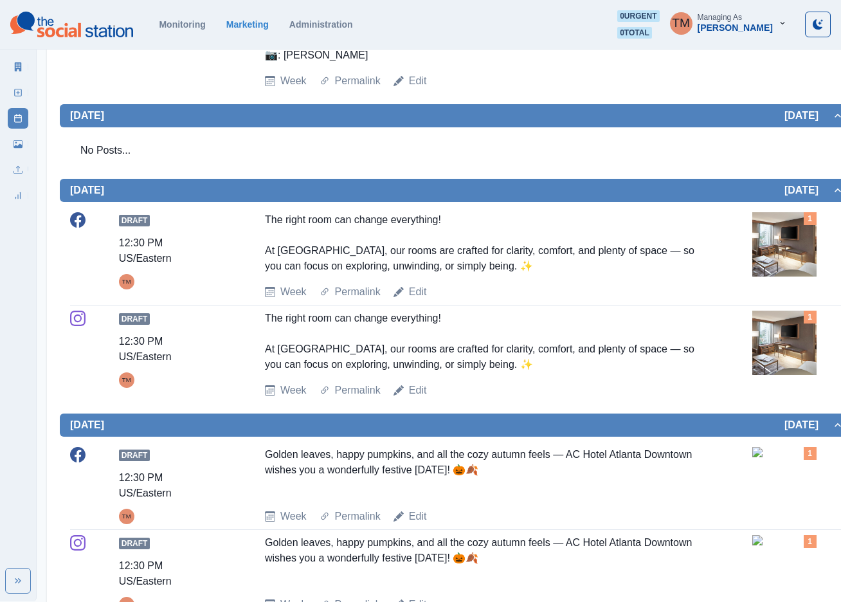
scroll to position [932, 0]
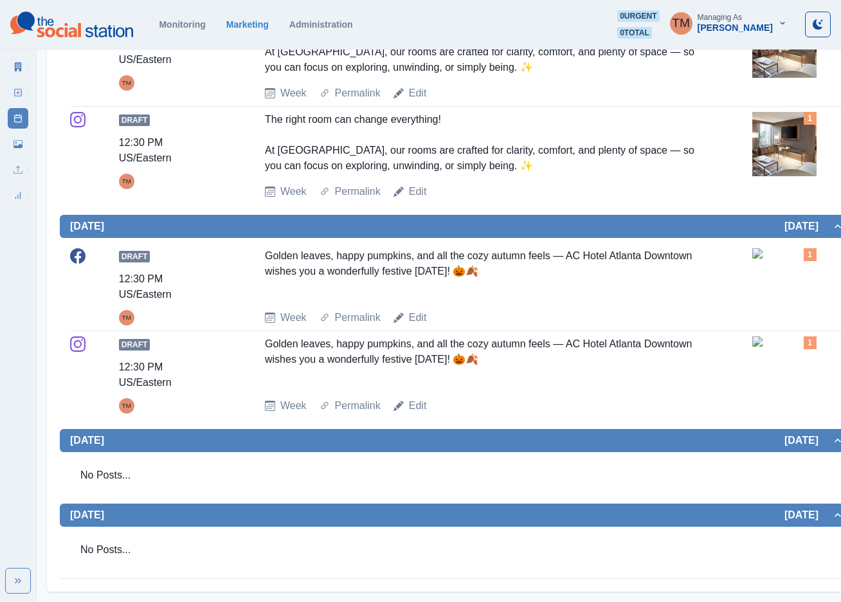
click at [783, 258] on img at bounding box center [784, 253] width 64 height 10
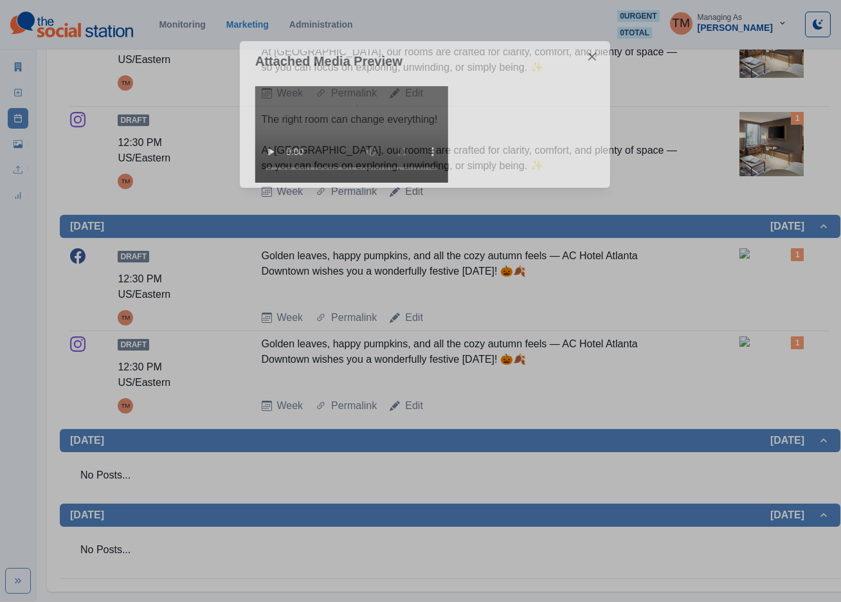
scroll to position [918, 0]
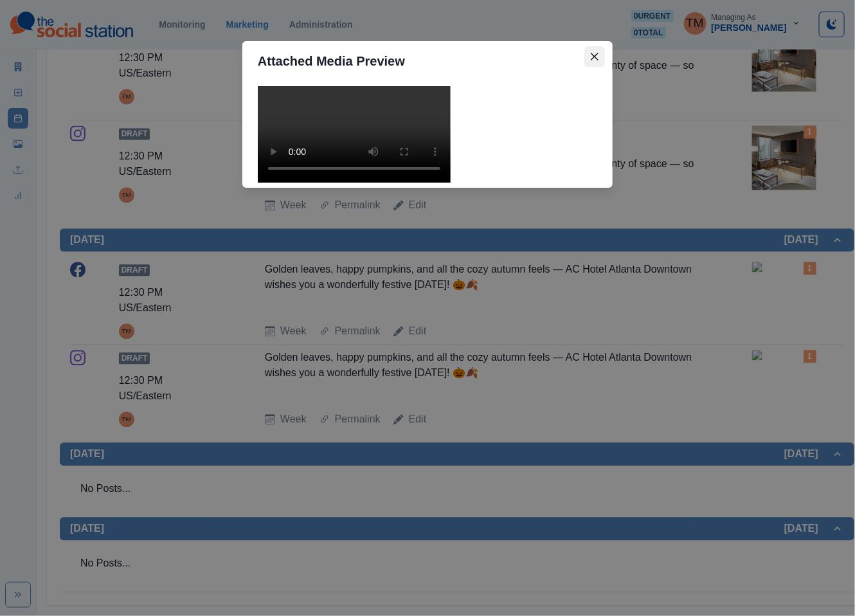
click at [594, 53] on icon "Close" at bounding box center [595, 57] width 8 height 8
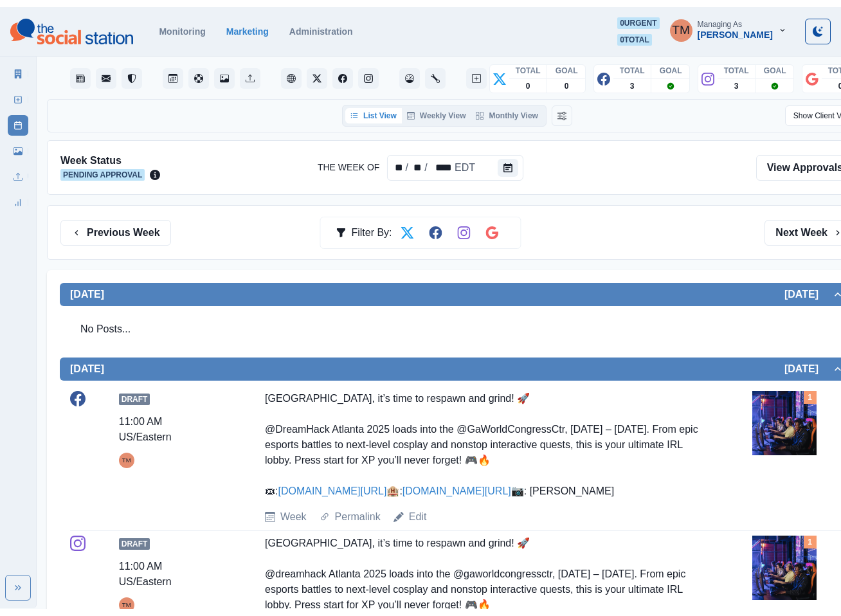
scroll to position [0, 0]
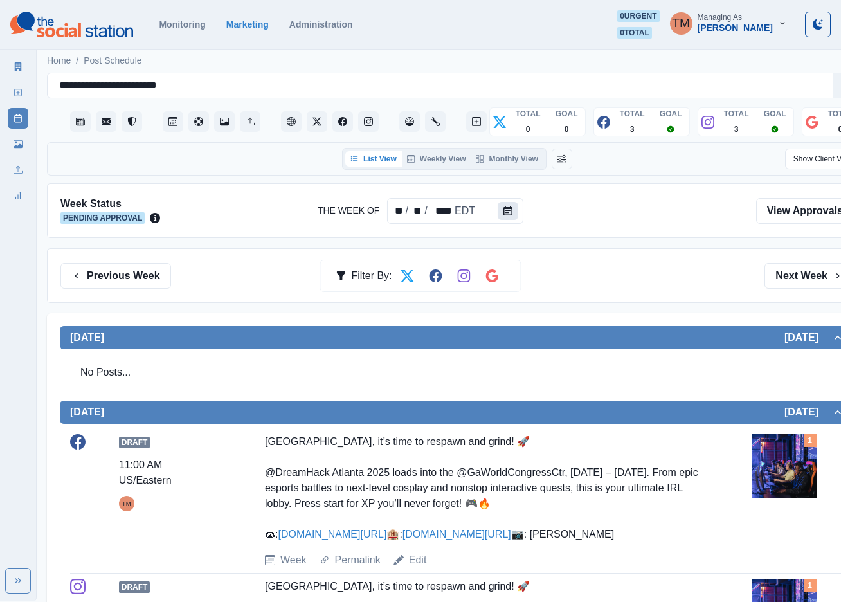
click at [505, 210] on icon "Calendar" at bounding box center [507, 210] width 9 height 9
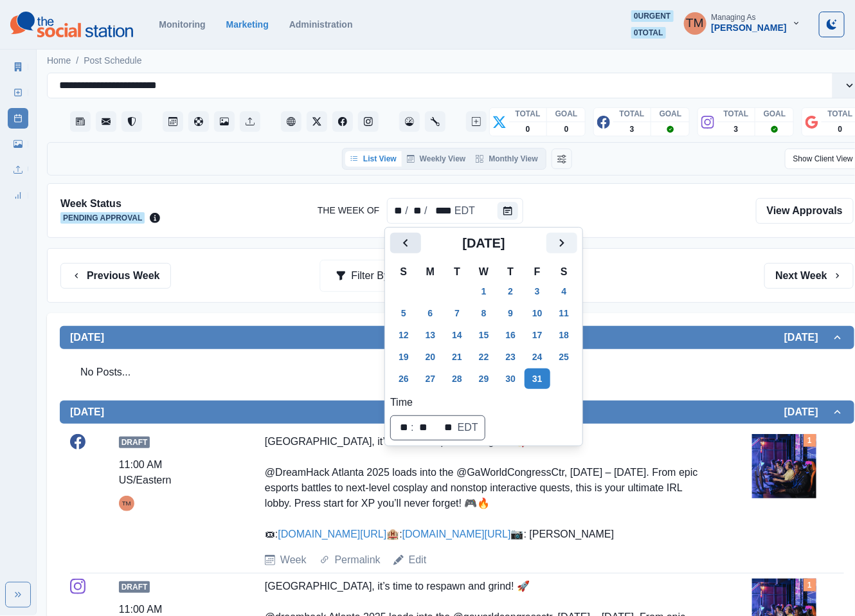
click at [407, 244] on icon "Previous" at bounding box center [405, 242] width 15 height 15
click at [428, 318] on button "8" at bounding box center [431, 313] width 26 height 21
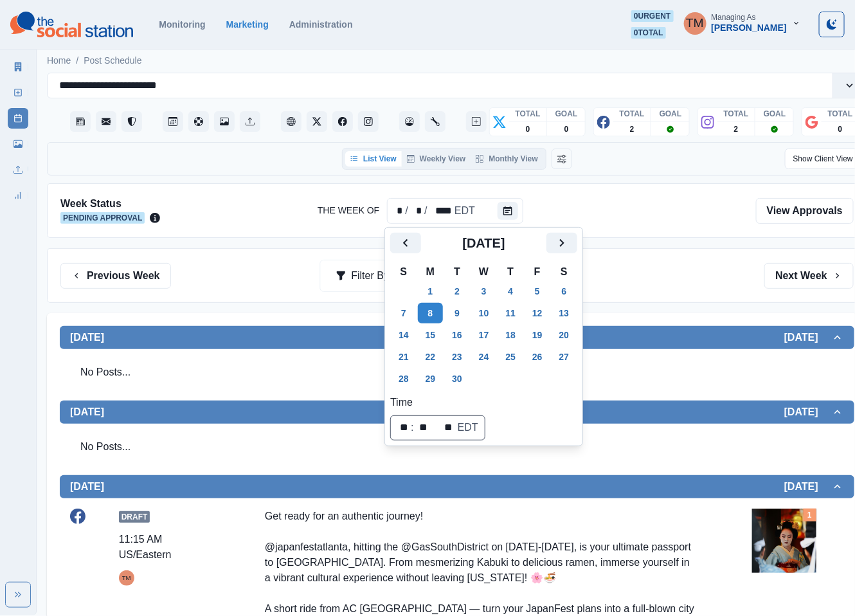
click at [641, 278] on div "Previous Week Filter By: Next Week" at bounding box center [456, 276] width 793 height 26
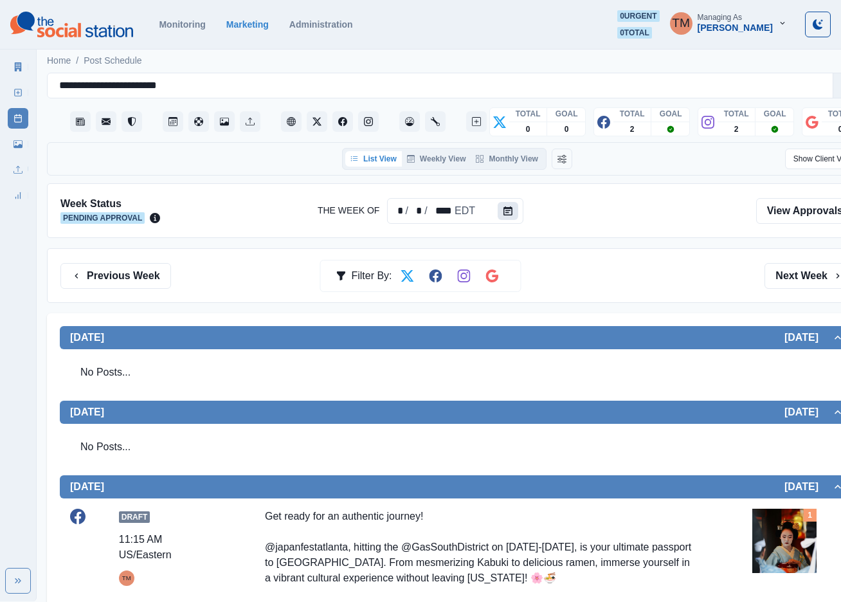
click at [507, 208] on icon "Calendar" at bounding box center [507, 210] width 9 height 9
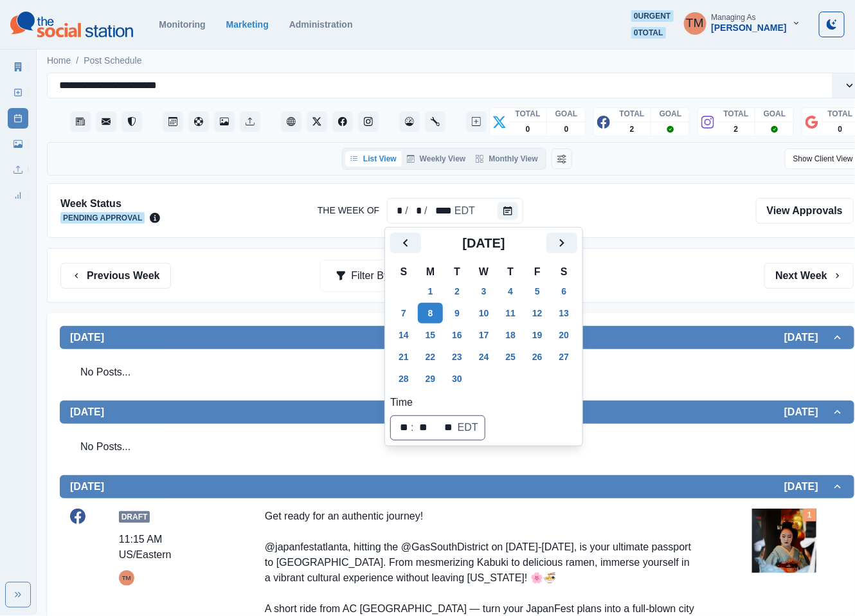
click at [6, 68] on div "Marketing Summary New Post Post Schedule Media Library Uploads Review Summary" at bounding box center [18, 128] width 36 height 154
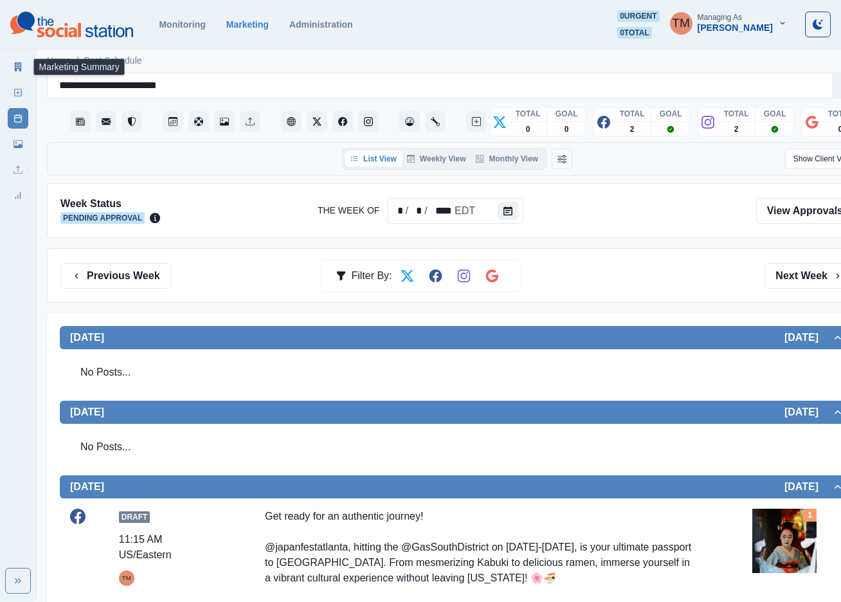
click at [16, 67] on icon at bounding box center [17, 66] width 9 height 9
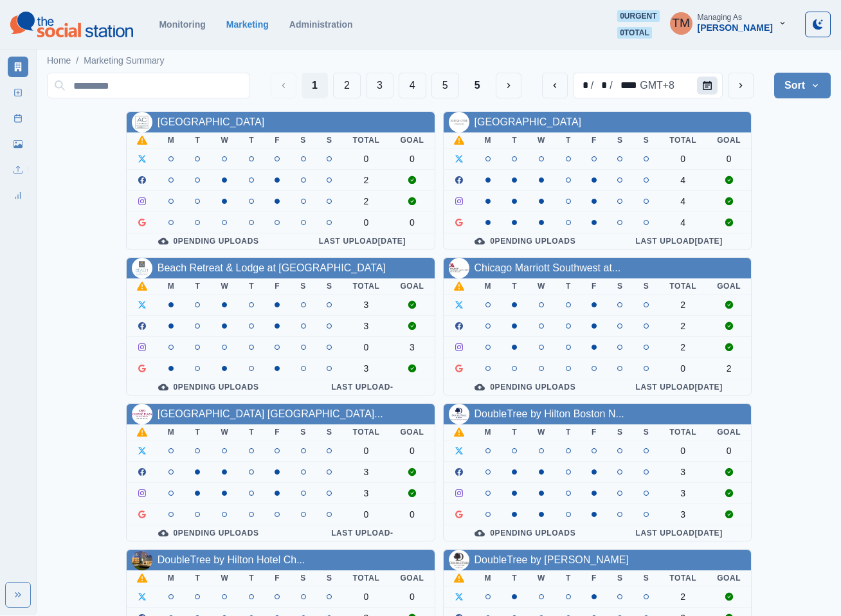
click at [706, 91] on button "Calendar" at bounding box center [707, 85] width 21 height 18
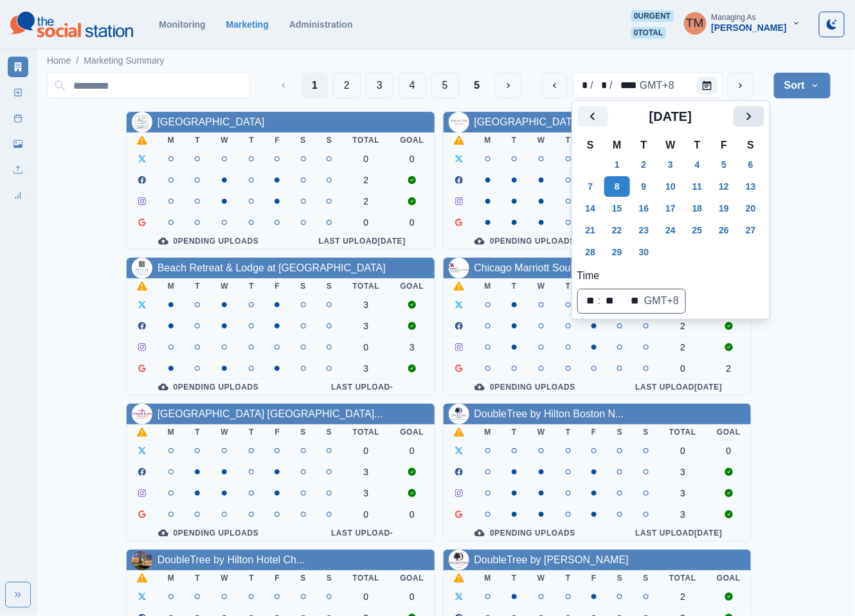
click at [744, 116] on icon "Next" at bounding box center [748, 116] width 15 height 15
click at [623, 232] on button "20" at bounding box center [617, 230] width 26 height 21
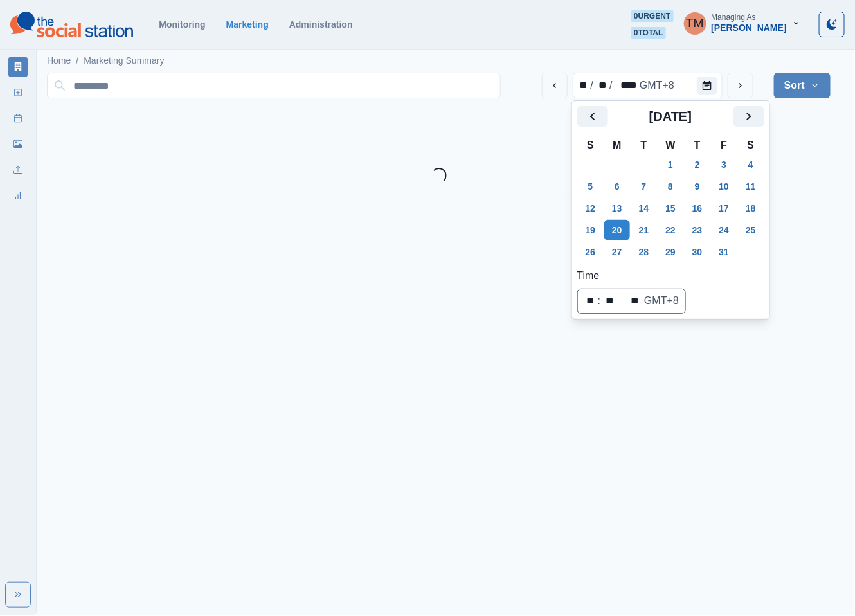
click at [810, 193] on html "[DATE] Selected Date: [DATE] Monitoring Marketing Administration 0 urgent 0 tot…" at bounding box center [427, 96] width 855 height 193
